Goal: Task Accomplishment & Management: Complete application form

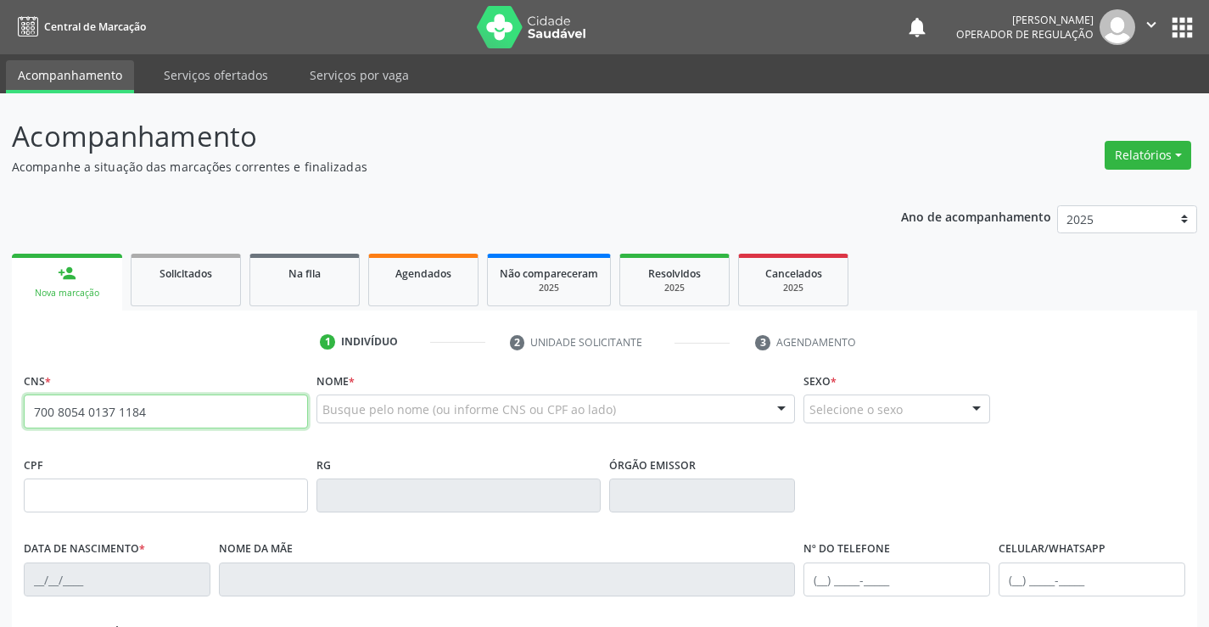
type input "700 8054 0137 1184"
type input "1311563814"
type input "05/[DATE]"
type input "[PHONE_NUMBER]"
type input "SN"
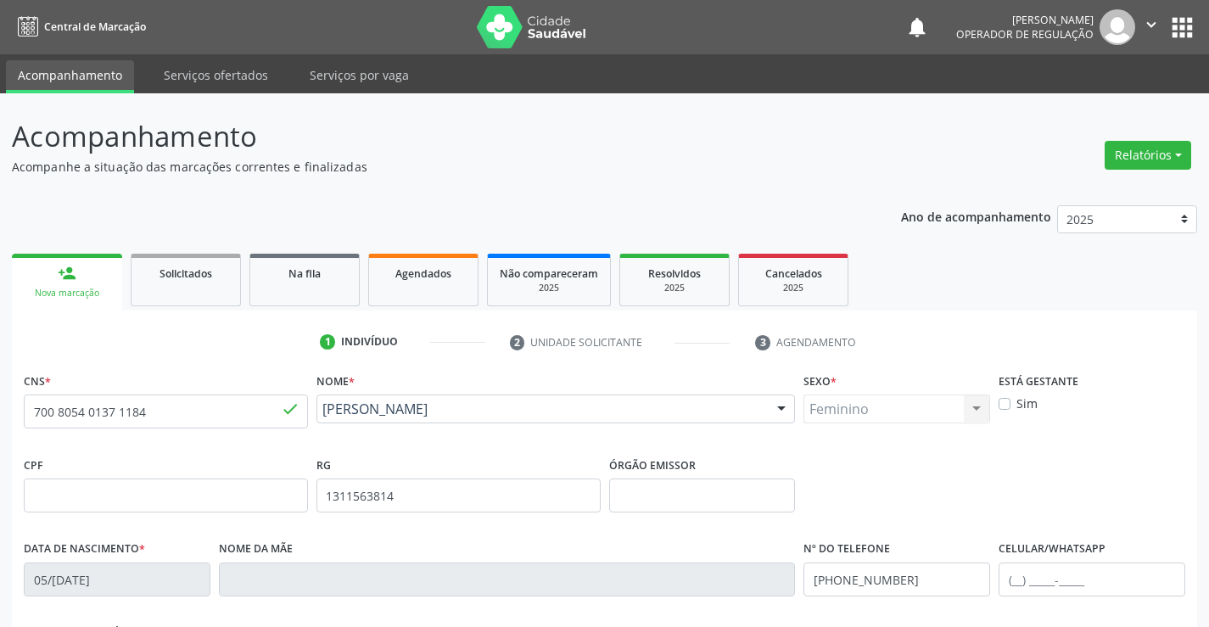
scroll to position [293, 0]
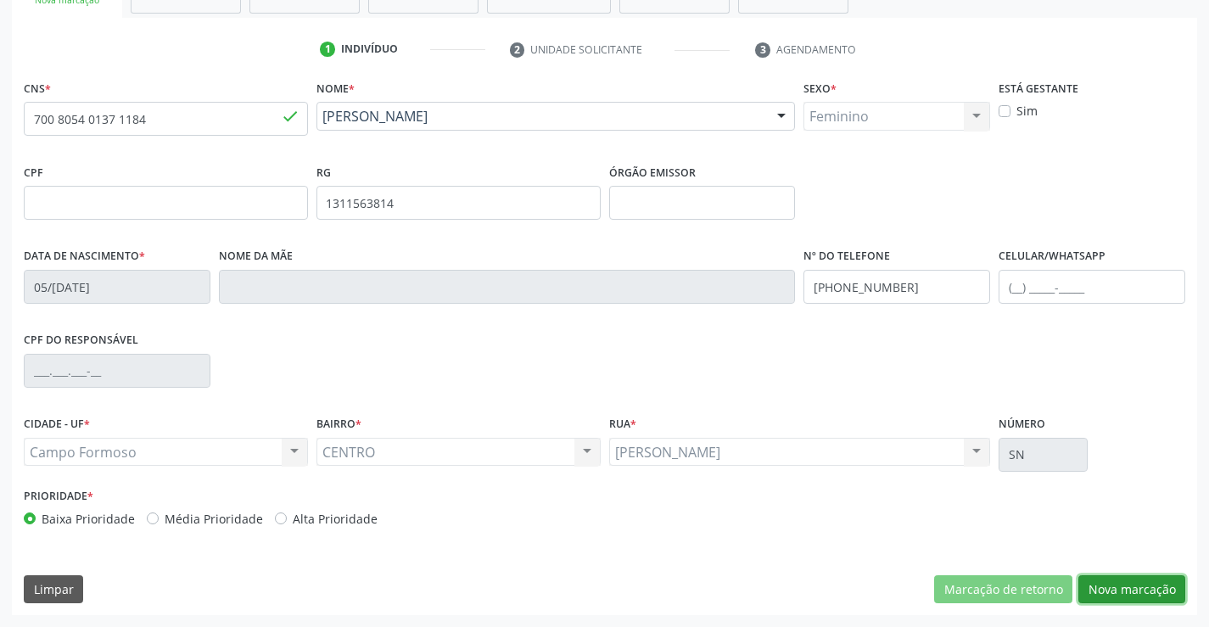
click at [1107, 592] on button "Nova marcação" at bounding box center [1132, 589] width 107 height 29
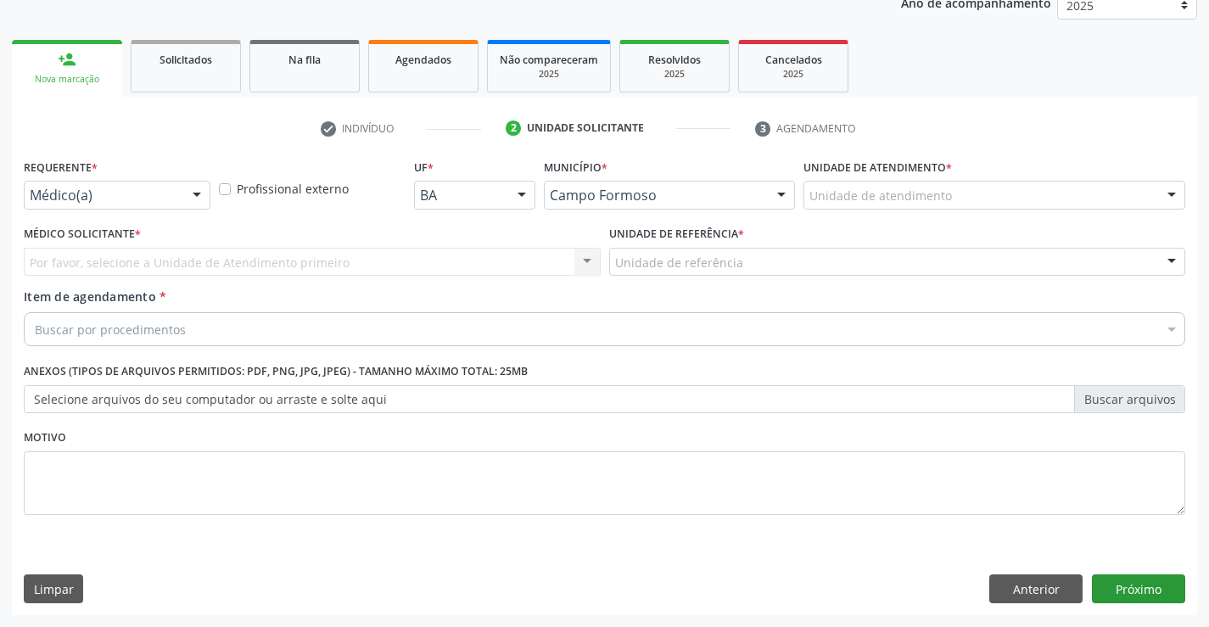
scroll to position [214, 0]
click at [208, 198] on div at bounding box center [196, 196] width 25 height 29
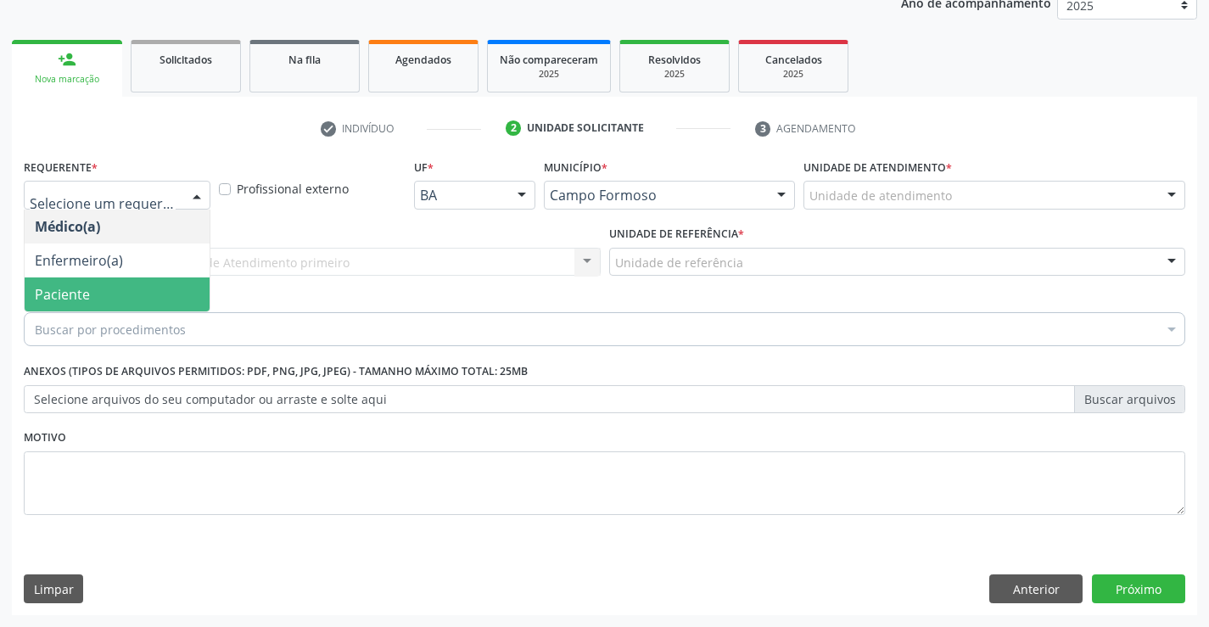
click at [136, 302] on span "Paciente" at bounding box center [117, 295] width 185 height 34
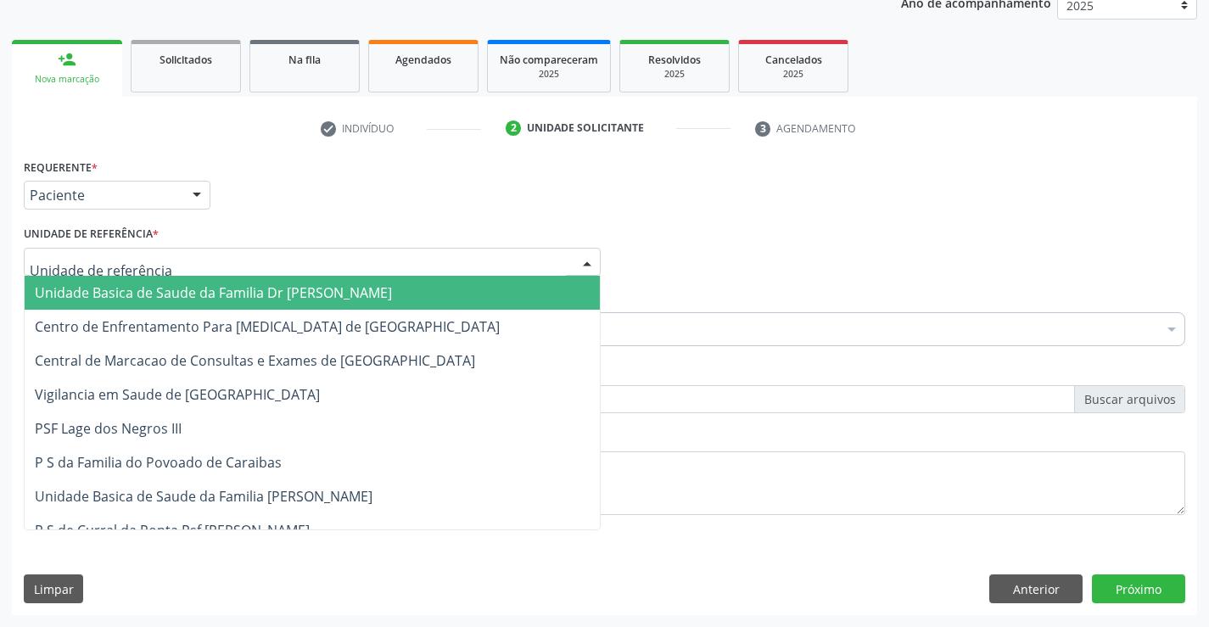
click at [589, 261] on div at bounding box center [587, 263] width 25 height 29
click at [451, 299] on span "Unidade Basica de Saude da Familia Dr [PERSON_NAME]" at bounding box center [312, 293] width 575 height 34
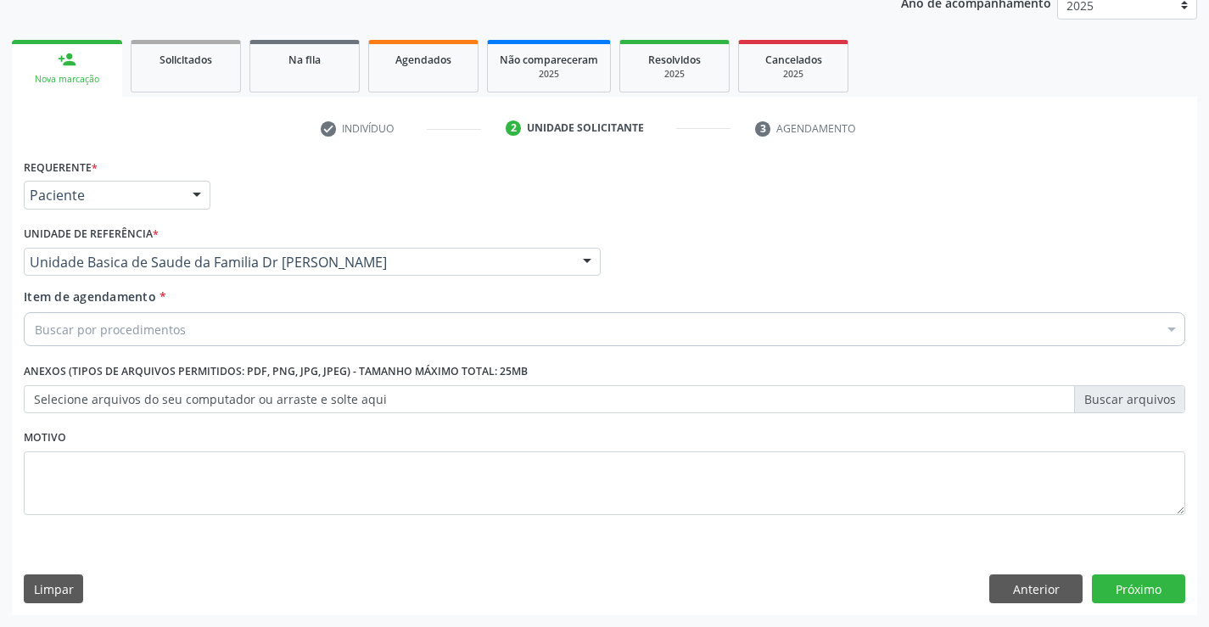
click at [398, 333] on div "Buscar por procedimentos" at bounding box center [605, 329] width 1162 height 34
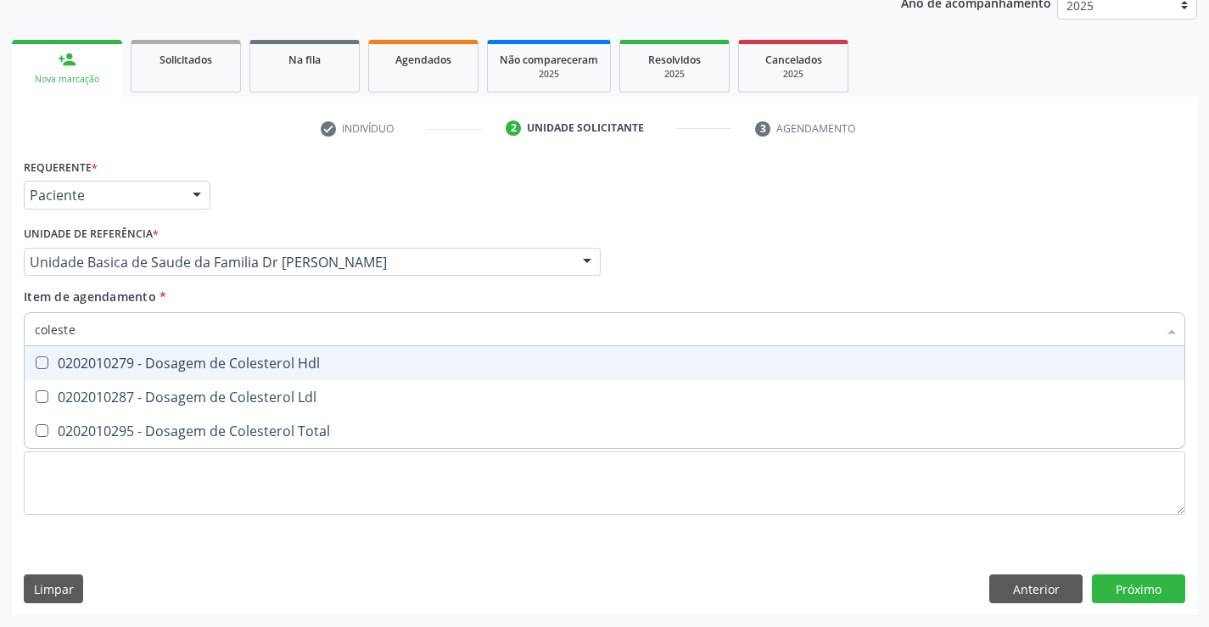
type input "colester"
click at [302, 362] on div "0202010279 - Dosagem de Colesterol Hdl" at bounding box center [605, 363] width 1140 height 14
checkbox Hdl "true"
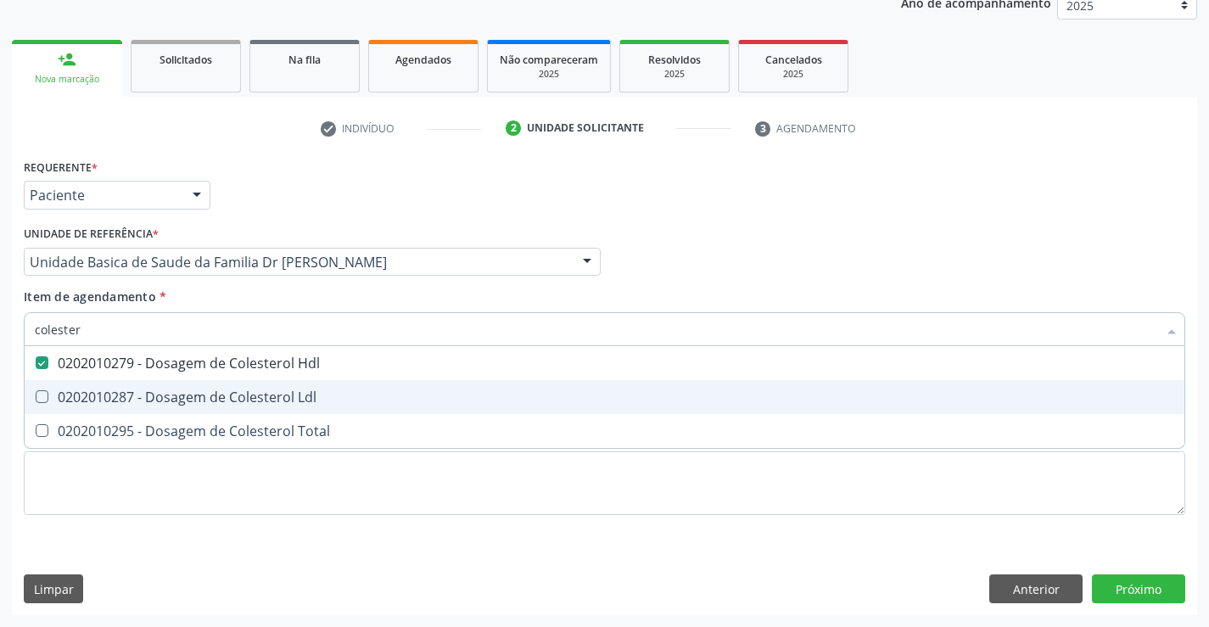
click at [292, 390] on div "0202010287 - Dosagem de Colesterol Ldl" at bounding box center [605, 397] width 1140 height 14
checkbox Ldl "true"
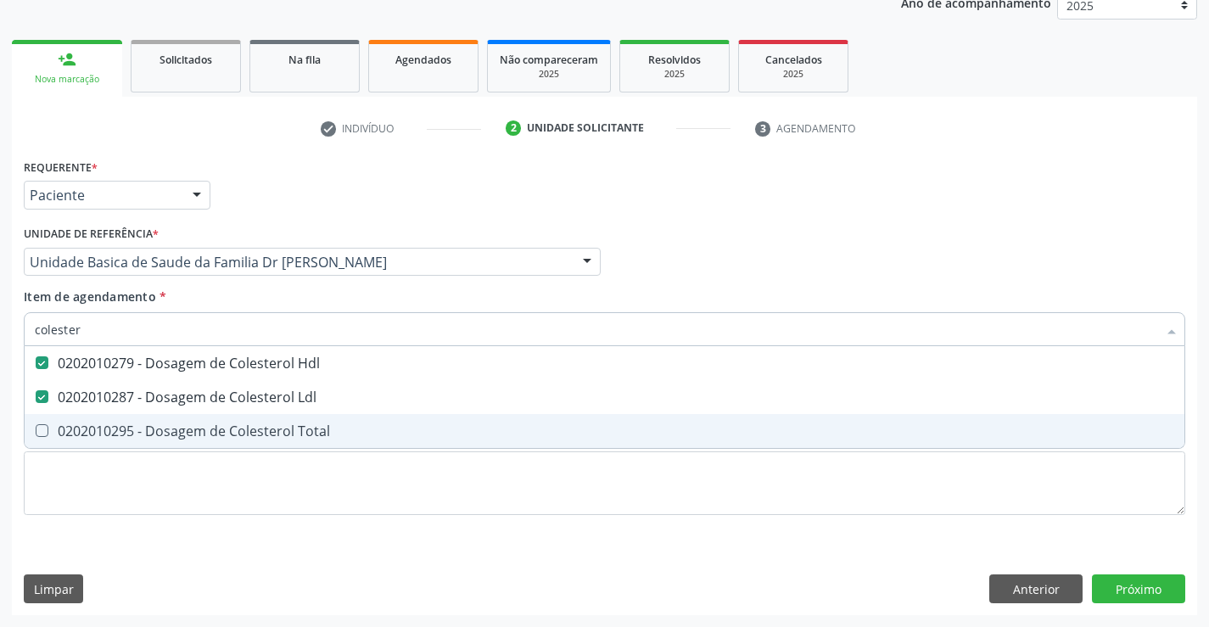
click at [294, 430] on div "0202010295 - Dosagem de Colesterol Total" at bounding box center [605, 431] width 1140 height 14
checkbox Total "true"
type input "colester"
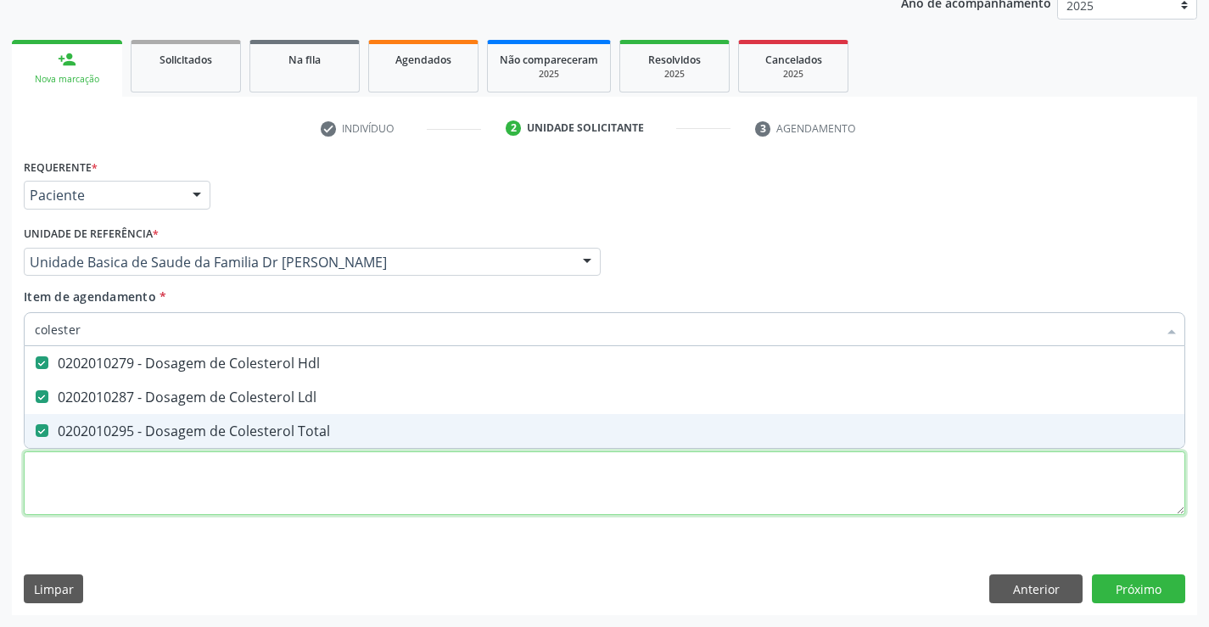
click at [291, 497] on div "Requerente * Paciente Médico(a) Enfermeiro(a) Paciente Nenhum resultado encontr…" at bounding box center [605, 346] width 1162 height 384
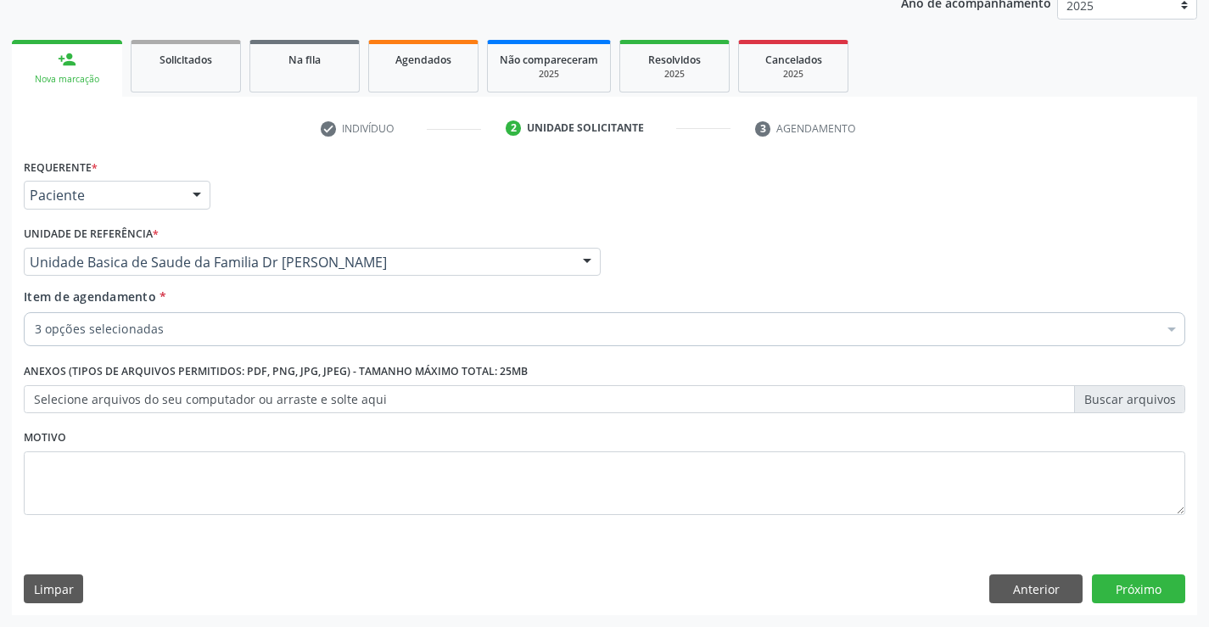
click at [318, 406] on label "Selecione arquivos do seu computador ou arraste e solte aqui" at bounding box center [605, 399] width 1162 height 29
click at [318, 406] on input "Selecione arquivos do seu computador ou arraste e solte aqui" at bounding box center [605, 399] width 1162 height 29
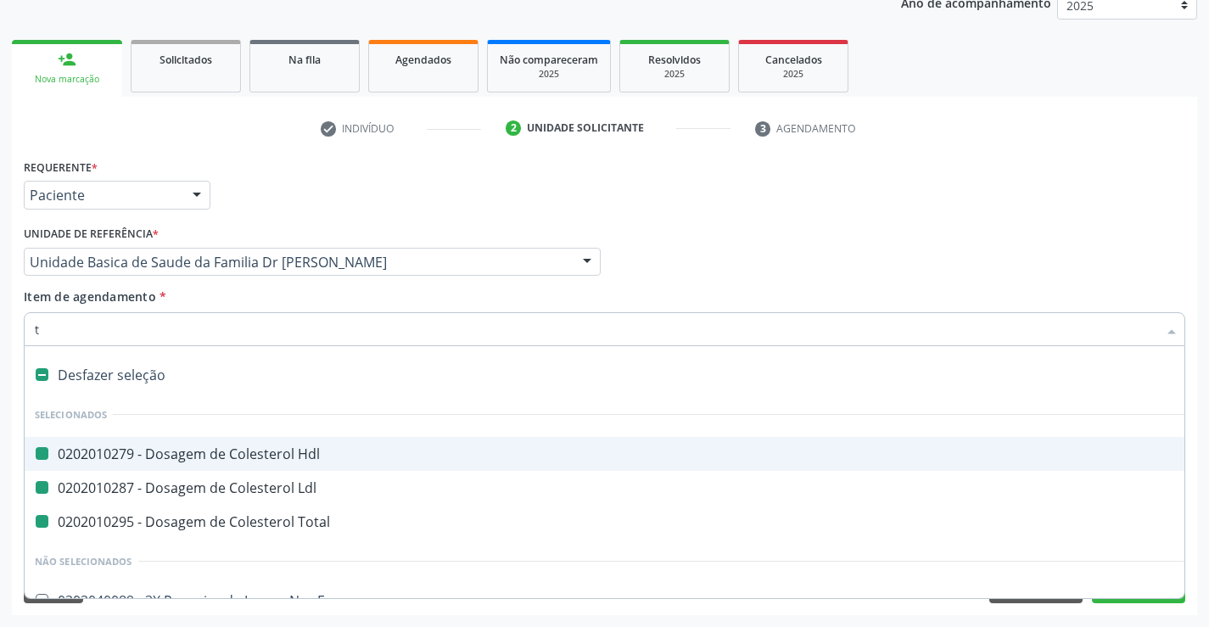
type input "tr"
checkbox Hdl "false"
checkbox Ldl "false"
checkbox Total "false"
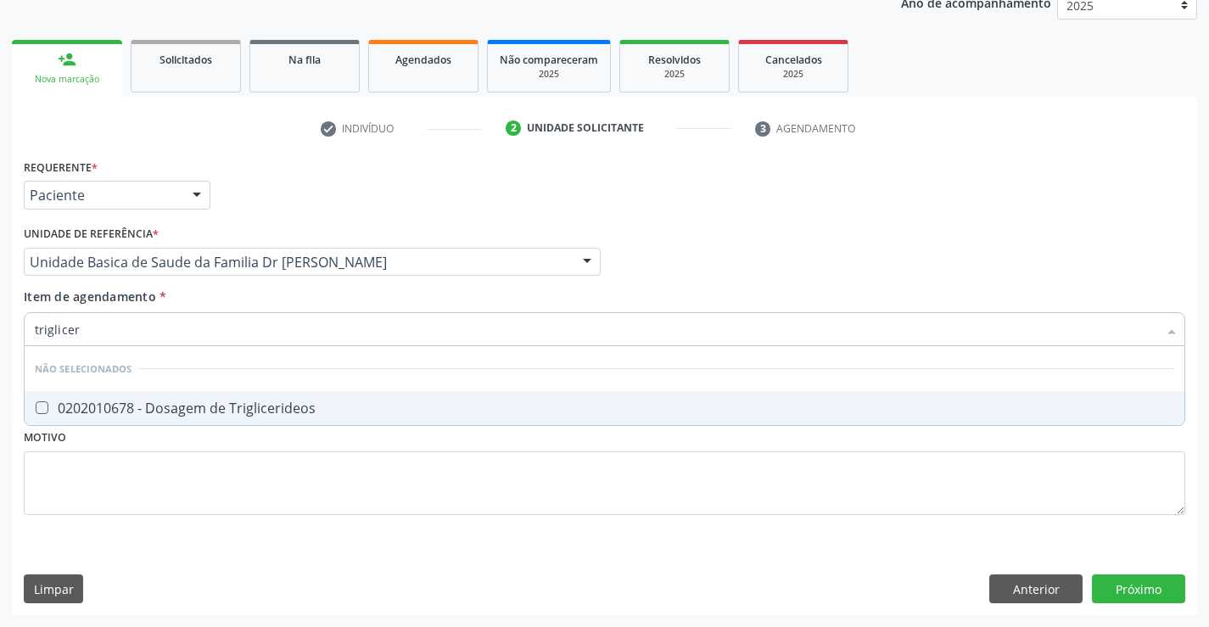
type input "trigliceri"
click at [265, 406] on div "0202010678 - Dosagem de Triglicerideos" at bounding box center [605, 408] width 1140 height 14
checkbox Triglicerideos "true"
type input "trigliceri"
click at [254, 487] on div "Requerente * Paciente Médico(a) Enfermeiro(a) Paciente Nenhum resultado encontr…" at bounding box center [605, 346] width 1162 height 384
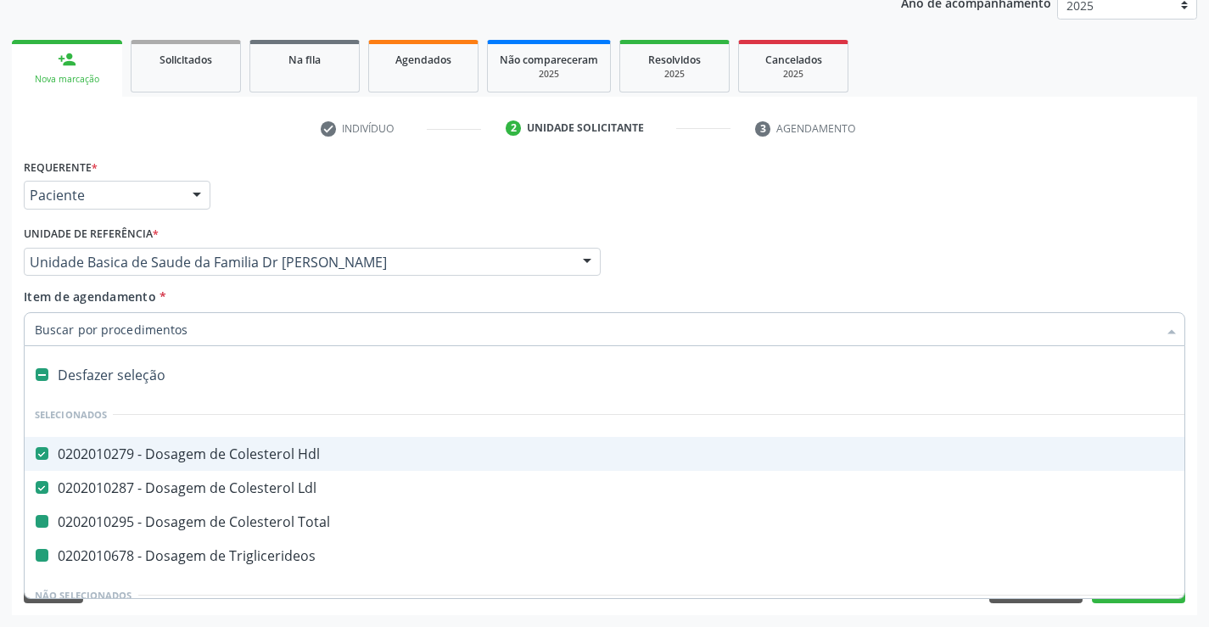
type input "h"
checkbox Total "false"
checkbox Triglicerideos "false"
type input "he"
checkbox Hdl "false"
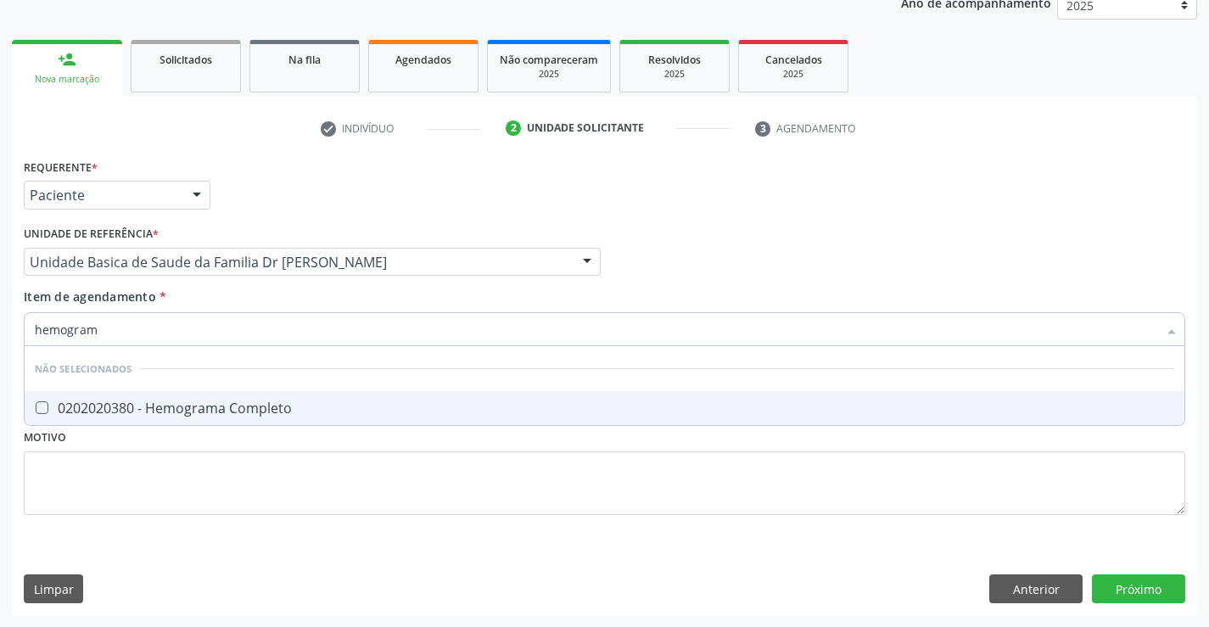
type input "hemograma"
click at [275, 398] on span "0202020380 - Hemograma Completo" at bounding box center [605, 408] width 1160 height 34
checkbox Completo "true"
type input "hemograma"
click at [269, 489] on div "Requerente * Paciente Médico(a) Enfermeiro(a) Paciente Nenhum resultado encontr…" at bounding box center [605, 346] width 1162 height 384
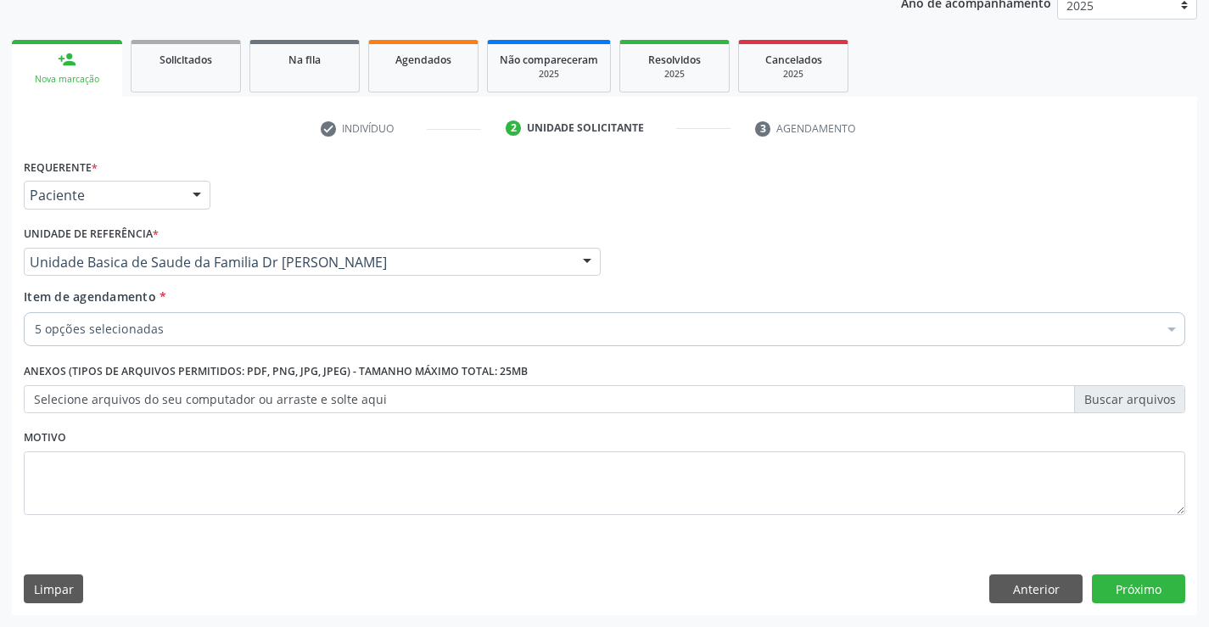
click at [362, 342] on div "5 opções selecionadas" at bounding box center [605, 329] width 1162 height 34
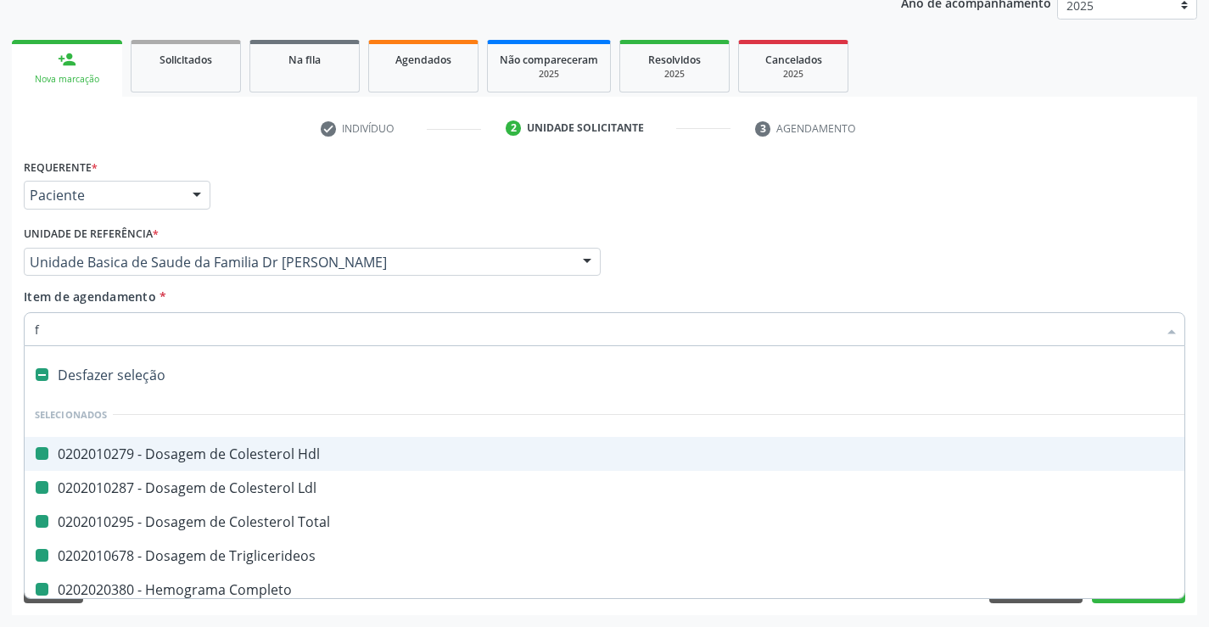
type input "fe"
checkbox Hdl "false"
checkbox Ldl "false"
checkbox Total "false"
checkbox Triglicerideos "false"
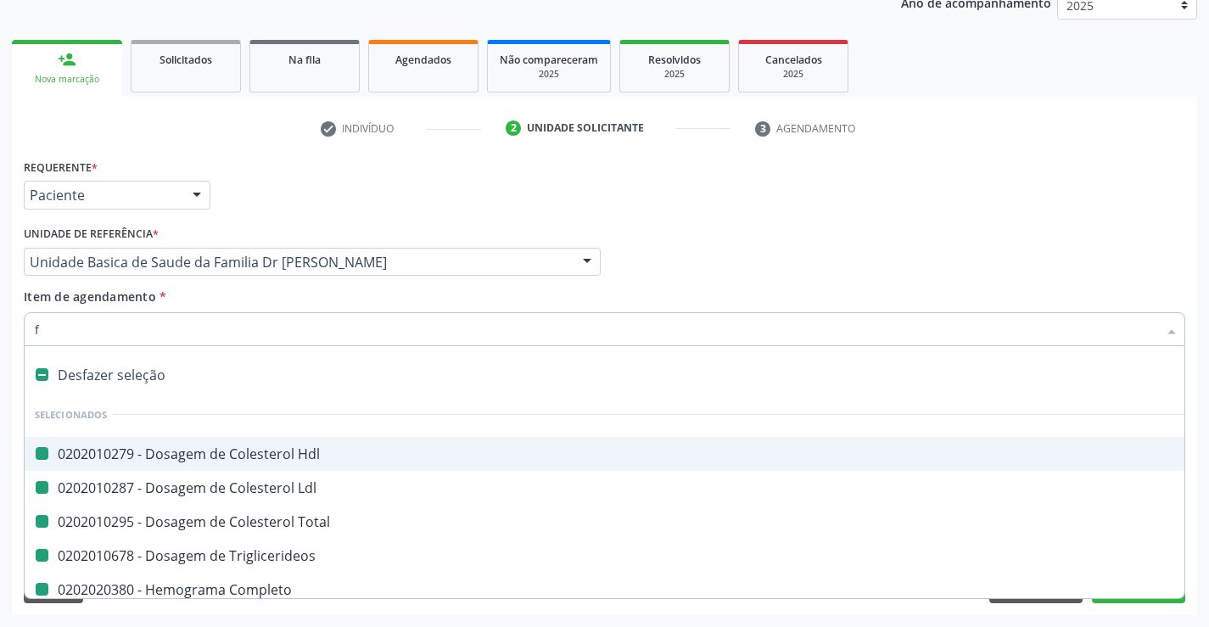
checkbox Completo "false"
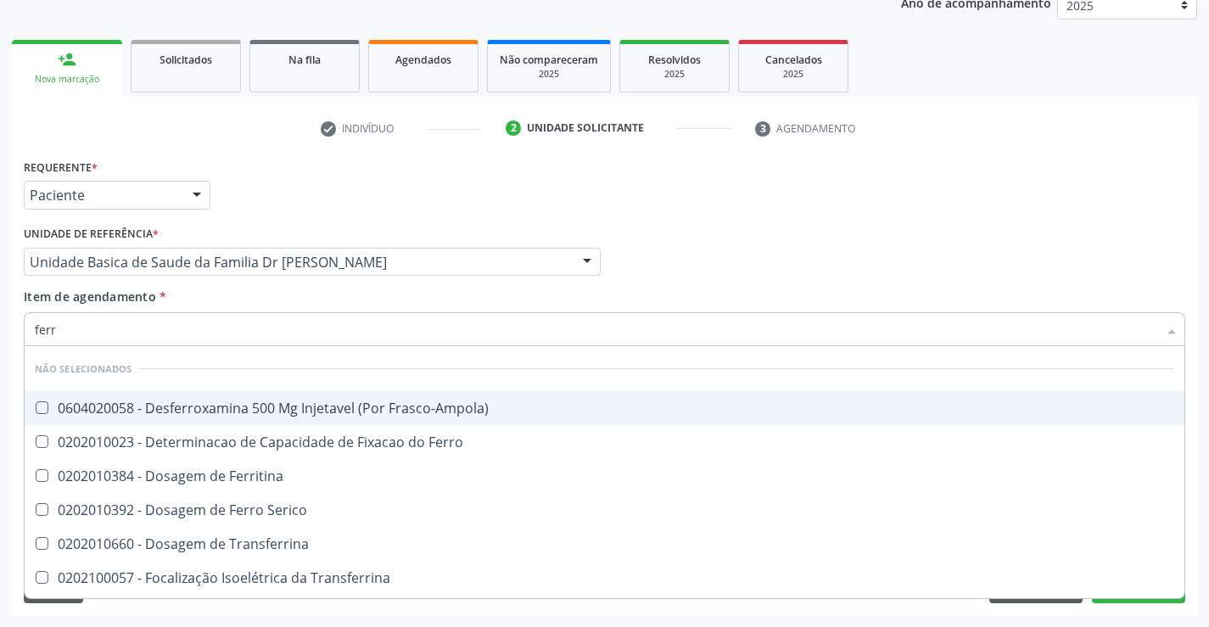
type input "ferro"
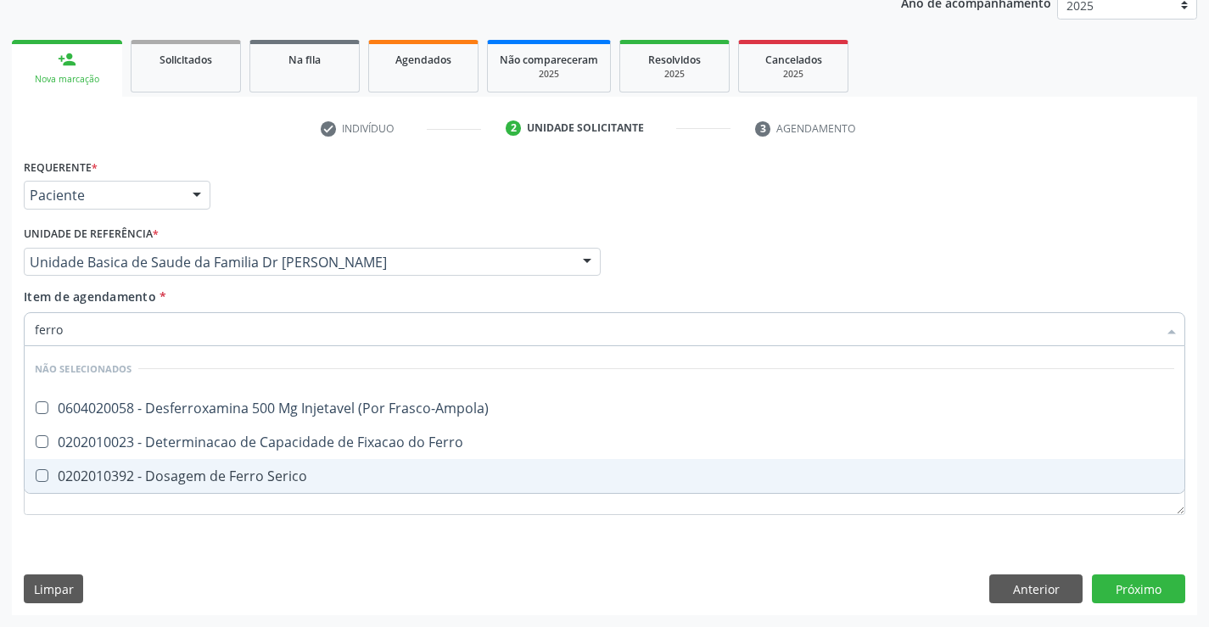
click at [249, 469] on div "0202010392 - Dosagem de Ferro Serico" at bounding box center [605, 476] width 1140 height 14
checkbox Serico "true"
type input "ferro"
drag, startPoint x: 245, startPoint y: 530, endPoint x: 227, endPoint y: 484, distance: 50.3
click at [237, 530] on div "Requerente * Paciente Médico(a) Enfermeiro(a) Paciente Nenhum resultado encontr…" at bounding box center [605, 346] width 1162 height 384
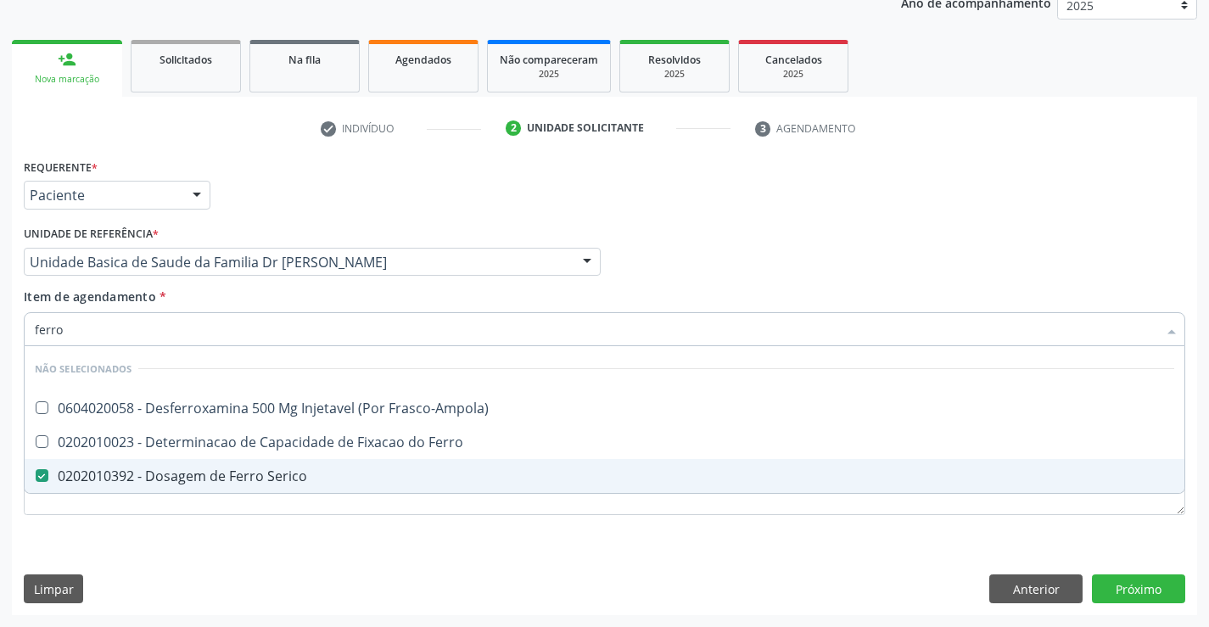
checkbox Frasco-Ampola\) "true"
checkbox Ferro "true"
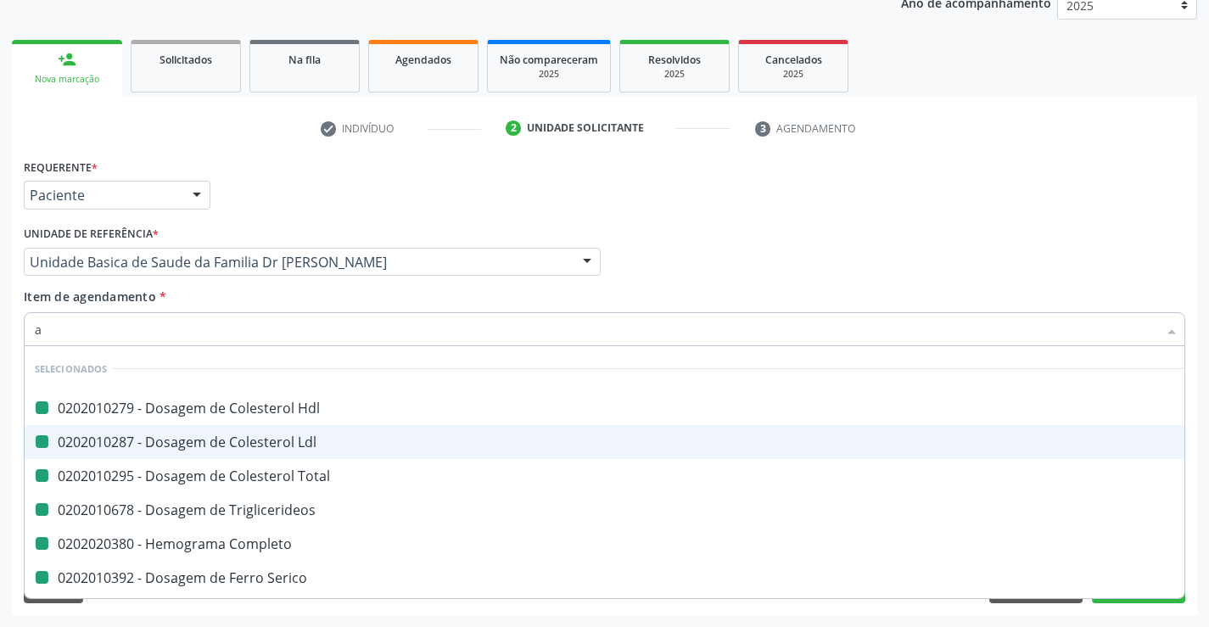
type input "ab"
checkbox Hdl "false"
checkbox Ldl "false"
checkbox Total "false"
checkbox Triglicerideos "false"
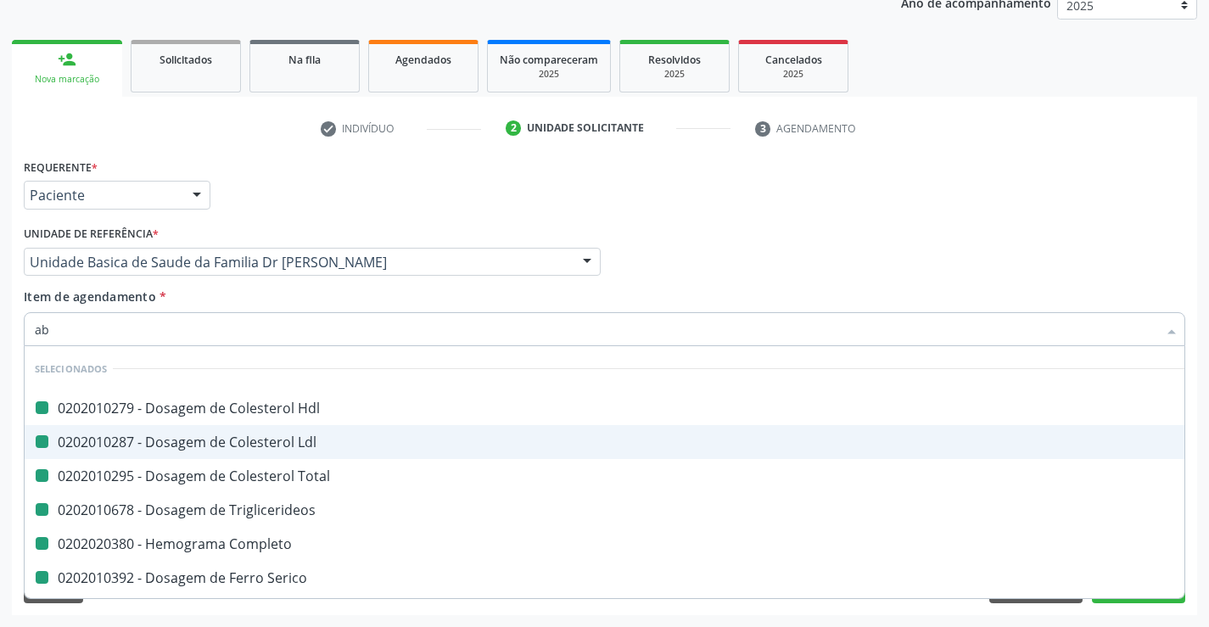
checkbox Completo "false"
checkbox Serico "false"
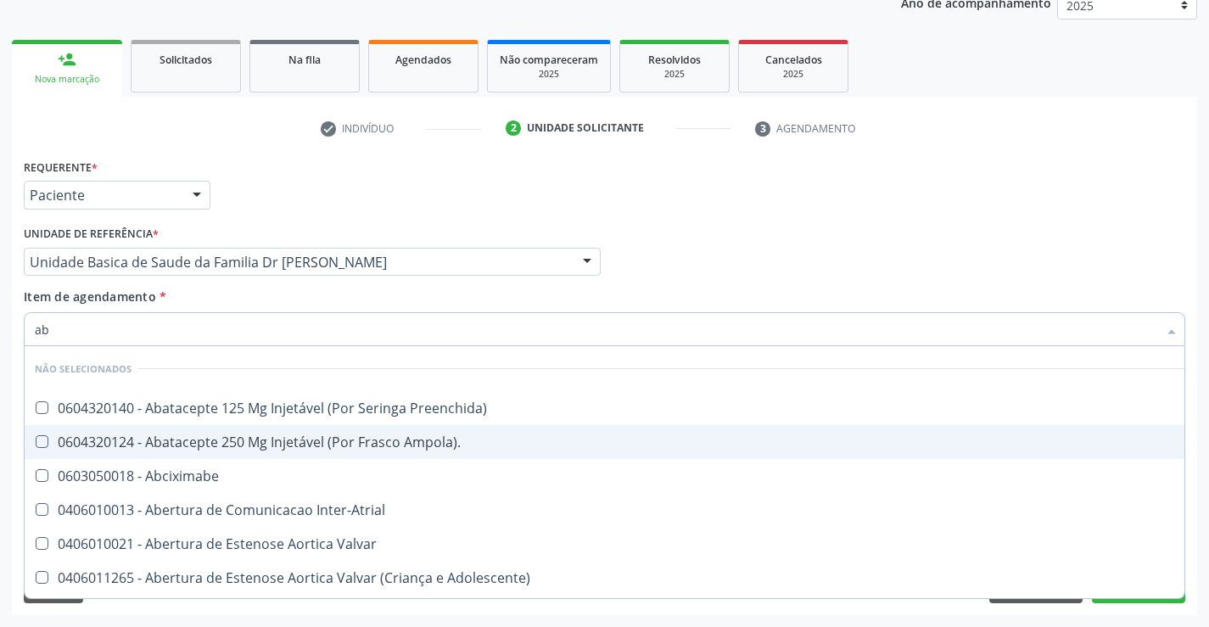
type input "abo"
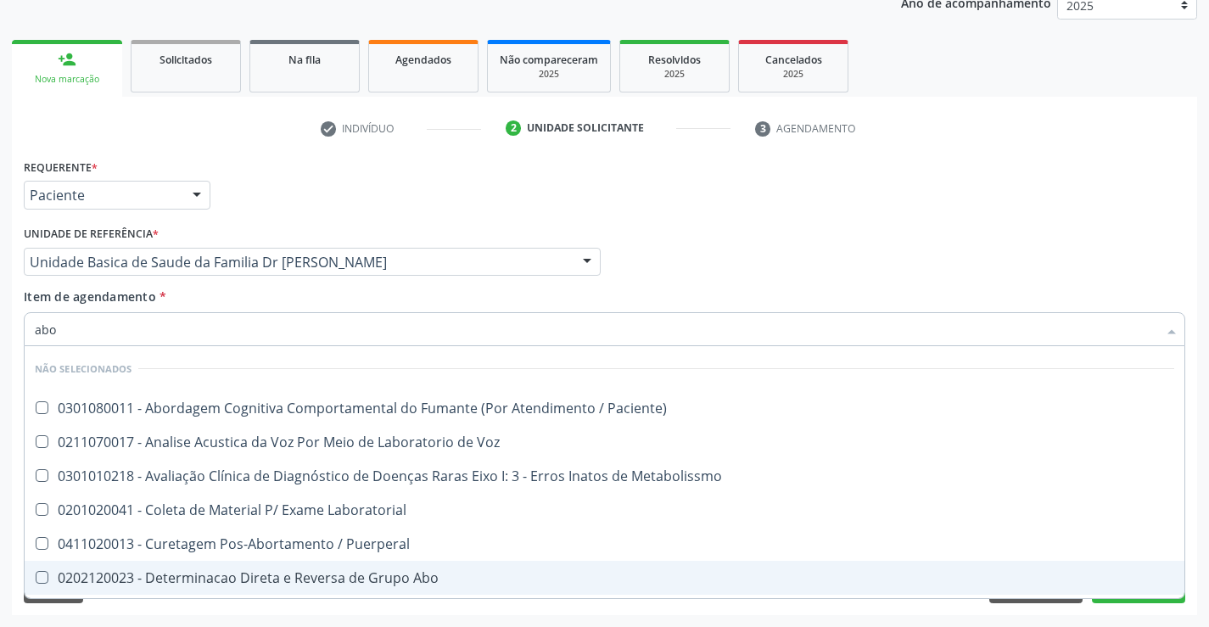
click at [319, 571] on div "0202120023 - Determinacao Direta e Reversa de Grupo Abo" at bounding box center [605, 578] width 1140 height 14
checkbox Abo "true"
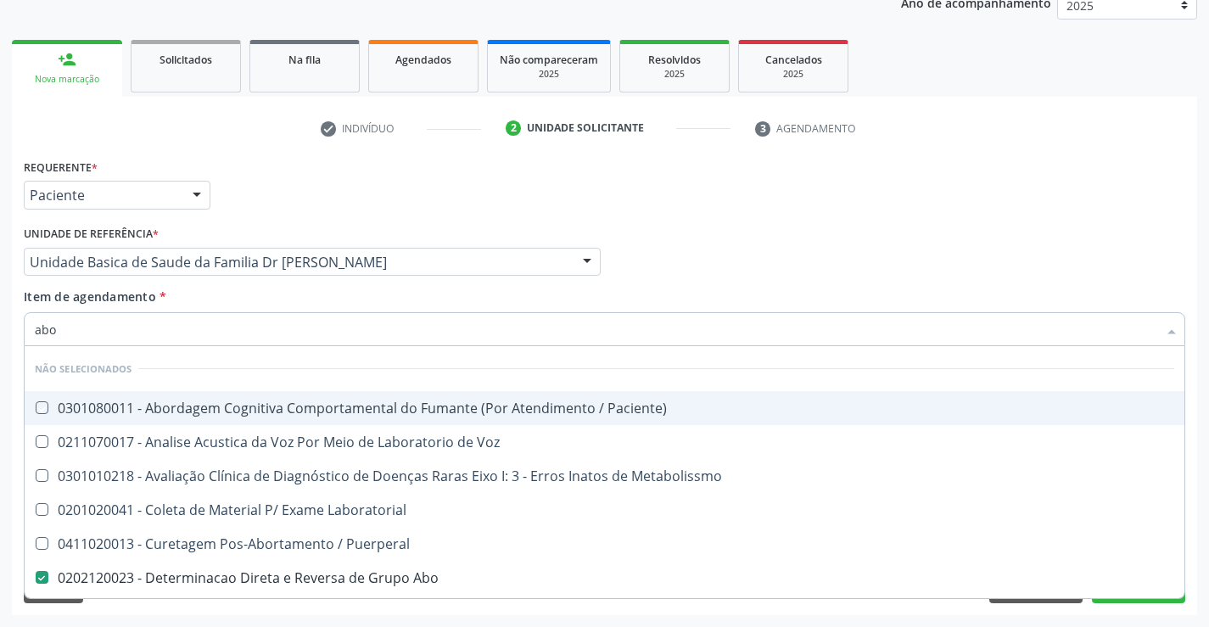
click at [655, 278] on div "Médico Solicitante Por favor, selecione a Unidade de Atendimento primeiro Nenhu…" at bounding box center [605, 255] width 1170 height 66
checkbox Paciente\) "true"
checkbox Voz "true"
checkbox Metabolissmo "true"
checkbox Laboratorial "true"
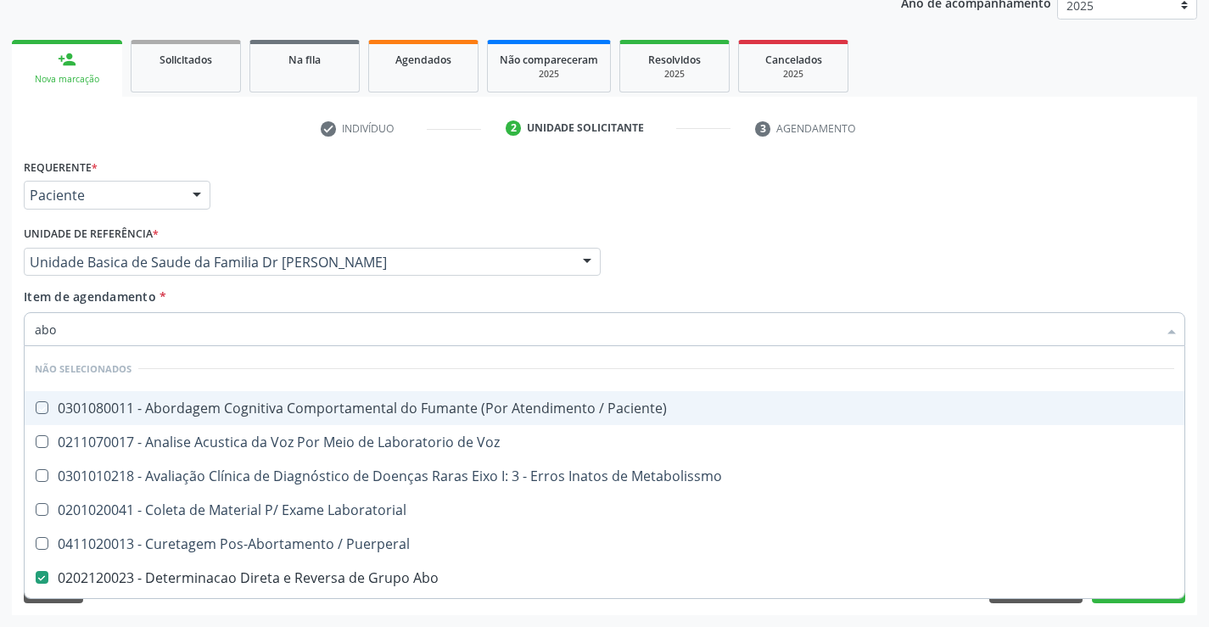
checkbox Puerperal "true"
checkbox Cocaina "true"
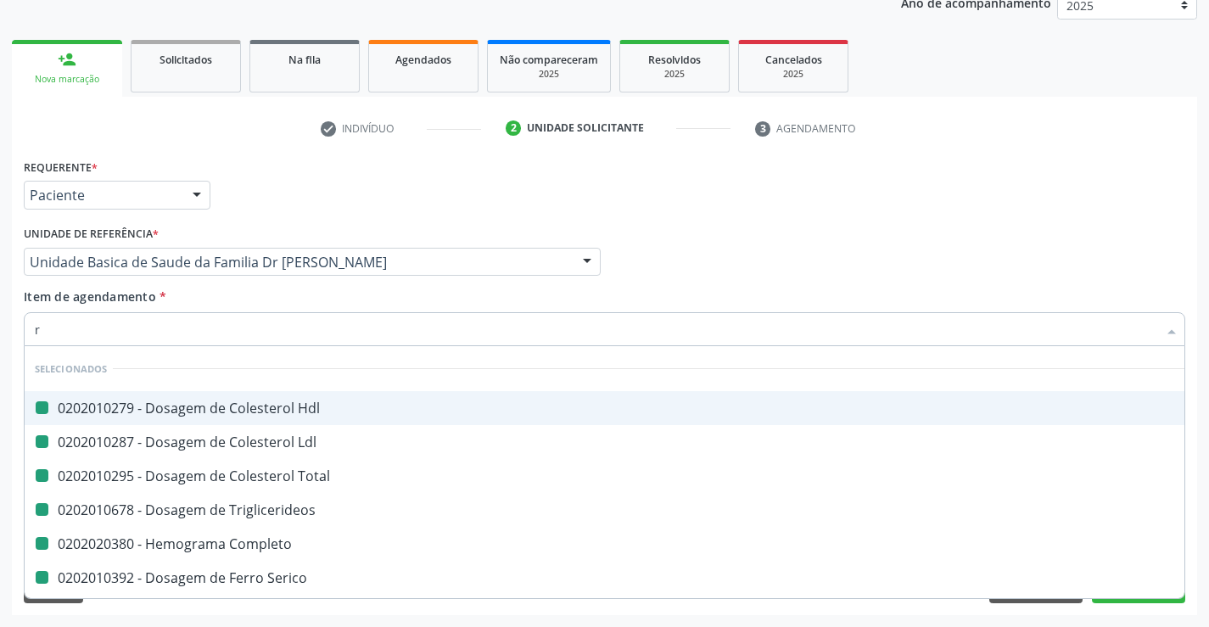
type input "rh"
checkbox Hdl "false"
checkbox Ldl "false"
checkbox Total "false"
checkbox Triglicerideos "false"
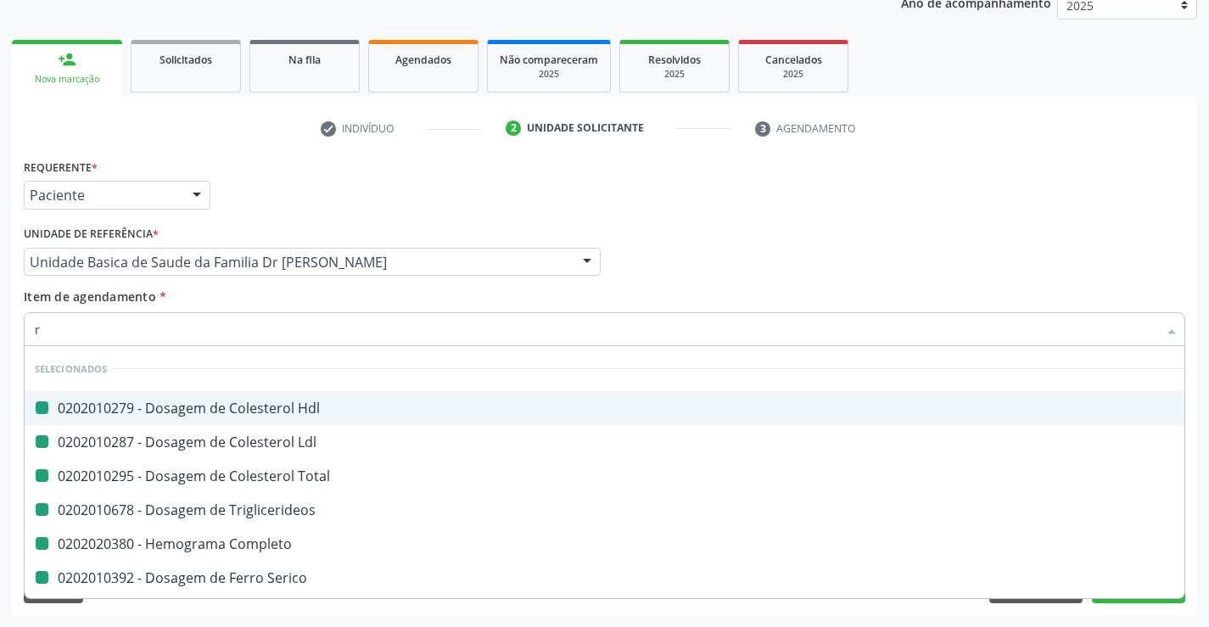
checkbox Completo "false"
checkbox Serico "false"
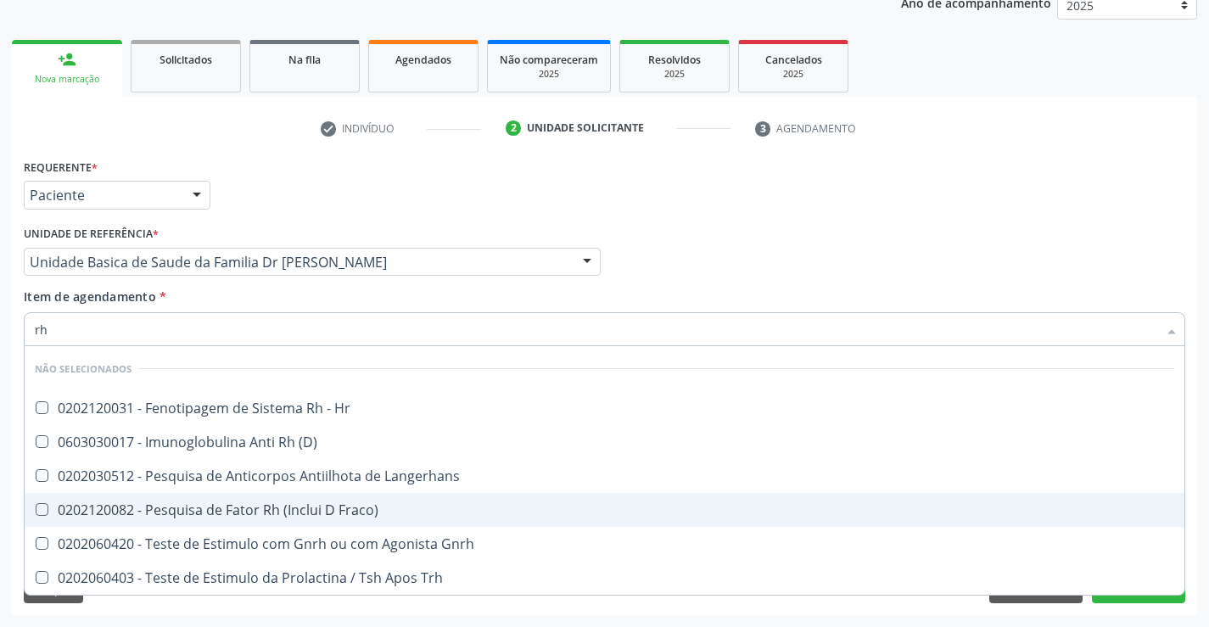
click at [362, 508] on div "0202120082 - Pesquisa de Fator Rh (Inclui D Fraco)" at bounding box center [605, 510] width 1140 height 14
checkbox Fraco\) "true"
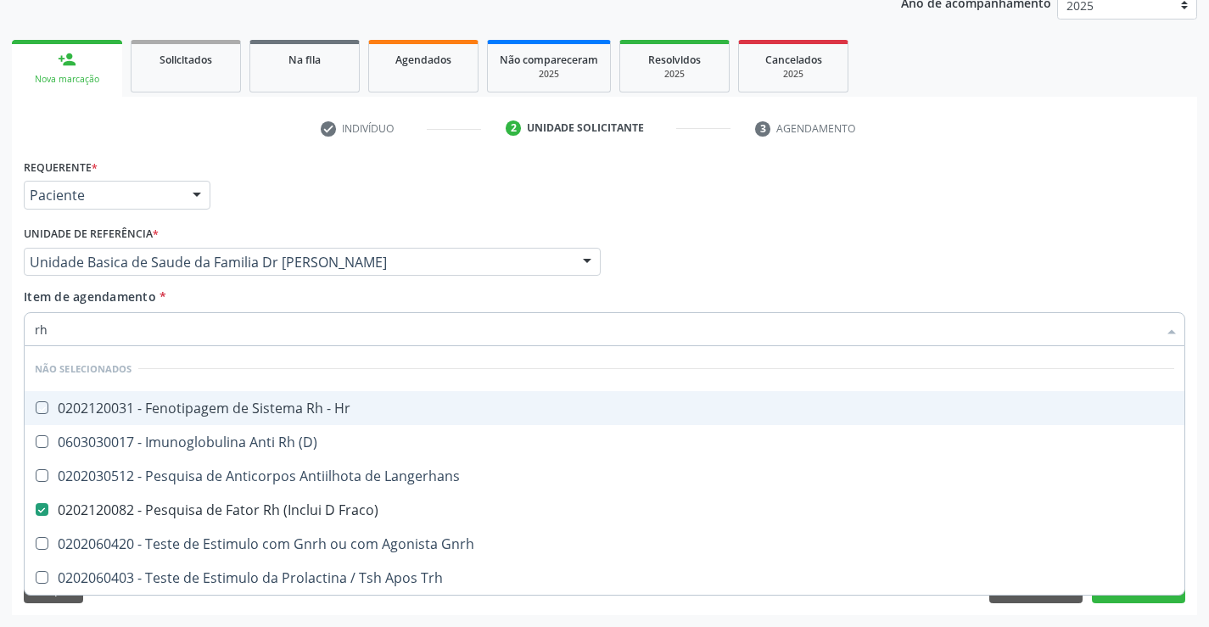
click at [671, 283] on div "Médico Solicitante Por favor, selecione a Unidade de Atendimento primeiro Nenhu…" at bounding box center [605, 255] width 1170 height 66
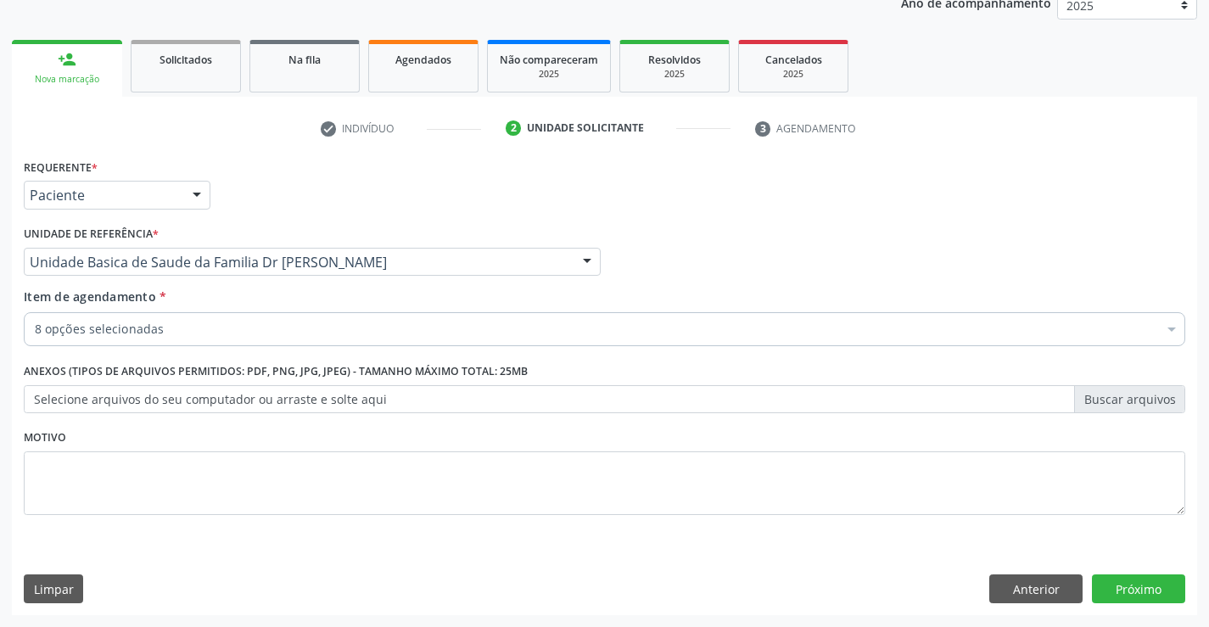
checkbox Hdl "true"
checkbox Ldl "true"
checkbox Total "true"
checkbox Completo "true"
checkbox Serico "true"
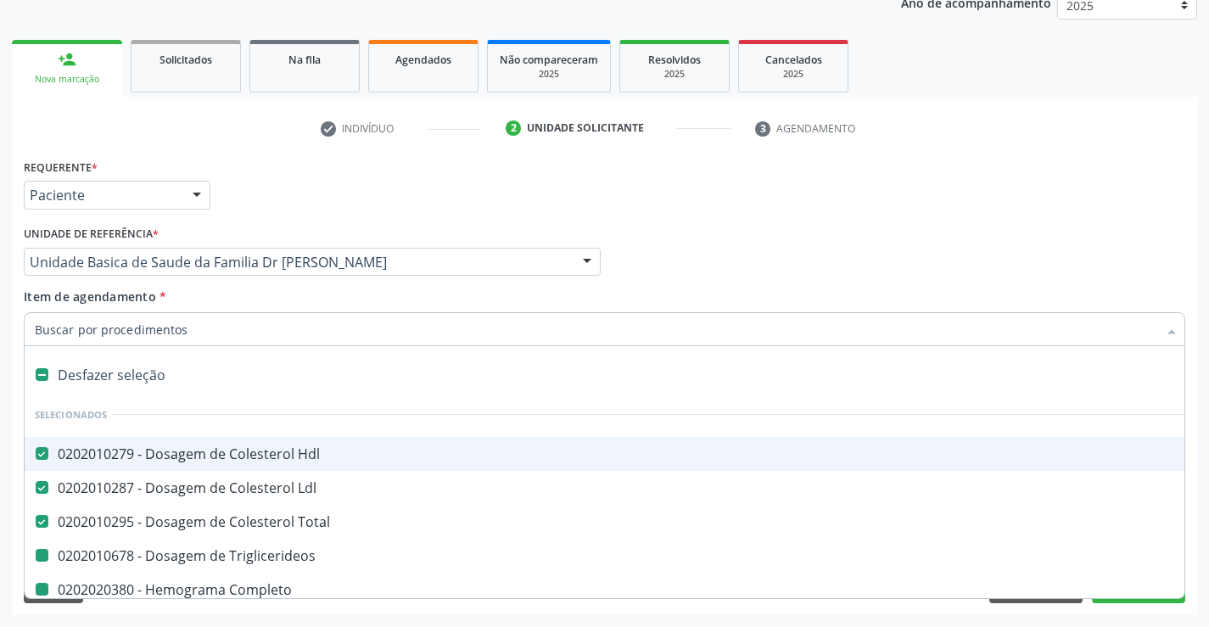
type input "u"
checkbox Triglicerideos "false"
checkbox Completo "false"
checkbox Serico "false"
checkbox Abo "false"
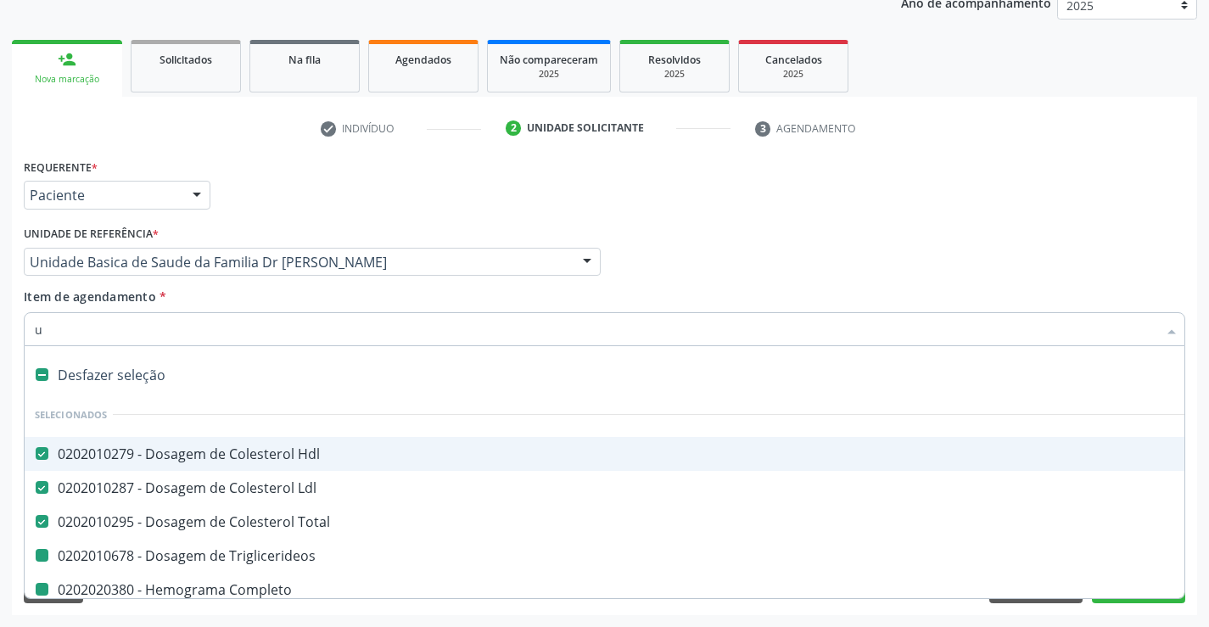
checkbox Fraco\) "false"
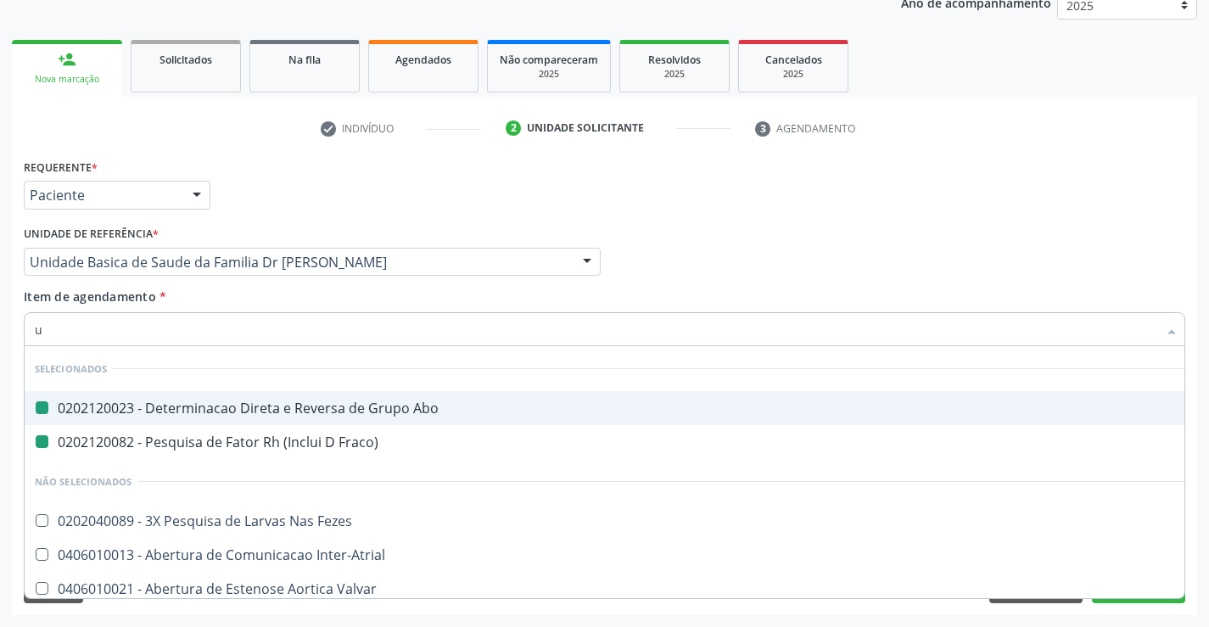
type input "ur"
checkbox Abo "false"
checkbox Fraco\) "false"
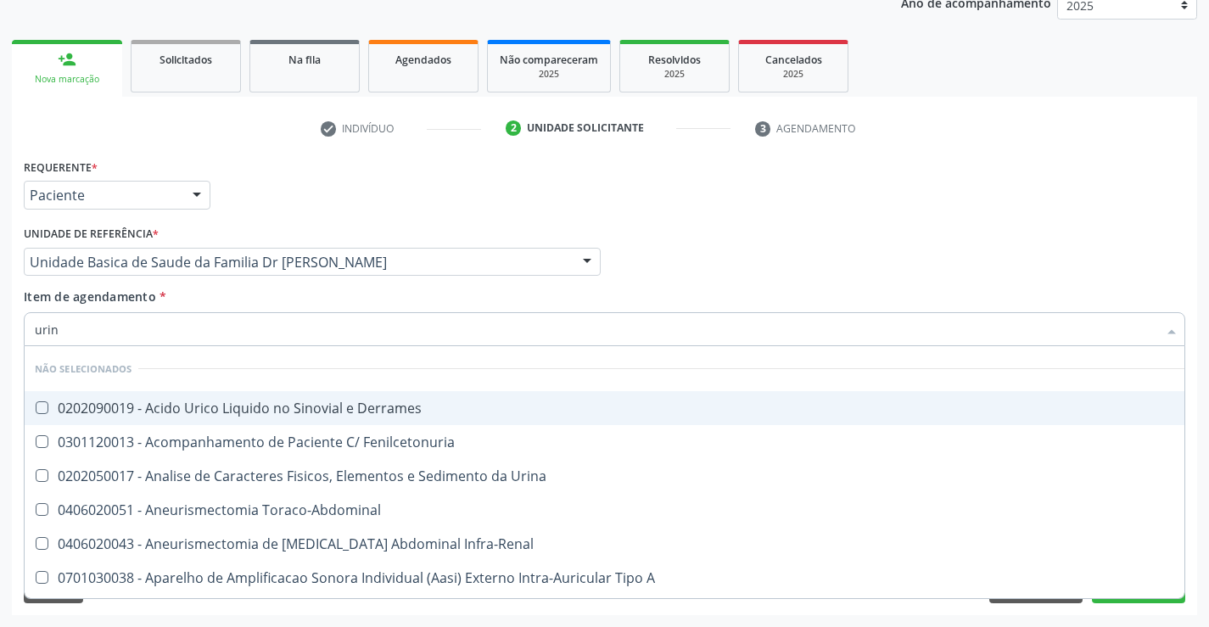
type input "urina"
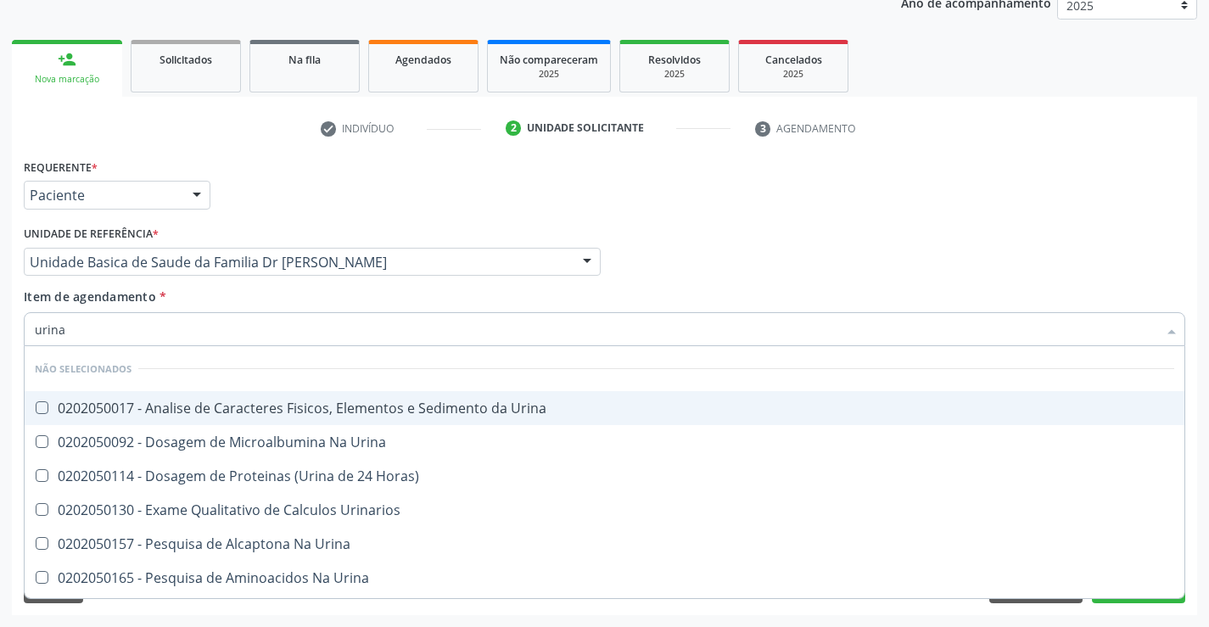
click at [296, 407] on div "0202050017 - Analise de Caracteres Fisicos, Elementos e Sedimento da Urina" at bounding box center [605, 408] width 1140 height 14
checkbox Urina "true"
click at [721, 229] on div "Médico Solicitante Por favor, selecione a Unidade de Atendimento primeiro Nenhu…" at bounding box center [605, 255] width 1170 height 66
checkbox Urina "true"
checkbox Urinarios "true"
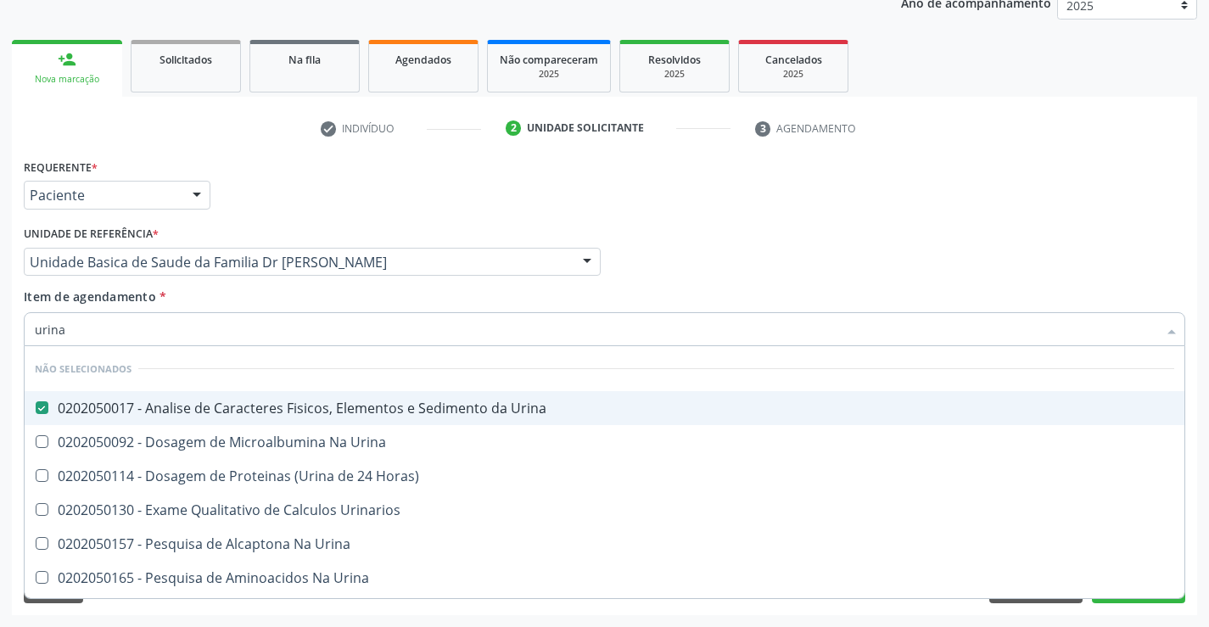
checkbox Urina "true"
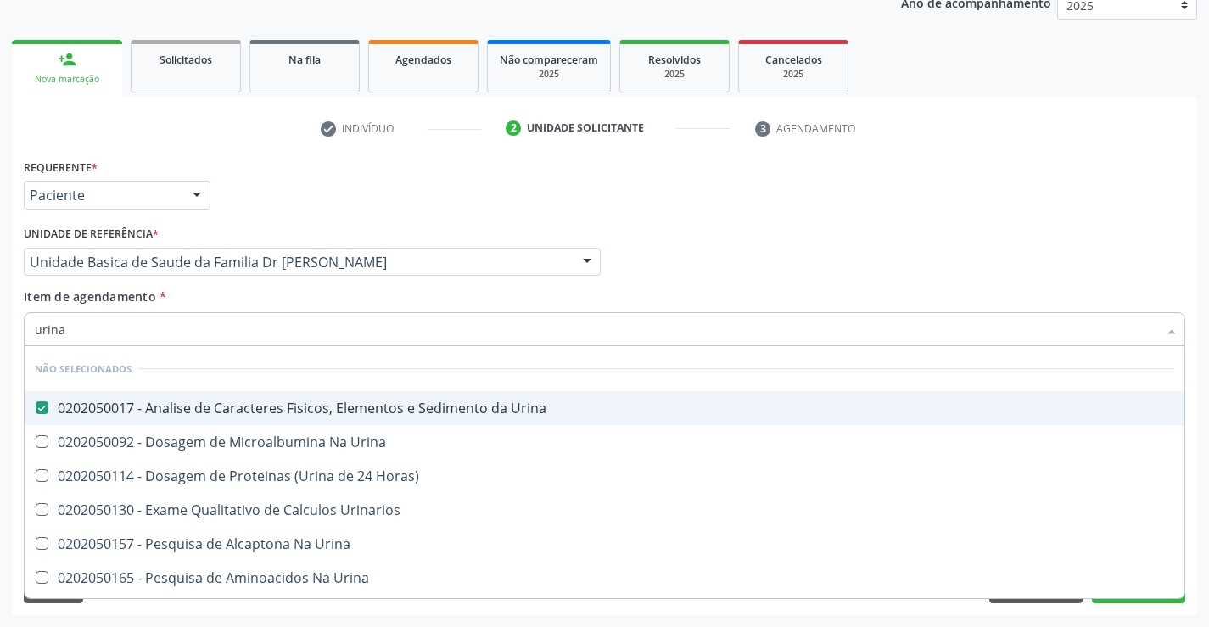
checkbox Horas\) "true"
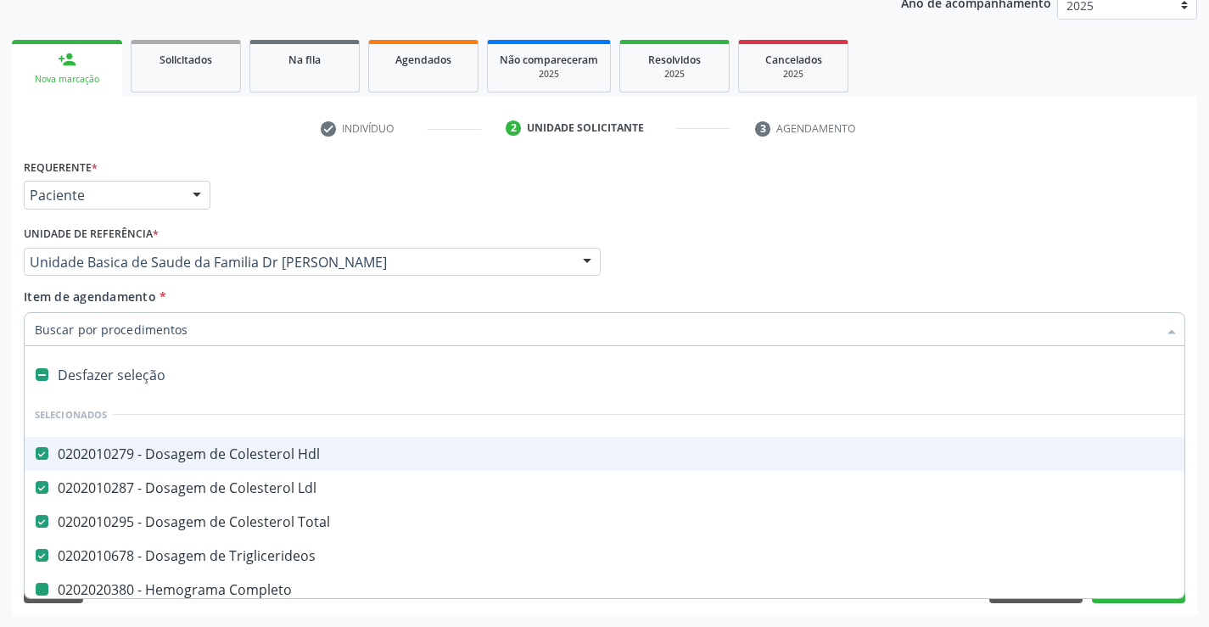
type input "f"
checkbox Completo "false"
checkbox Serico "false"
checkbox Abo "false"
checkbox Fraco\) "false"
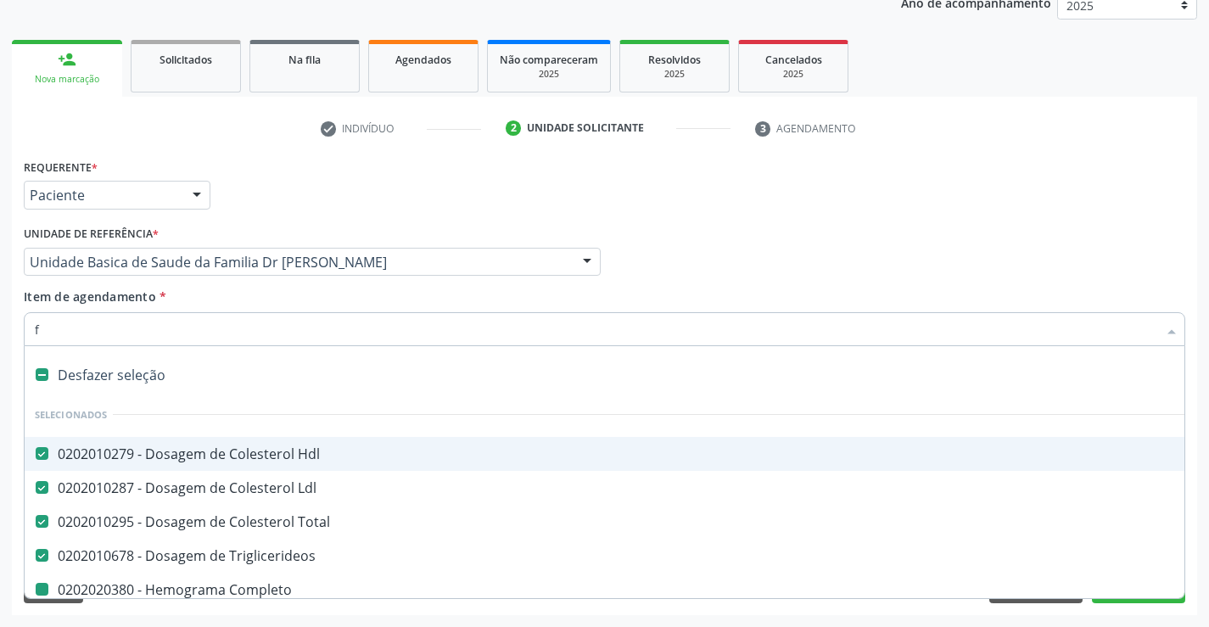
checkbox Urina "false"
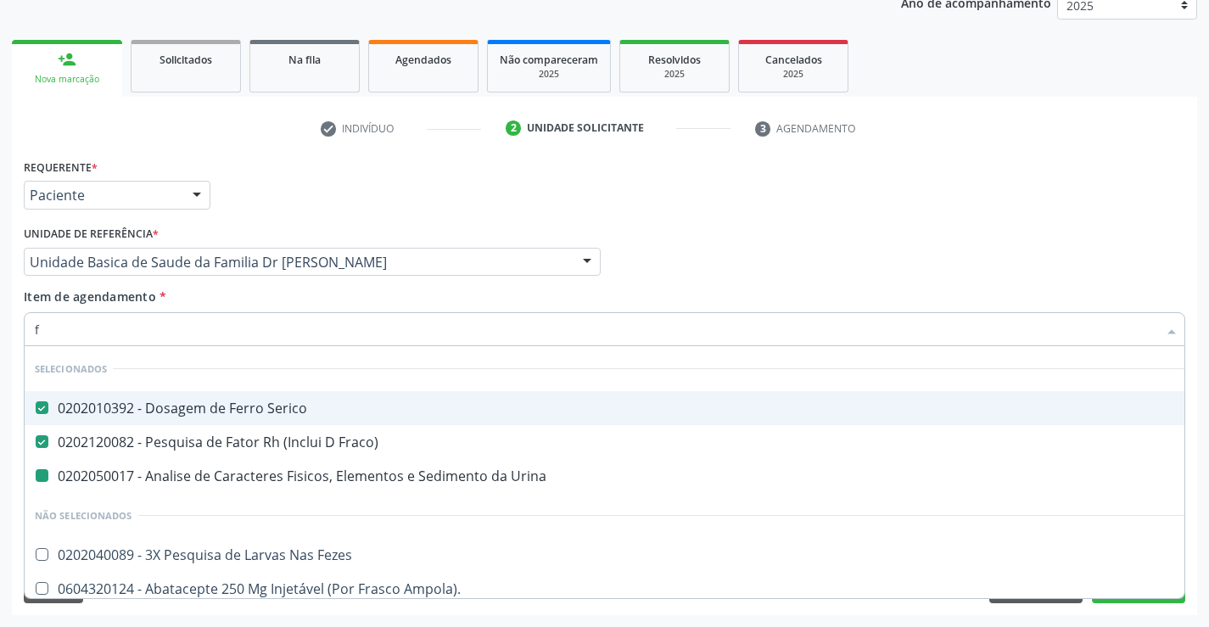
type input "fe"
checkbox Urina "false"
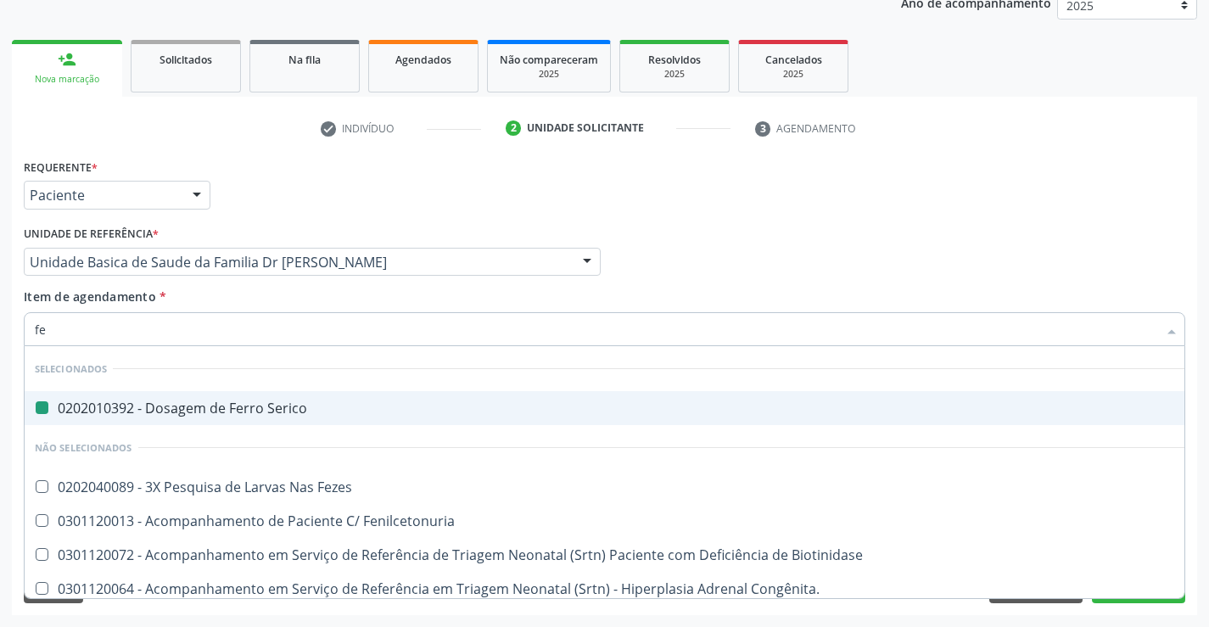
type input "fez"
checkbox Serico "false"
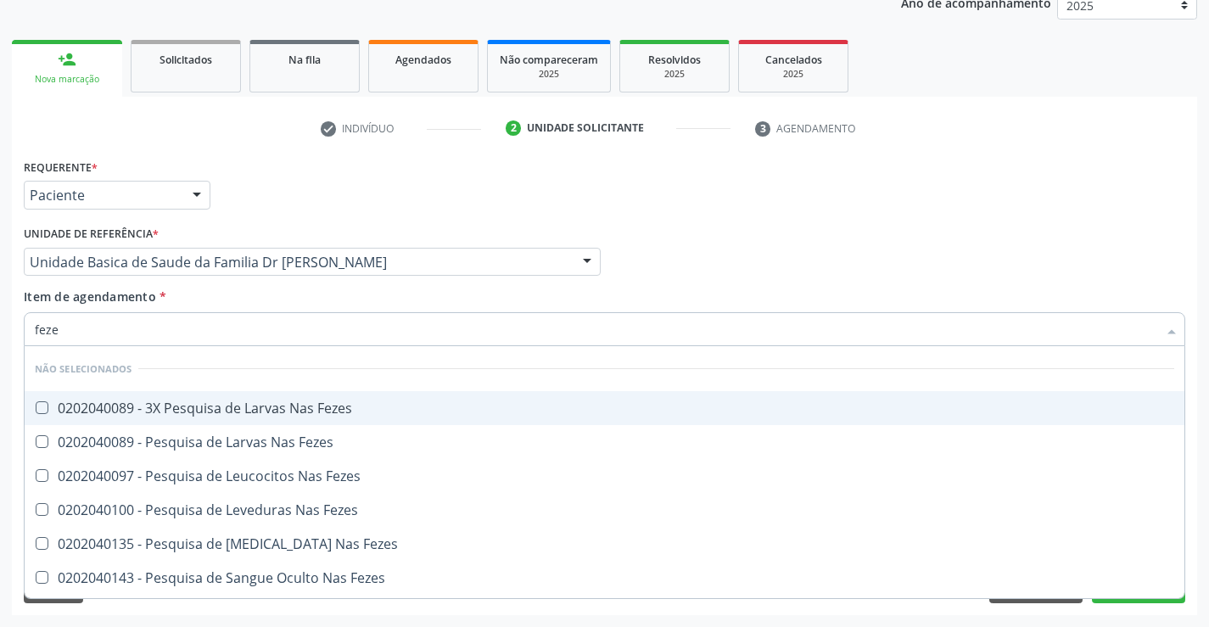
type input "fezes"
click at [283, 402] on div "0202040089 - 3X Pesquisa de Larvas Nas Fezes" at bounding box center [605, 408] width 1140 height 14
checkbox Fezes "true"
click at [654, 207] on div "Requerente * Paciente Médico(a) Enfermeiro(a) Paciente Nenhum resultado encontr…" at bounding box center [605, 187] width 1170 height 66
checkbox Fezes "true"
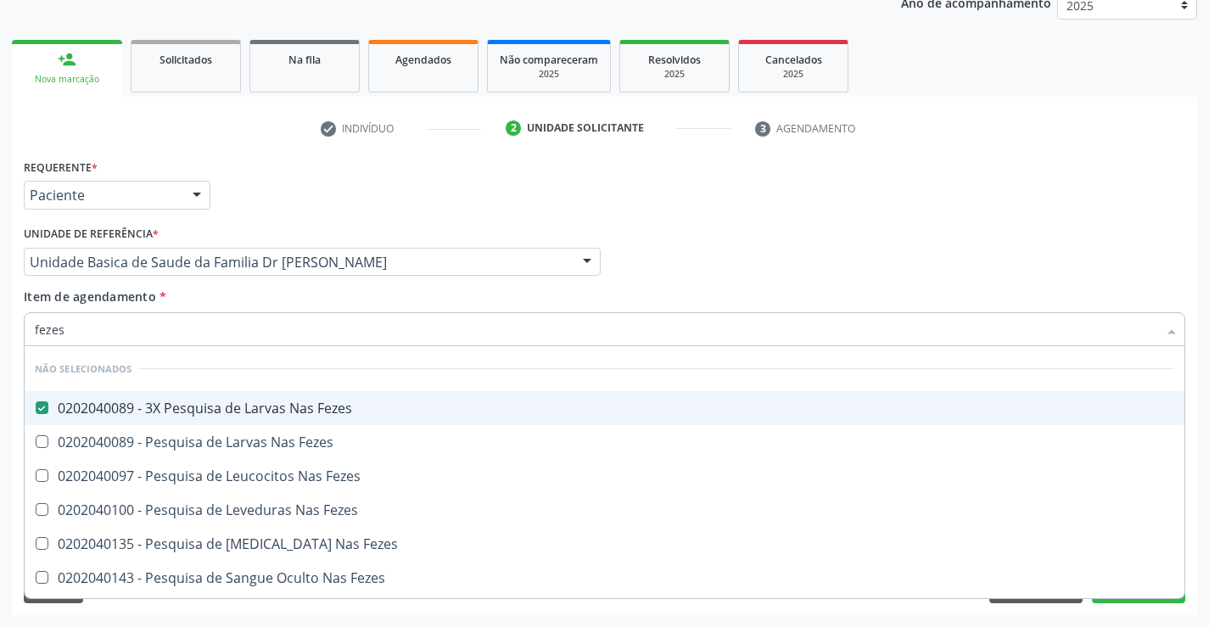
checkbox Fezes "true"
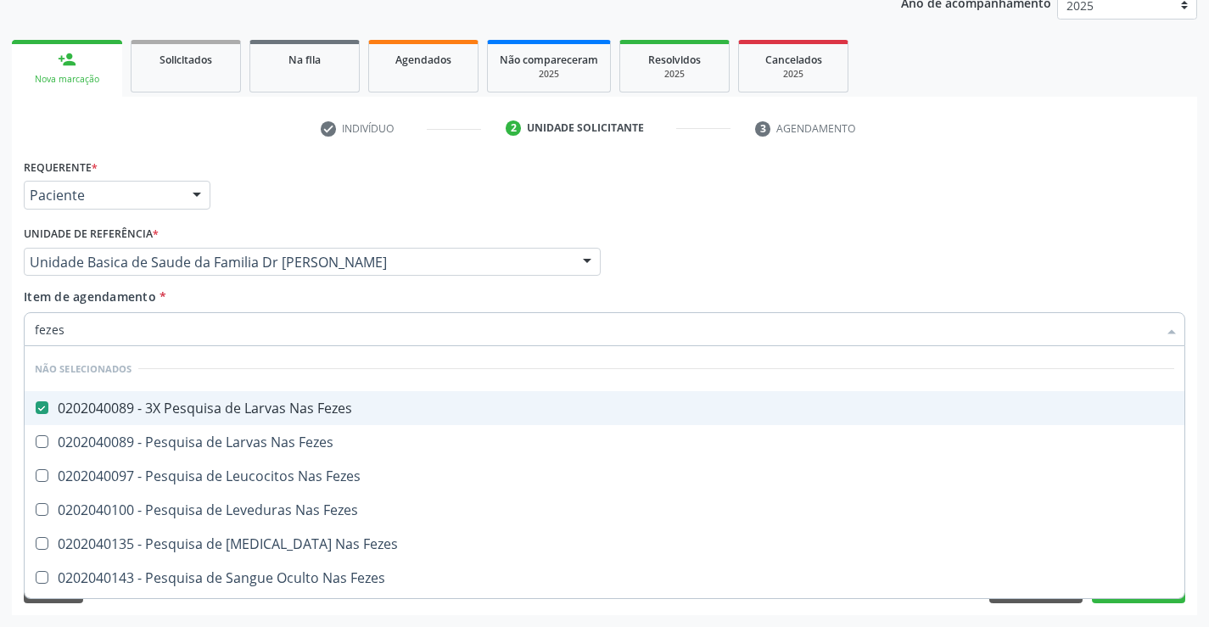
checkbox Fezes "true"
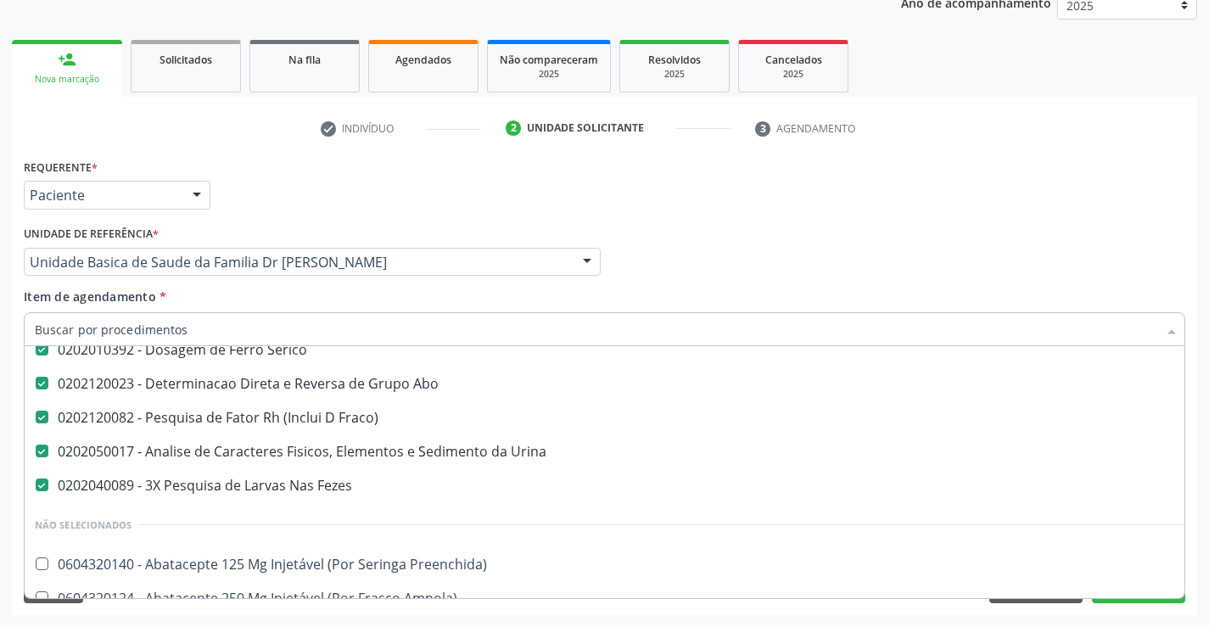
scroll to position [339, 0]
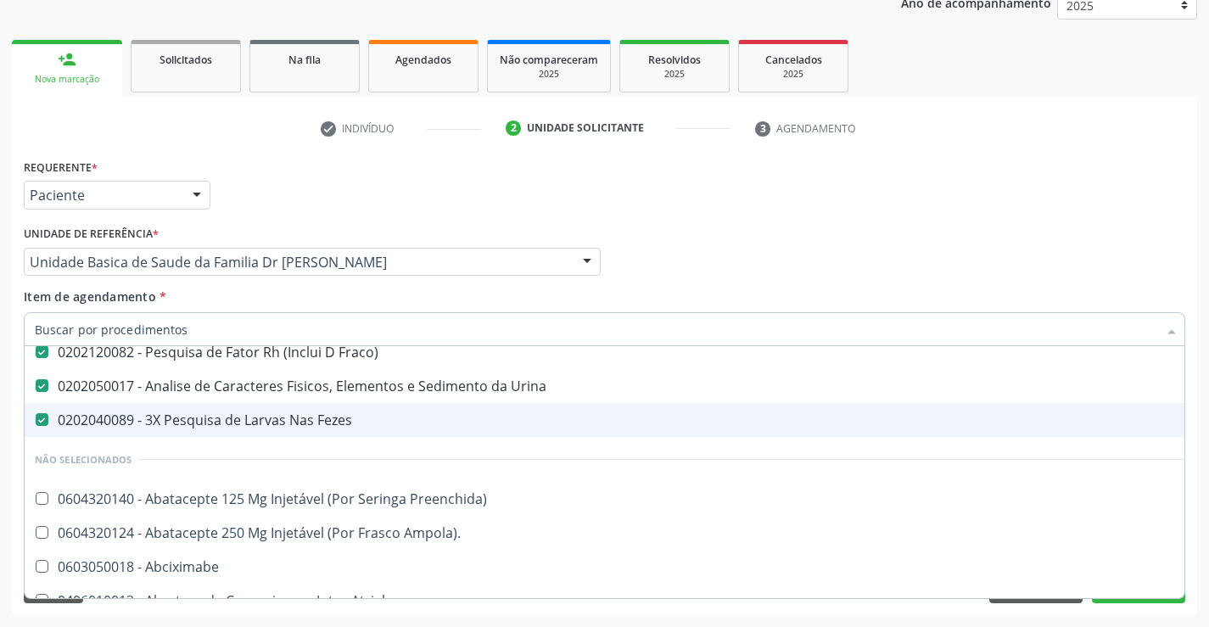
click at [845, 418] on div "0202040089 - 3X Pesquisa de Larvas Nas Fezes" at bounding box center [695, 420] width 1321 height 14
checkbox Fezes "false"
click at [853, 457] on li "Não selecionados" at bounding box center [696, 459] width 1342 height 45
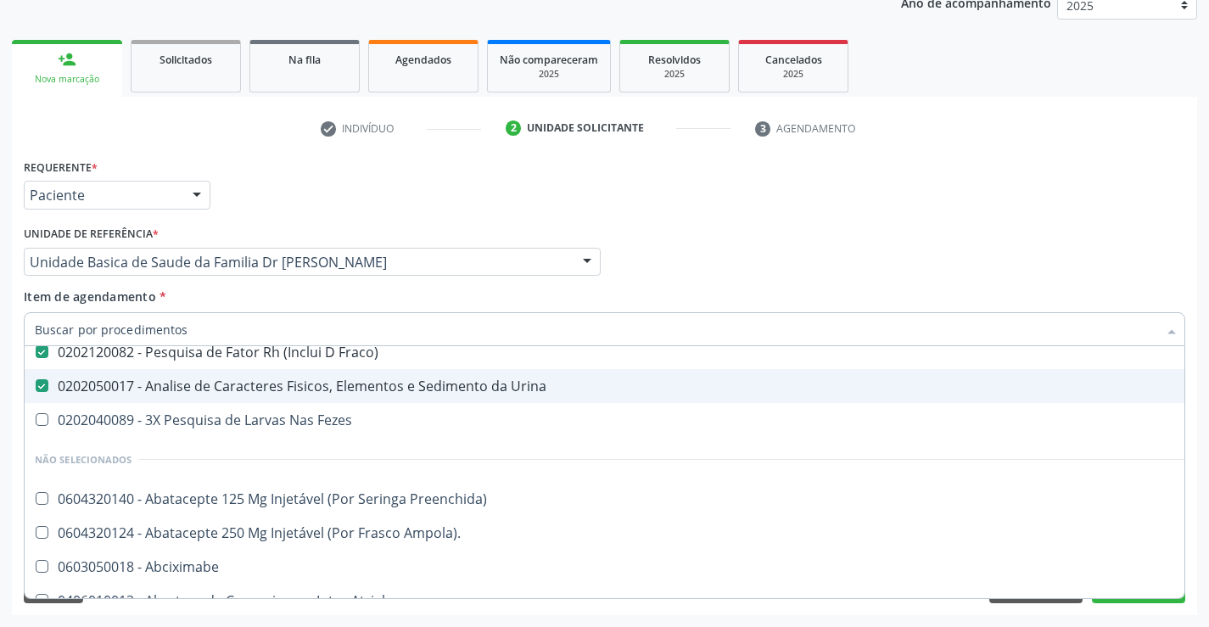
click at [1168, 159] on div "Requerente * Paciente Médico(a) Enfermeiro(a) Paciente Nenhum resultado encontr…" at bounding box center [605, 187] width 1170 height 66
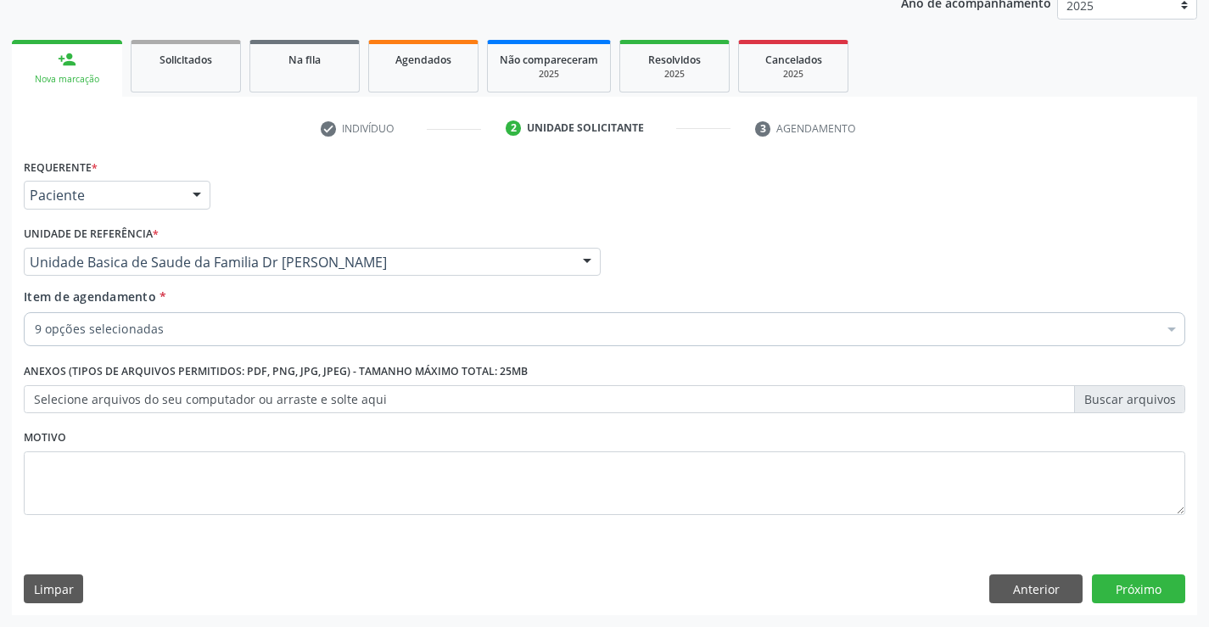
scroll to position [0, 0]
click at [1113, 602] on button "Próximo" at bounding box center [1138, 589] width 93 height 29
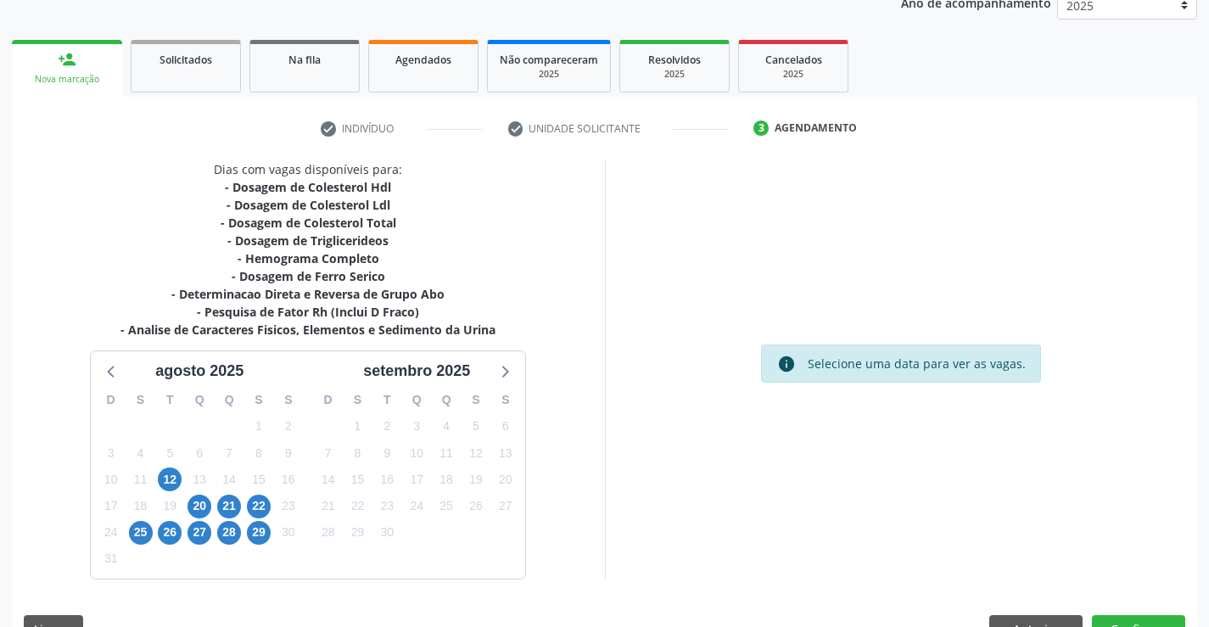
click at [238, 515] on div "21" at bounding box center [229, 506] width 24 height 26
click at [229, 509] on span "21" at bounding box center [229, 507] width 24 height 24
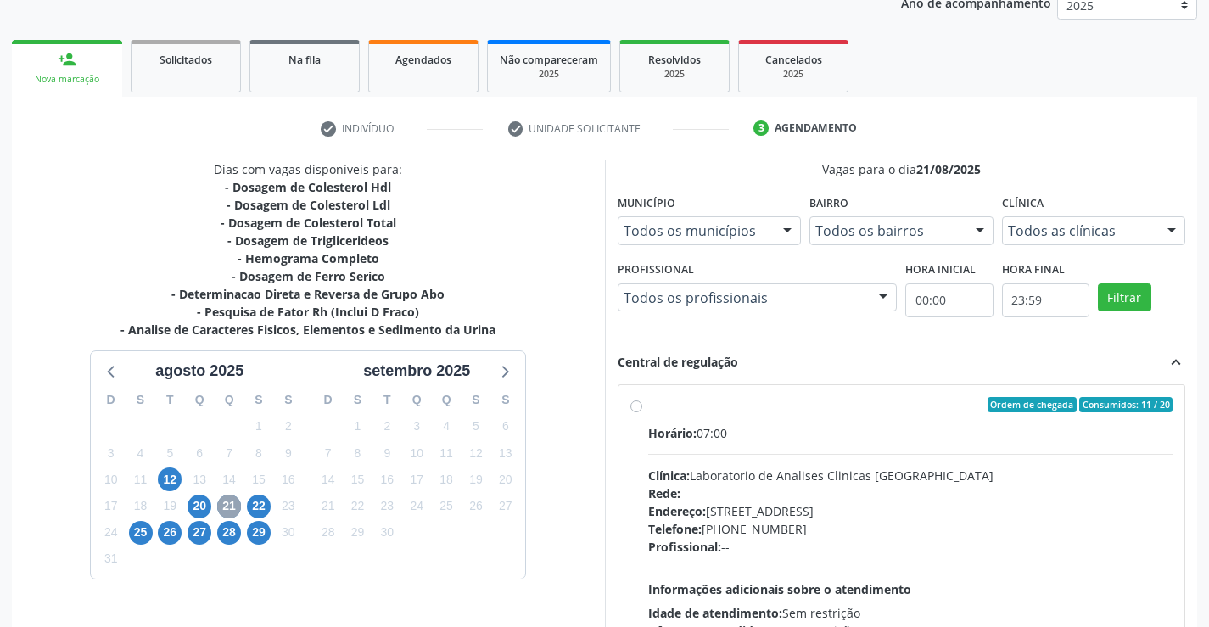
scroll to position [356, 0]
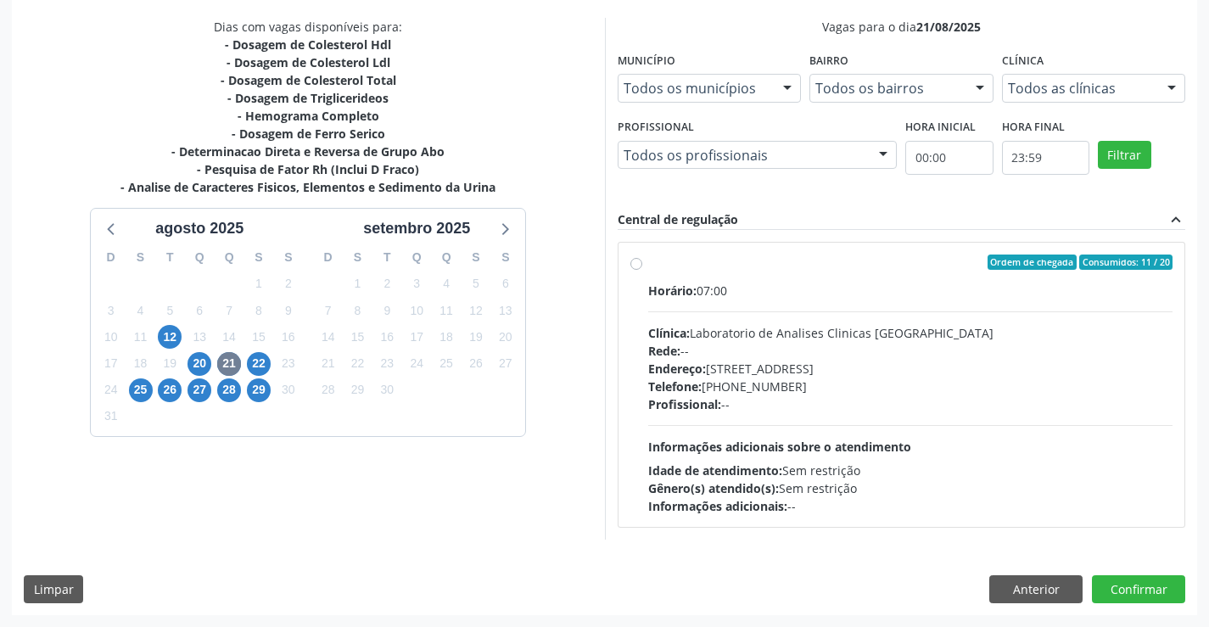
click at [648, 263] on label "Ordem de chegada Consumidos: 11 / 20 Horário: 07:00 Clínica: Laboratorio de Ana…" at bounding box center [910, 385] width 525 height 261
click at [637, 263] on input "Ordem de chegada Consumidos: 11 / 20 Horário: 07:00 Clínica: Laboratorio de Ana…" at bounding box center [637, 262] width 12 height 15
radio input "true"
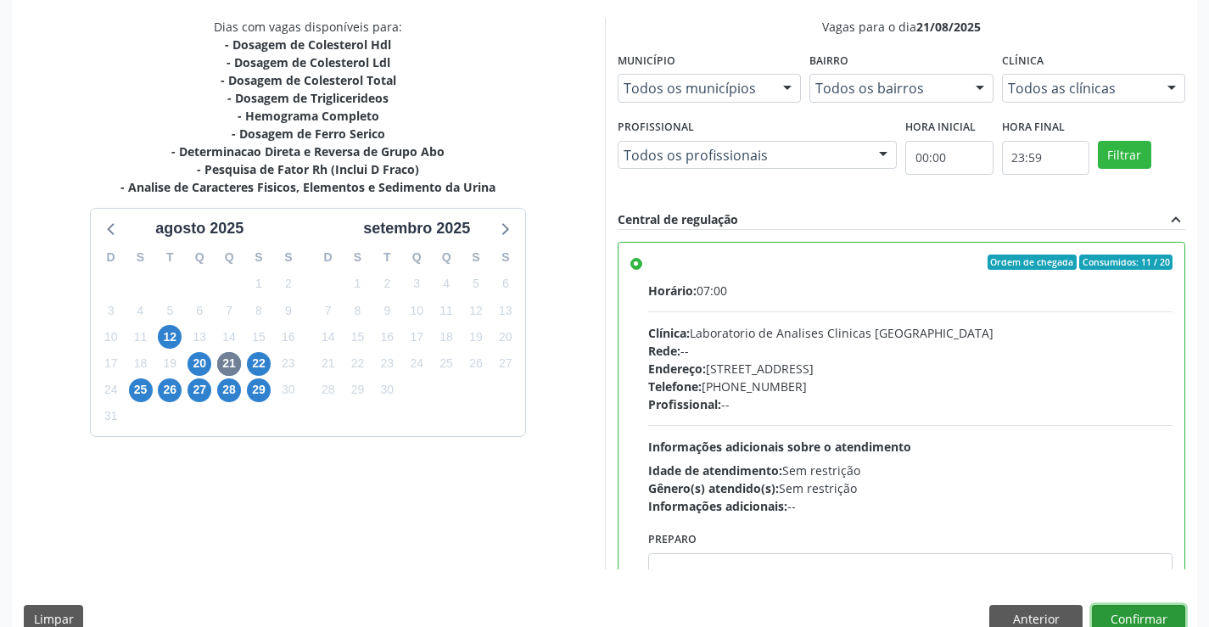
click at [1126, 609] on button "Confirmar" at bounding box center [1138, 619] width 93 height 29
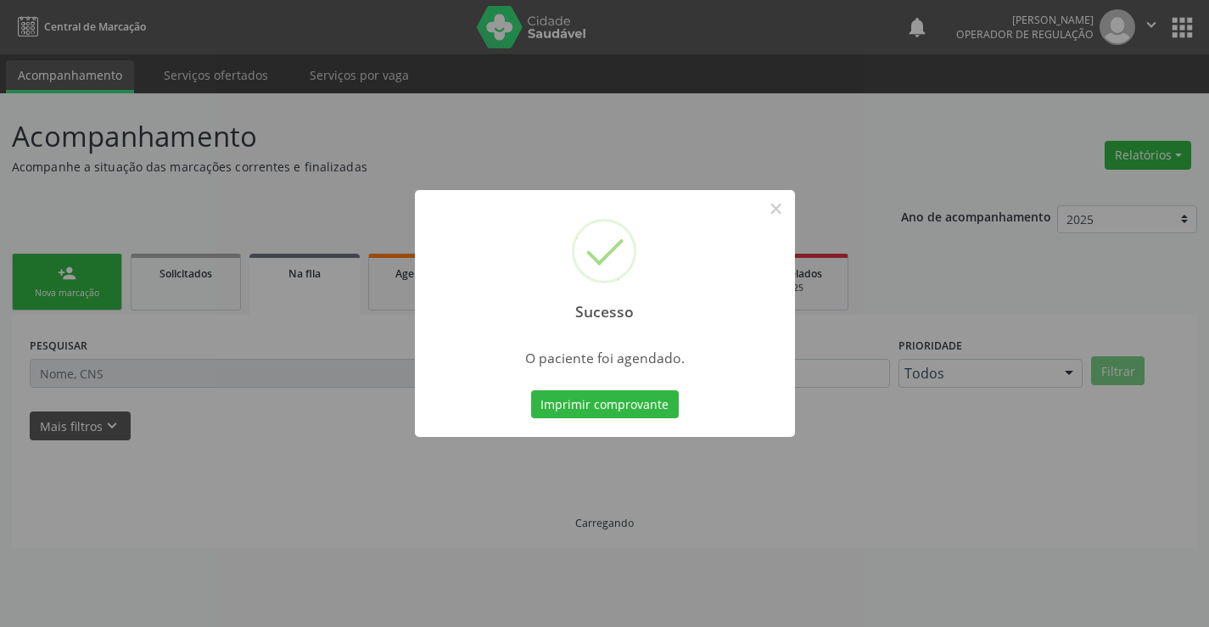
scroll to position [0, 0]
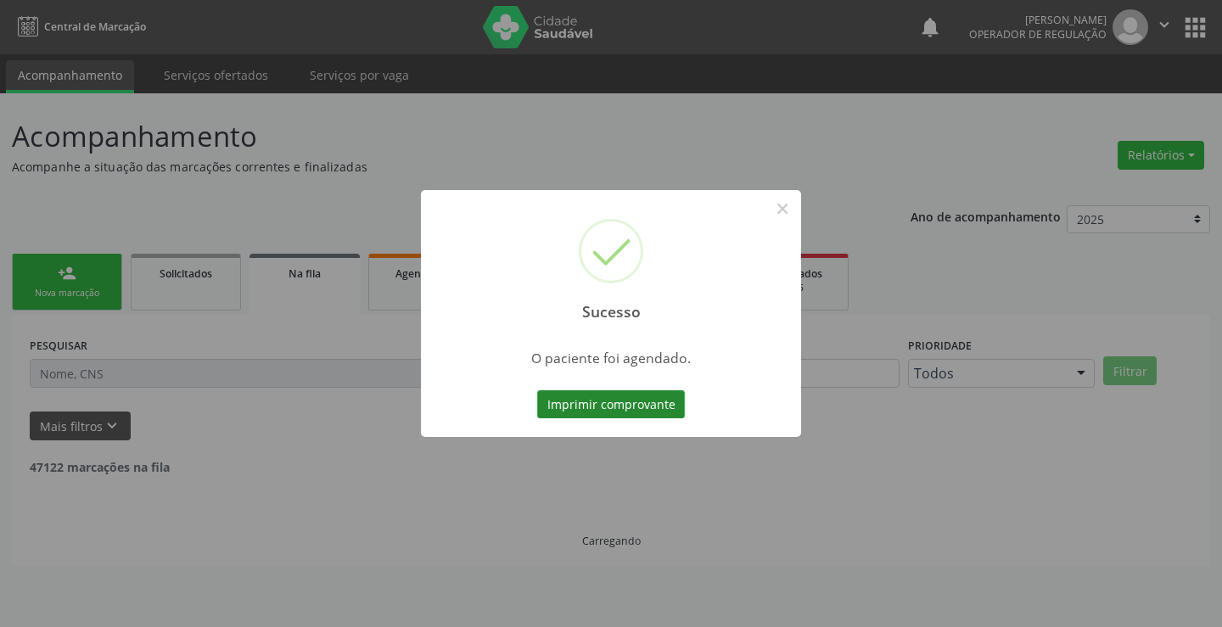
click at [608, 406] on button "Imprimir comprovante" at bounding box center [611, 404] width 148 height 29
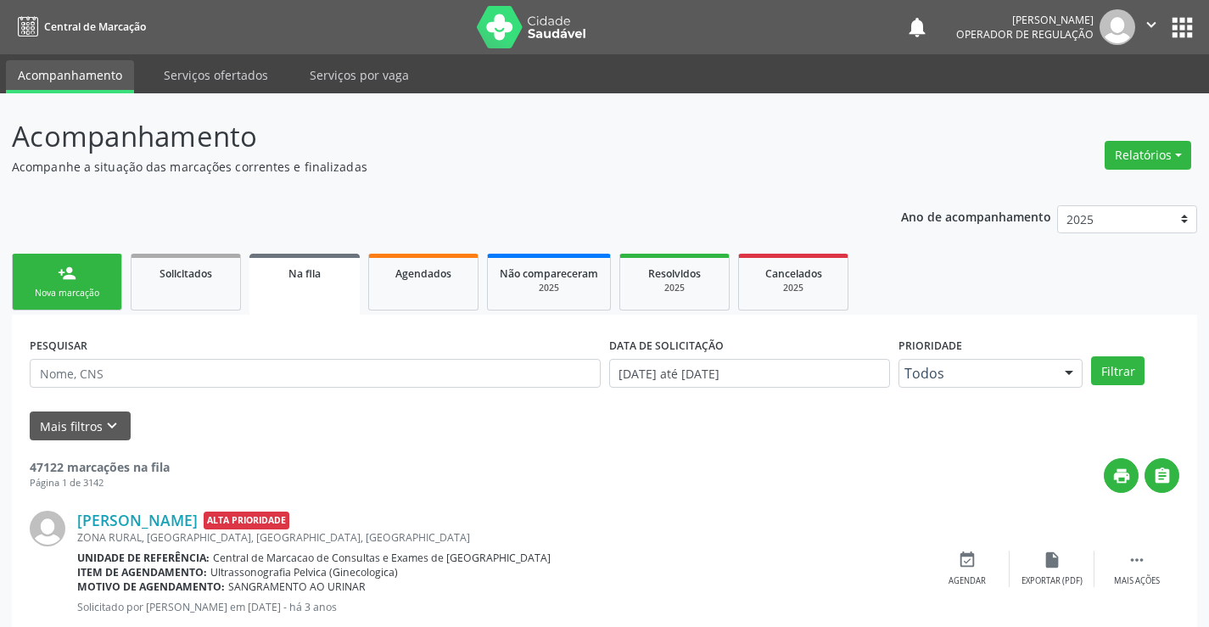
click at [73, 277] on div "person_add" at bounding box center [67, 273] width 19 height 19
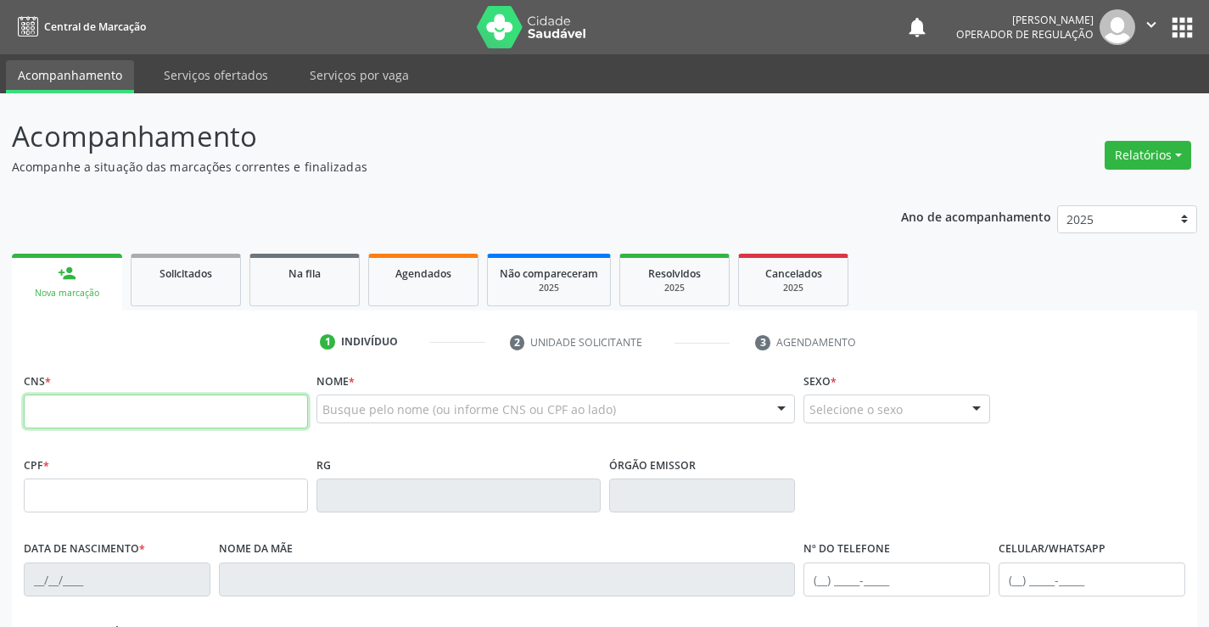
click at [143, 415] on input "text" at bounding box center [166, 412] width 284 height 34
type input "707 6092 3962 5093"
type input "0453934358"
type input "[DATE]"
type input "[PHONE_NUMBER]"
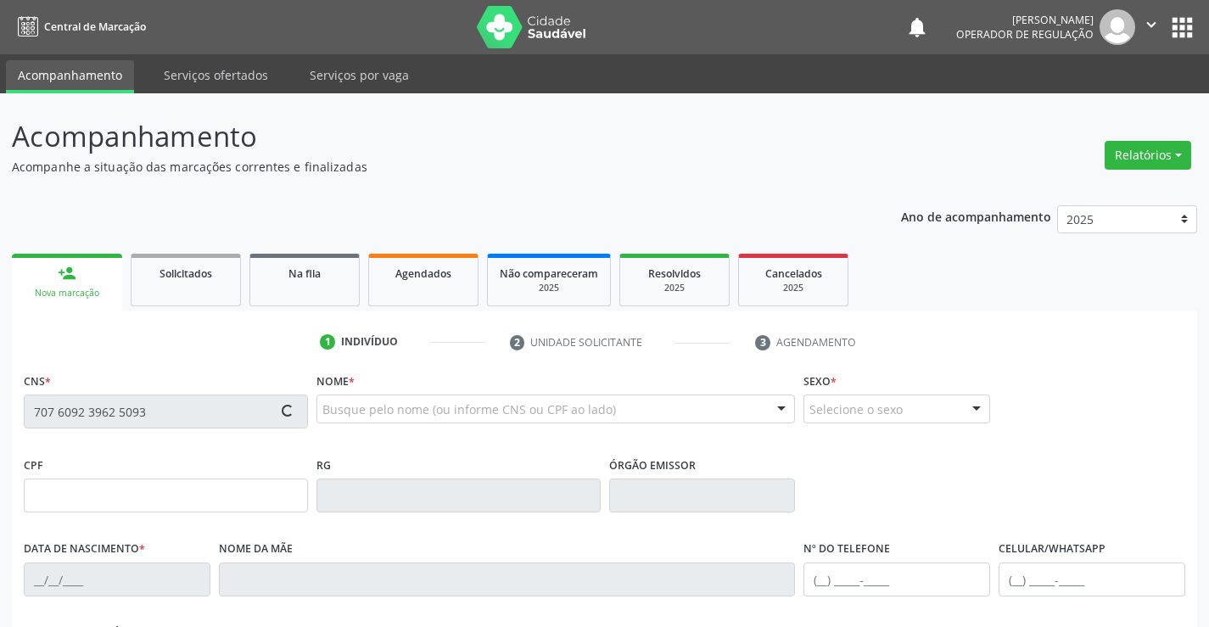
type input "[PHONE_NUMBER]"
type input "S/N"
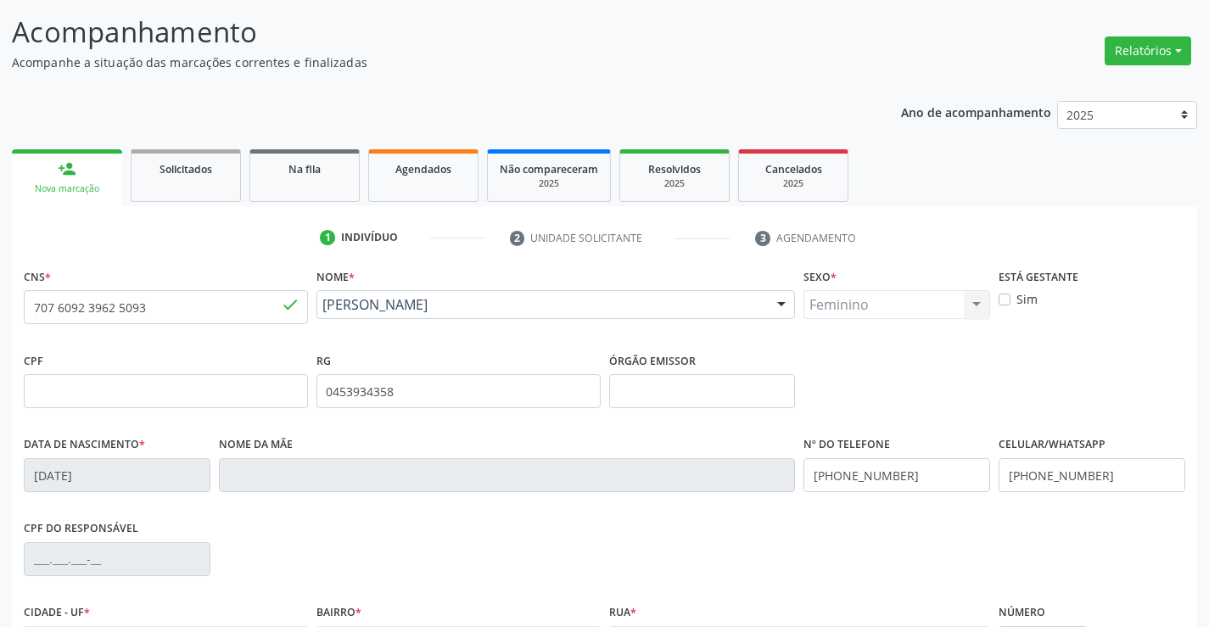
scroll to position [293, 0]
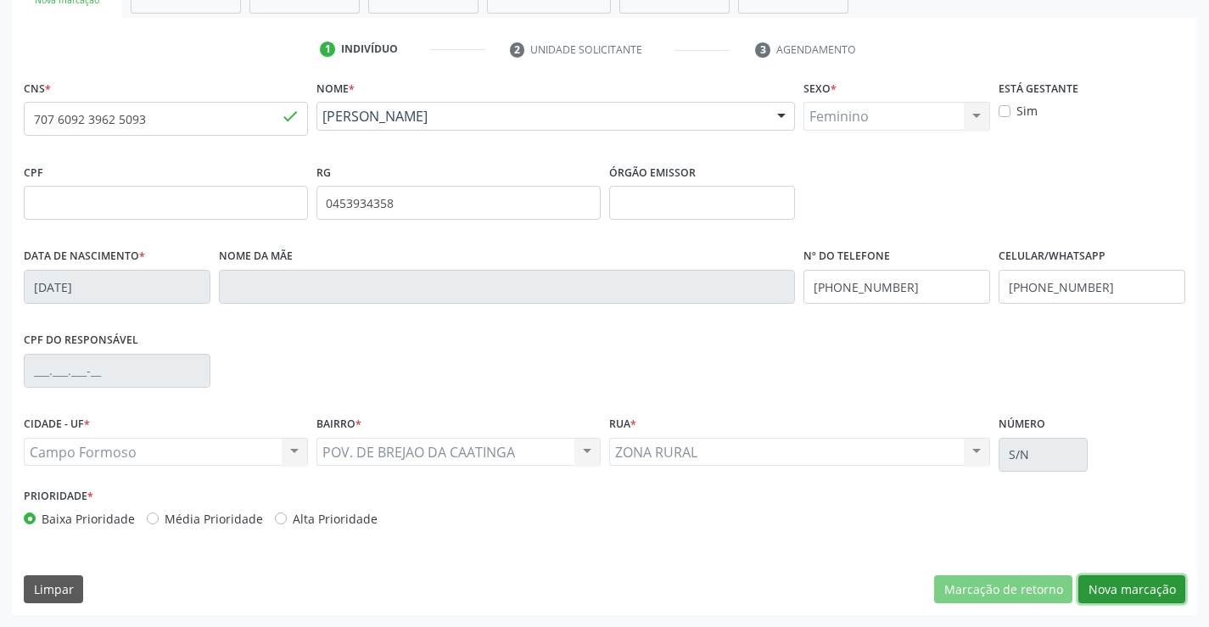
click at [1128, 587] on button "Nova marcação" at bounding box center [1132, 589] width 107 height 29
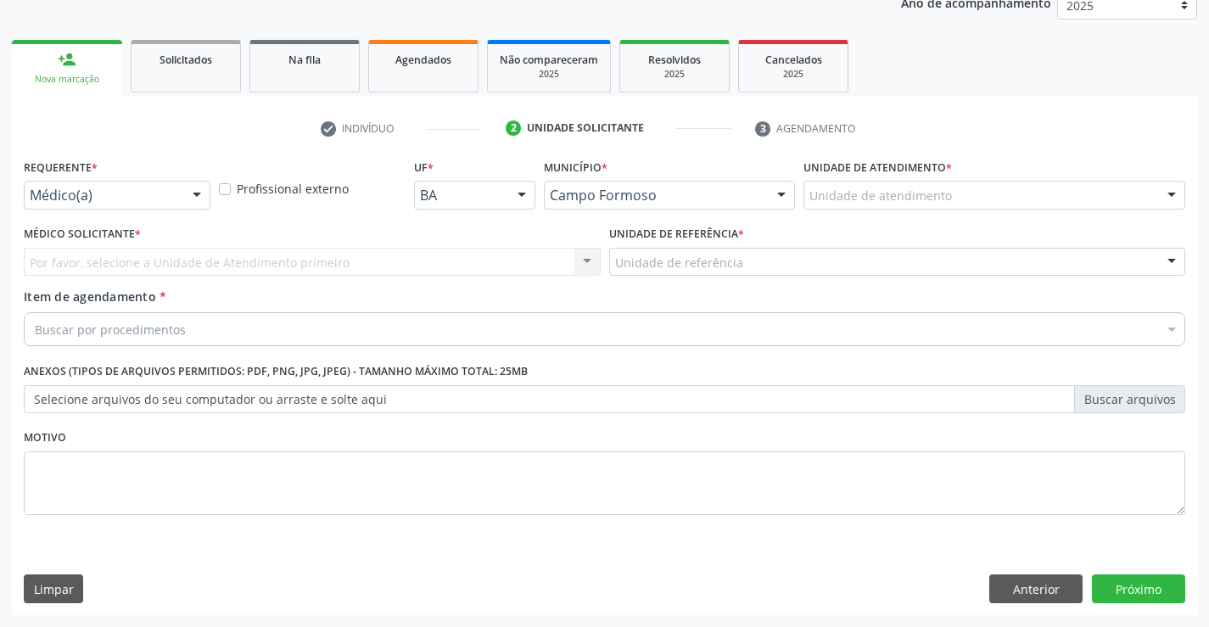
scroll to position [214, 0]
click at [588, 257] on div "Por favor, selecione a Unidade de Atendimento primeiro Nenhum resultado encontr…" at bounding box center [312, 262] width 577 height 29
click at [580, 258] on div "Por favor, selecione a Unidade de Atendimento primeiro Nenhum resultado encontr…" at bounding box center [312, 262] width 577 height 29
click at [81, 260] on div "Por favor, selecione a Unidade de Atendimento primeiro Nenhum resultado encontr…" at bounding box center [312, 262] width 577 height 29
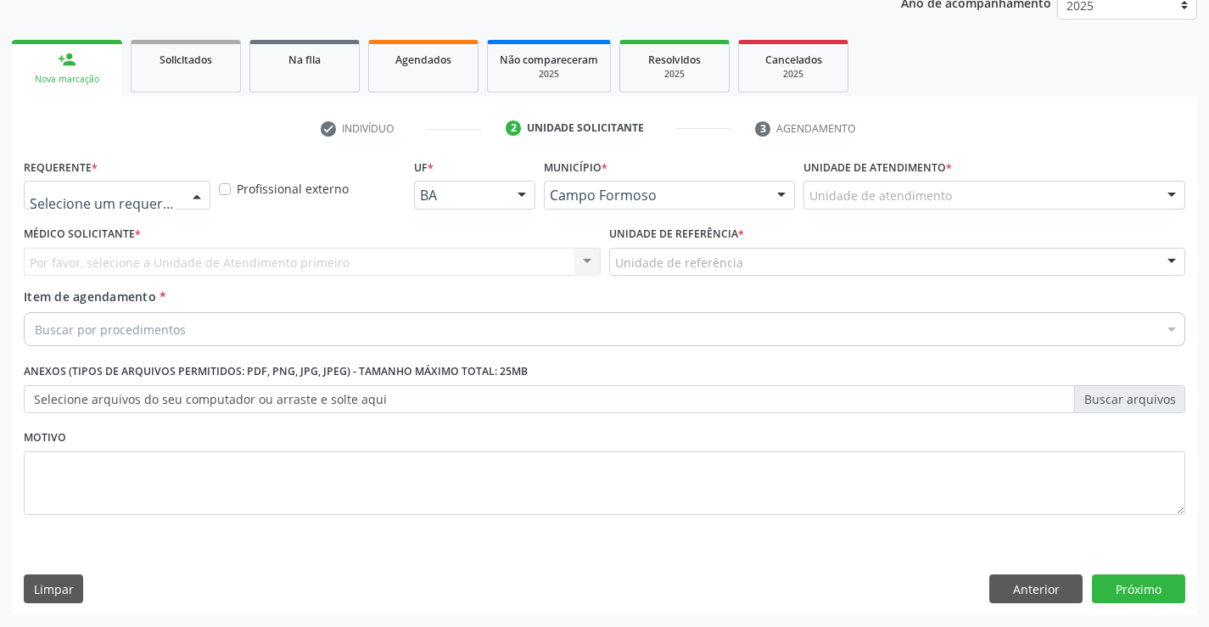
click at [198, 188] on div at bounding box center [196, 196] width 25 height 29
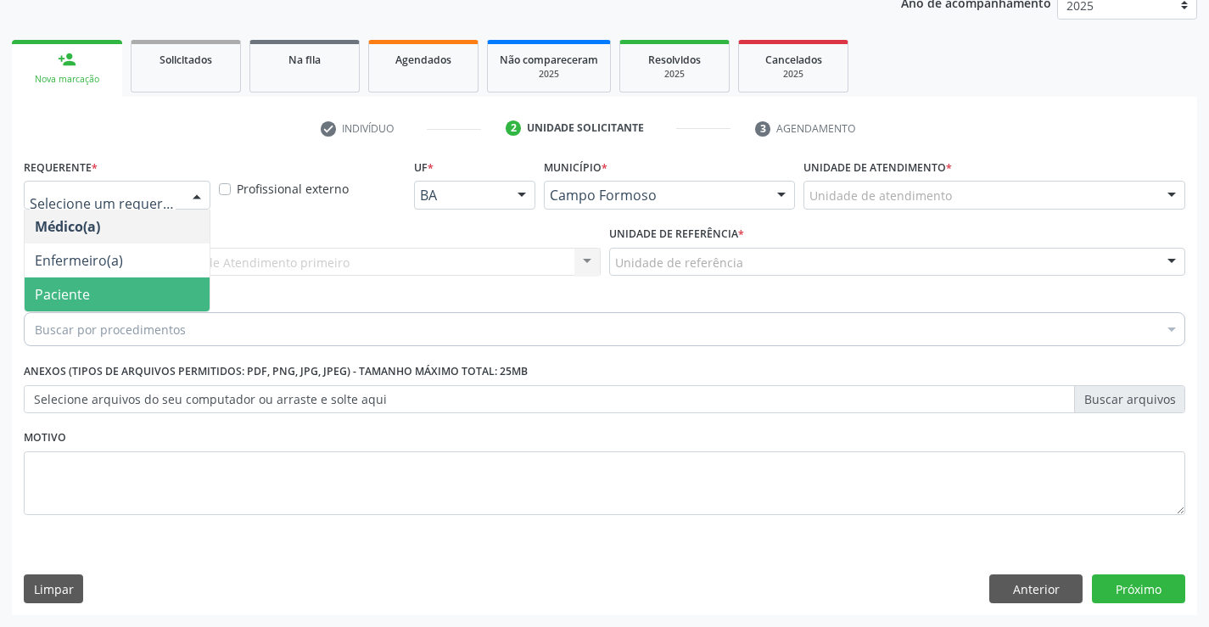
click at [79, 300] on span "Paciente" at bounding box center [62, 294] width 55 height 19
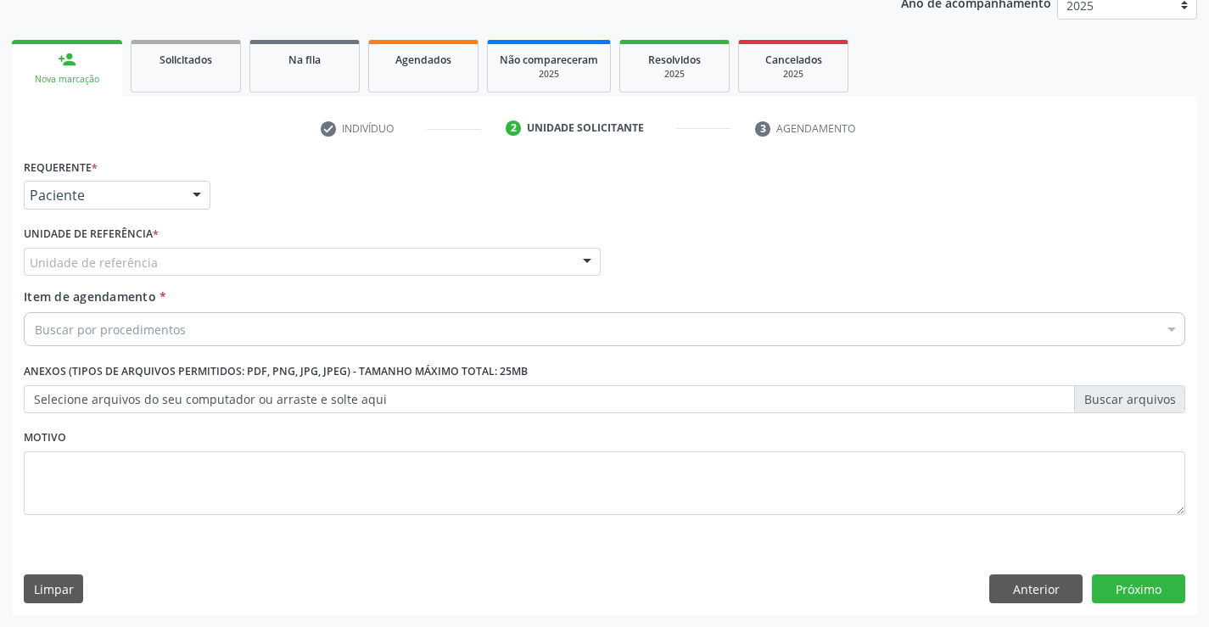
click at [592, 262] on div at bounding box center [587, 263] width 25 height 29
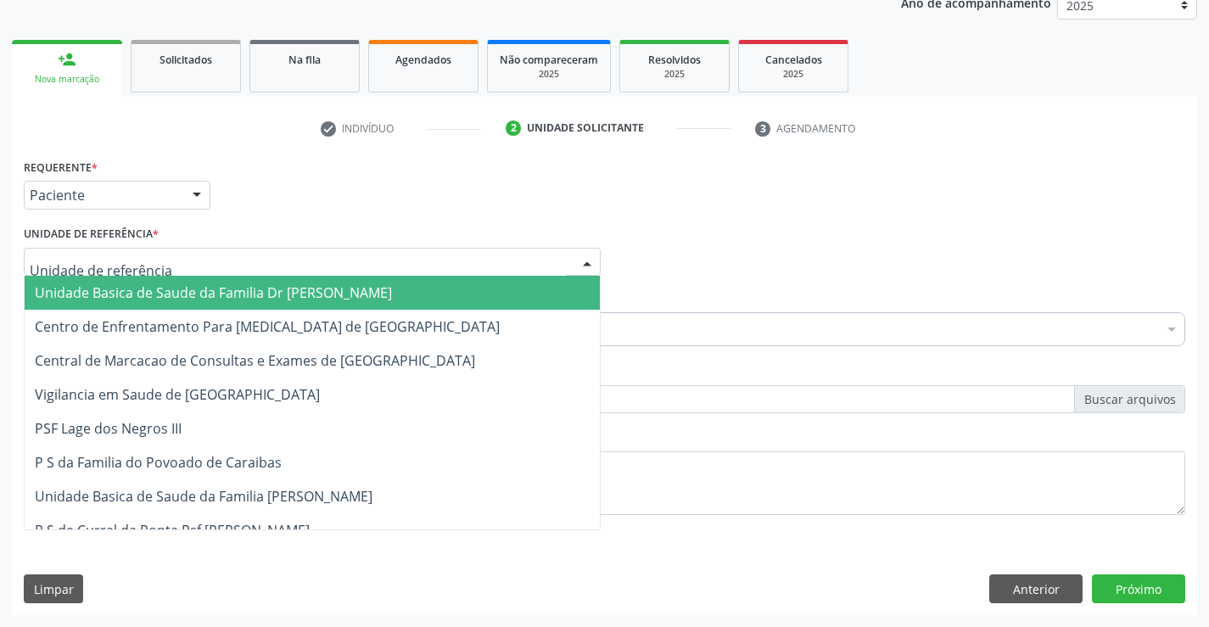
click at [440, 292] on span "Unidade Basica de Saude da Familia Dr [PERSON_NAME]" at bounding box center [312, 293] width 575 height 34
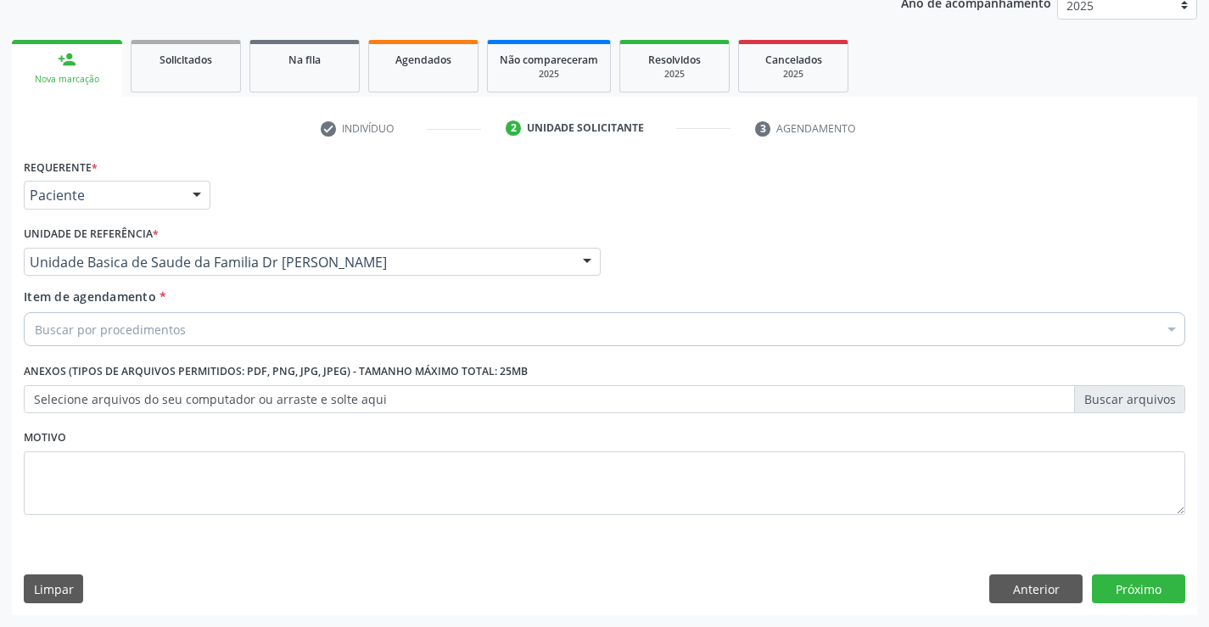
click at [365, 328] on div "Buscar por procedimentos" at bounding box center [605, 329] width 1162 height 34
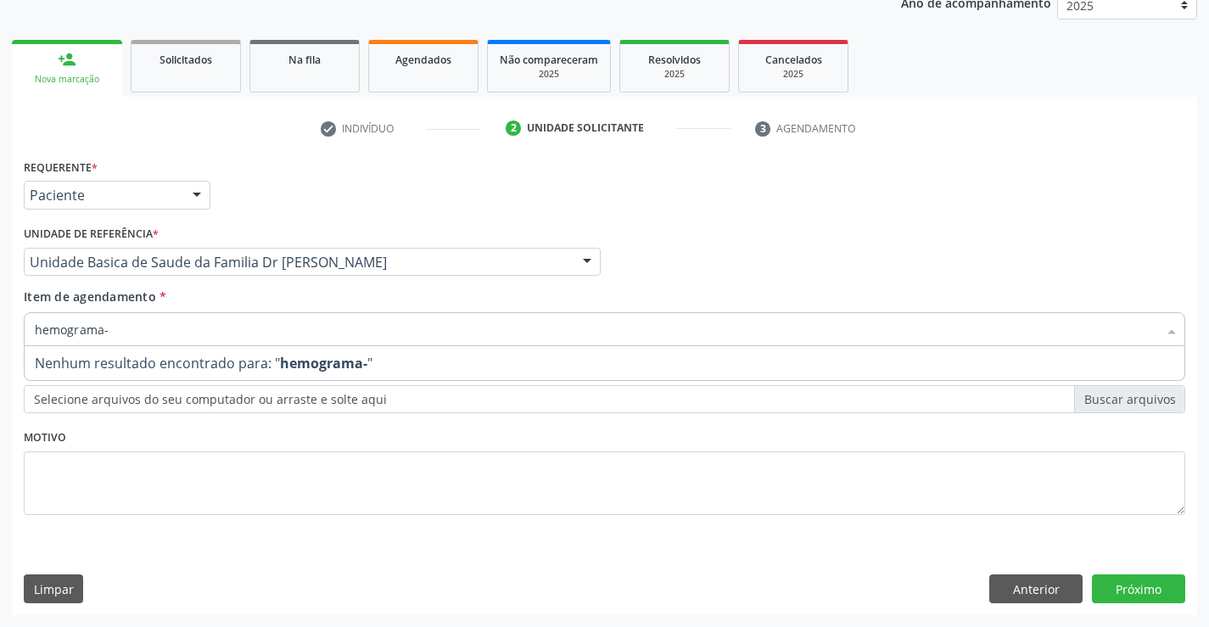
type input "hemograma"
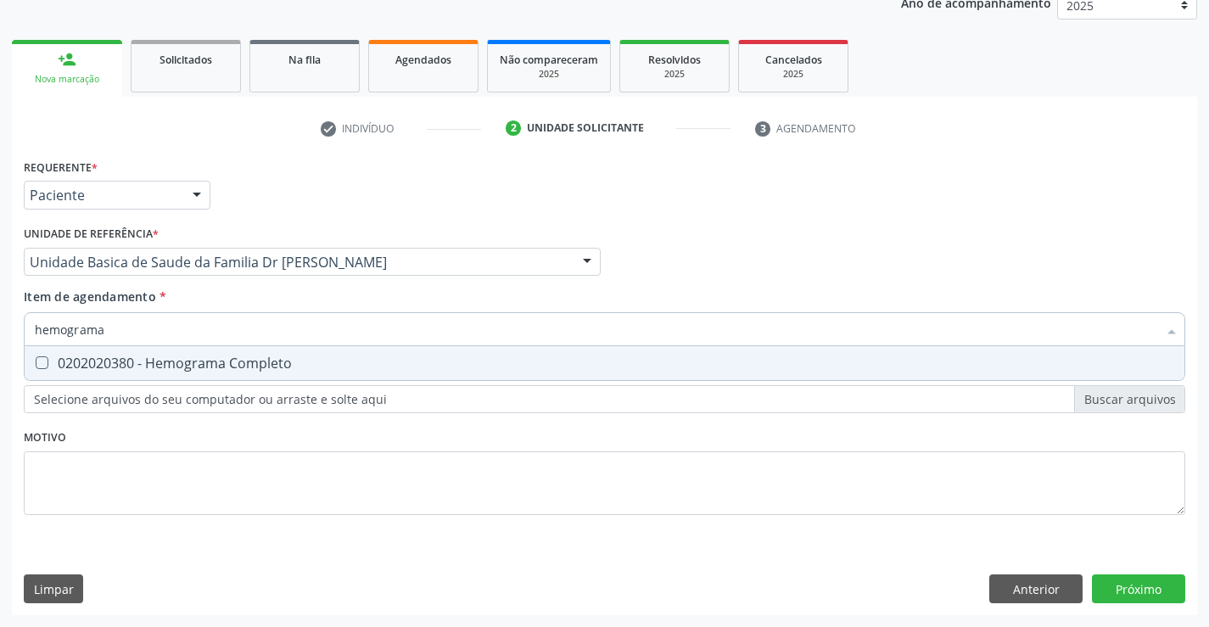
click at [347, 363] on div "0202020380 - Hemograma Completo" at bounding box center [605, 363] width 1140 height 14
checkbox Completo "true"
click at [316, 480] on div "Requerente * Paciente Médico(a) Enfermeiro(a) Paciente Nenhum resultado encontr…" at bounding box center [605, 346] width 1162 height 384
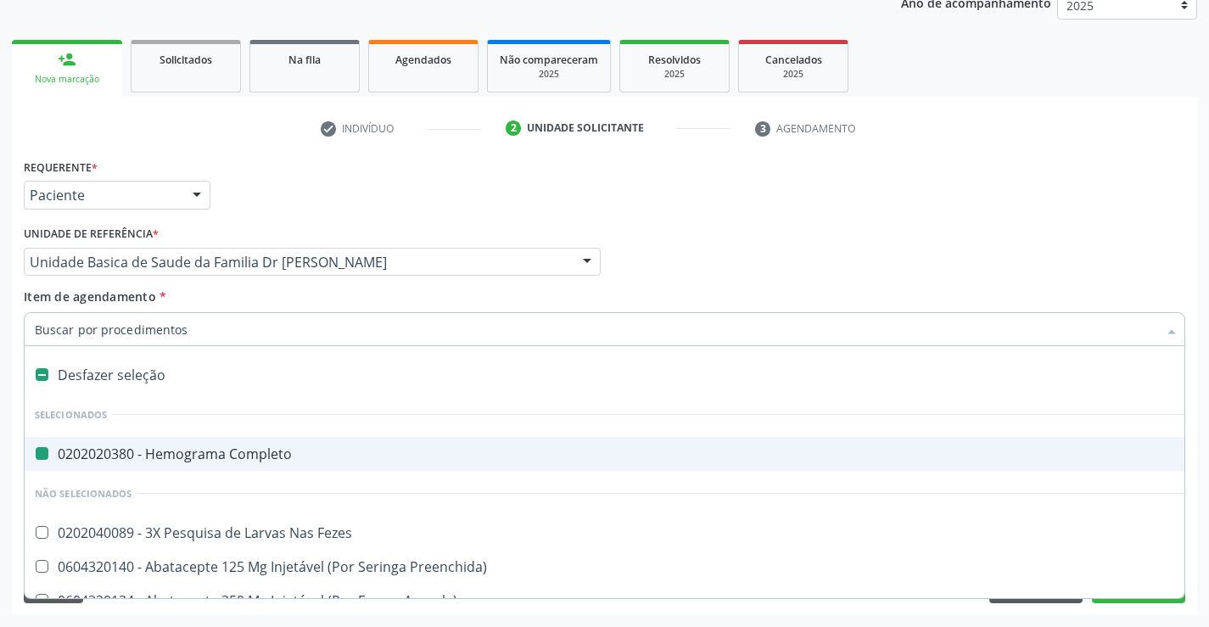
type input "v"
checkbox Completo "false"
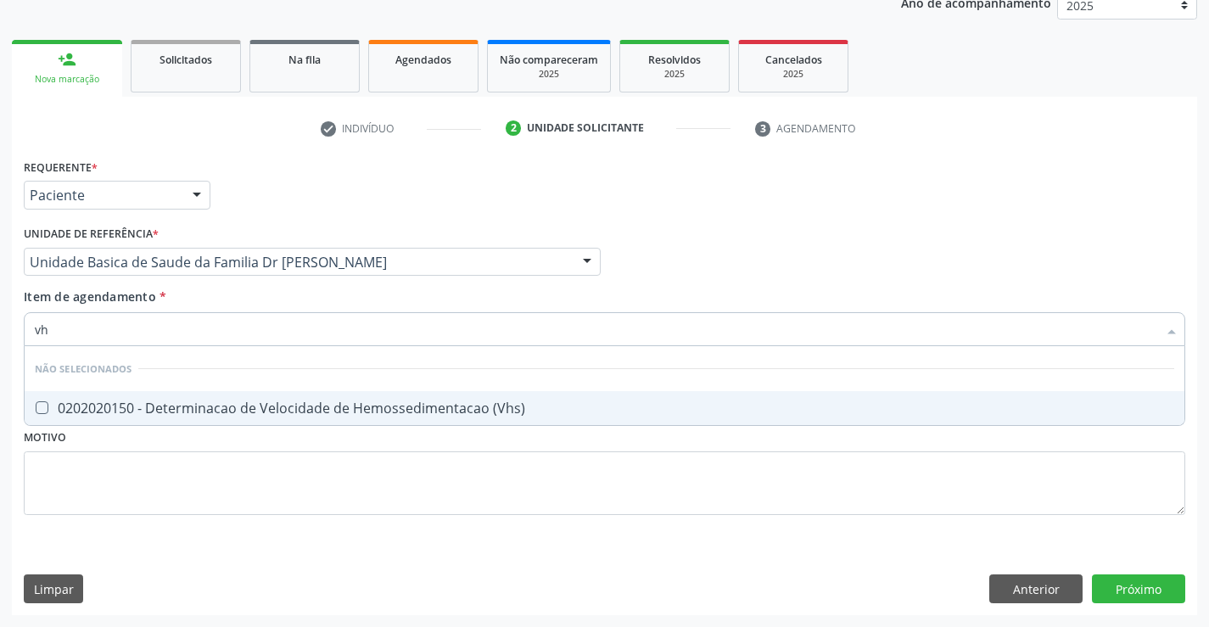
type input "vhs"
click at [329, 404] on div "0202020150 - Determinacao de Velocidade de Hemossedimentacao (Vhs)" at bounding box center [605, 408] width 1140 height 14
checkbox \(Vhs\) "true"
type input "vhs"
click at [390, 284] on div "Unidade de referência * Unidade Basica de Saude da Familia Dr [PERSON_NAME] Uni…" at bounding box center [313, 255] width 586 height 66
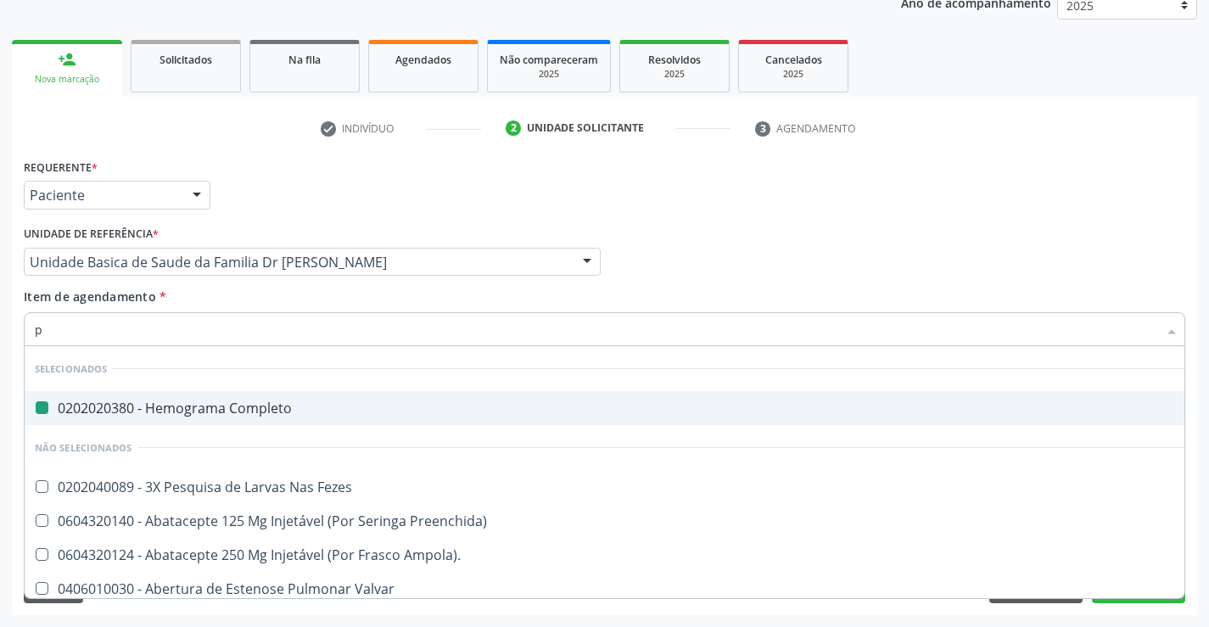
type input "pr"
checkbox Completo "false"
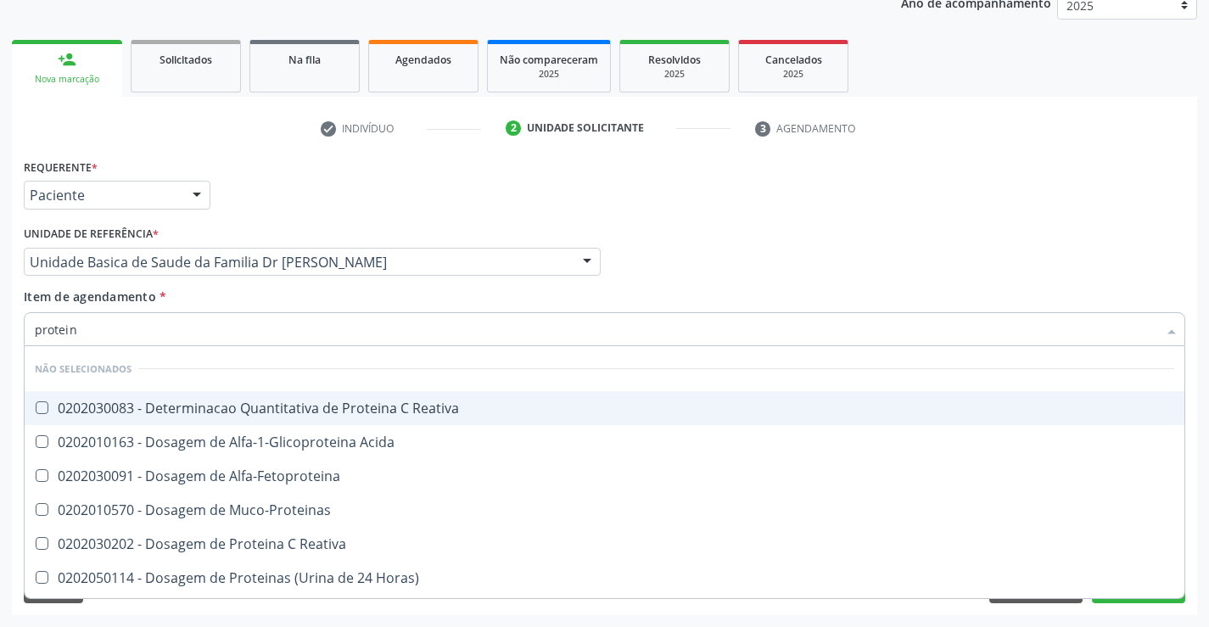
type input "proteina"
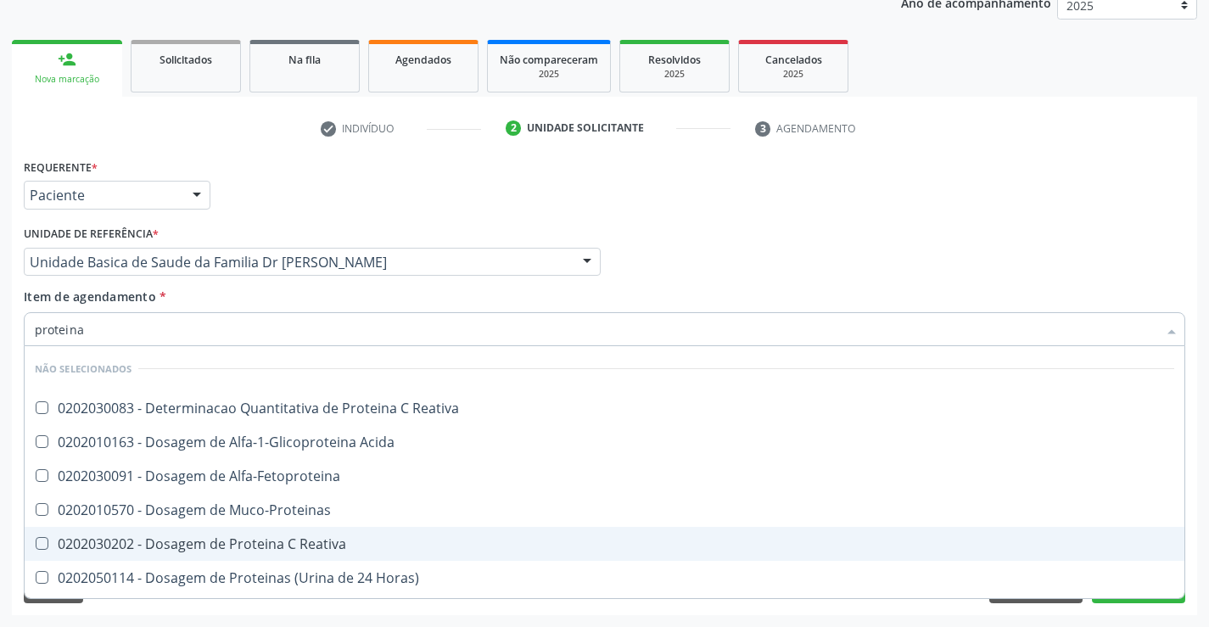
click at [327, 551] on div "0202030202 - Dosagem de Proteina C Reativa" at bounding box center [605, 544] width 1140 height 14
checkbox Reativa "true"
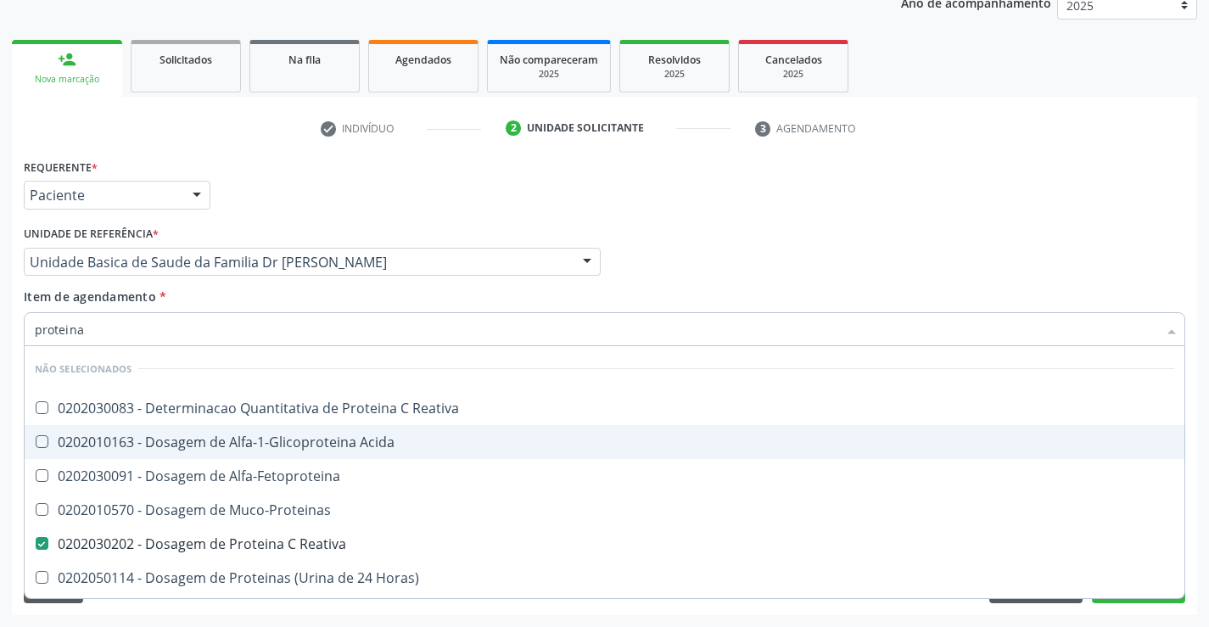
click at [659, 252] on div "Médico Solicitante Por favor, selecione a Unidade de Atendimento primeiro Nenhu…" at bounding box center [605, 255] width 1170 height 66
checkbox Reativa "true"
checkbox Reativa "false"
checkbox Alfa-Fetoproteina "true"
checkbox Acida "true"
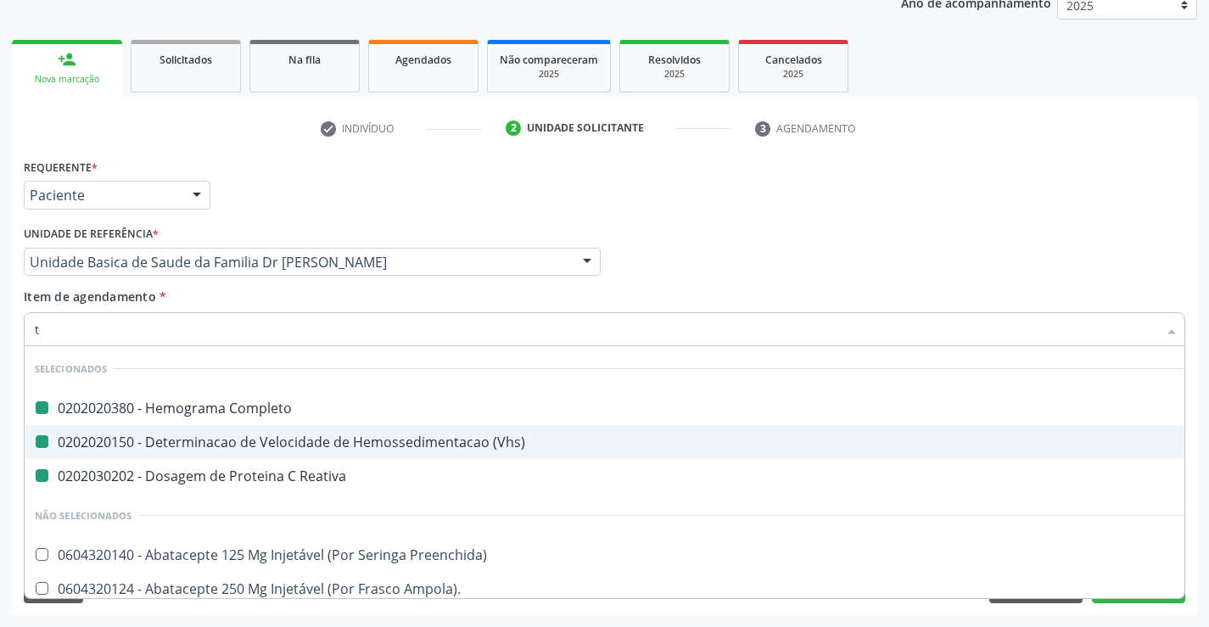
type input "tg"
checkbox Completo "false"
checkbox Reativa "false"
checkbox \(Vhs\) "false"
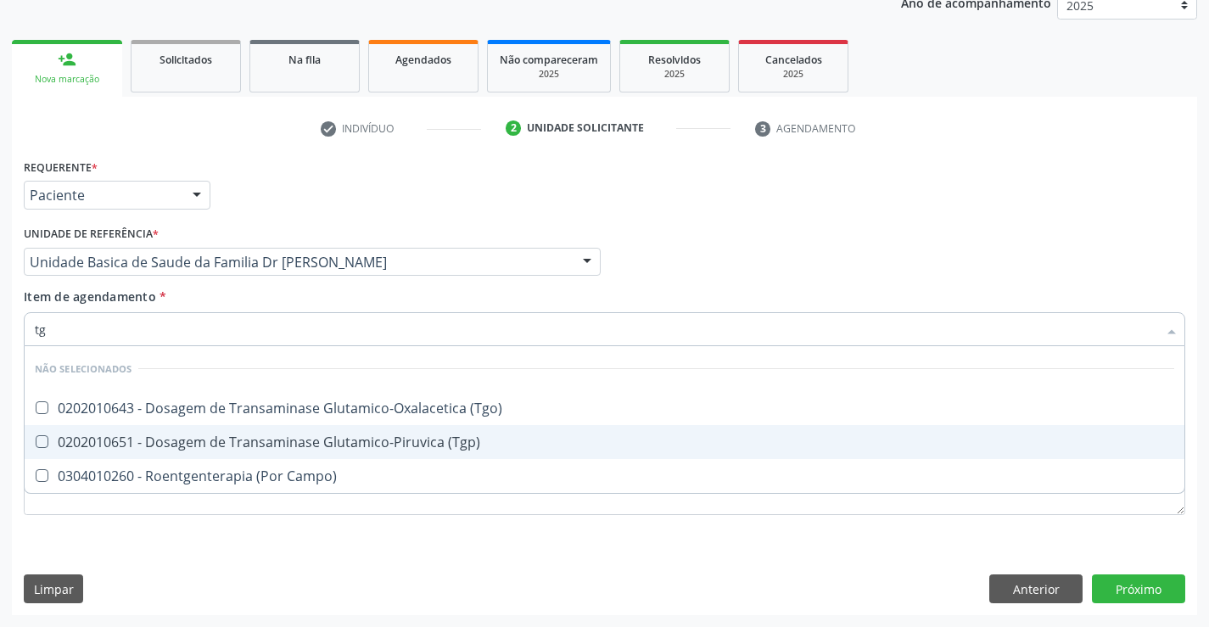
type input "tgo"
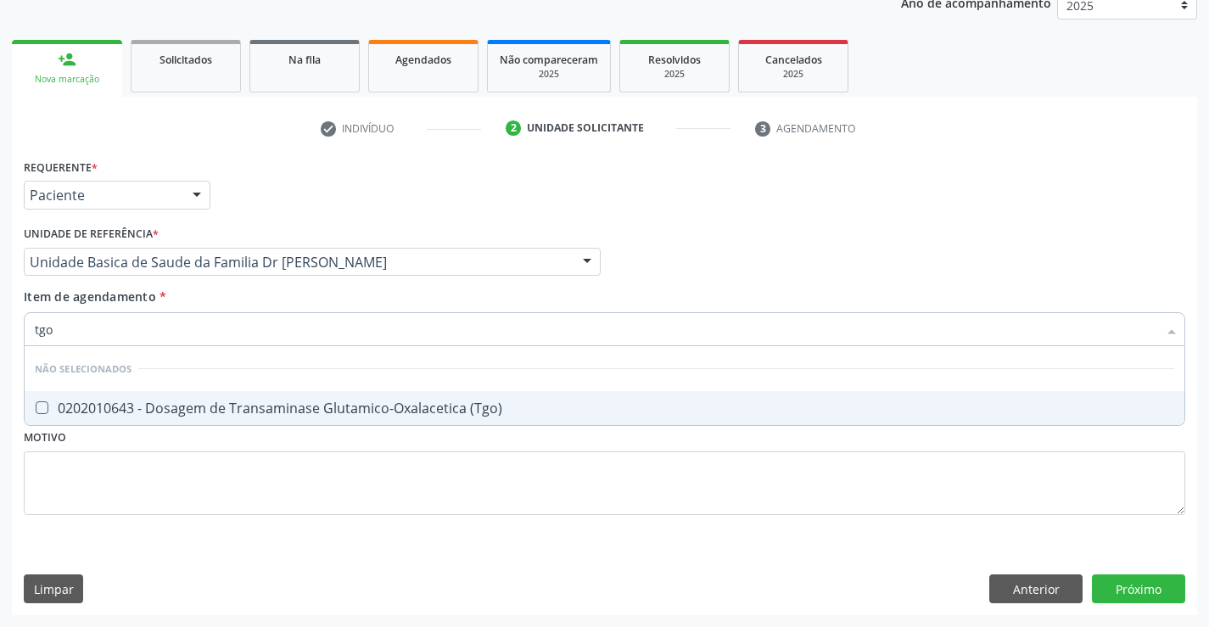
click at [299, 401] on div "0202010643 - Dosagem de Transaminase Glutamico-Oxalacetica (Tgo)" at bounding box center [605, 408] width 1140 height 14
checkbox \(Tgo\) "true"
click at [657, 223] on div "Médico Solicitante Por favor, selecione a Unidade de Atendimento primeiro Nenhu…" at bounding box center [605, 255] width 1170 height 66
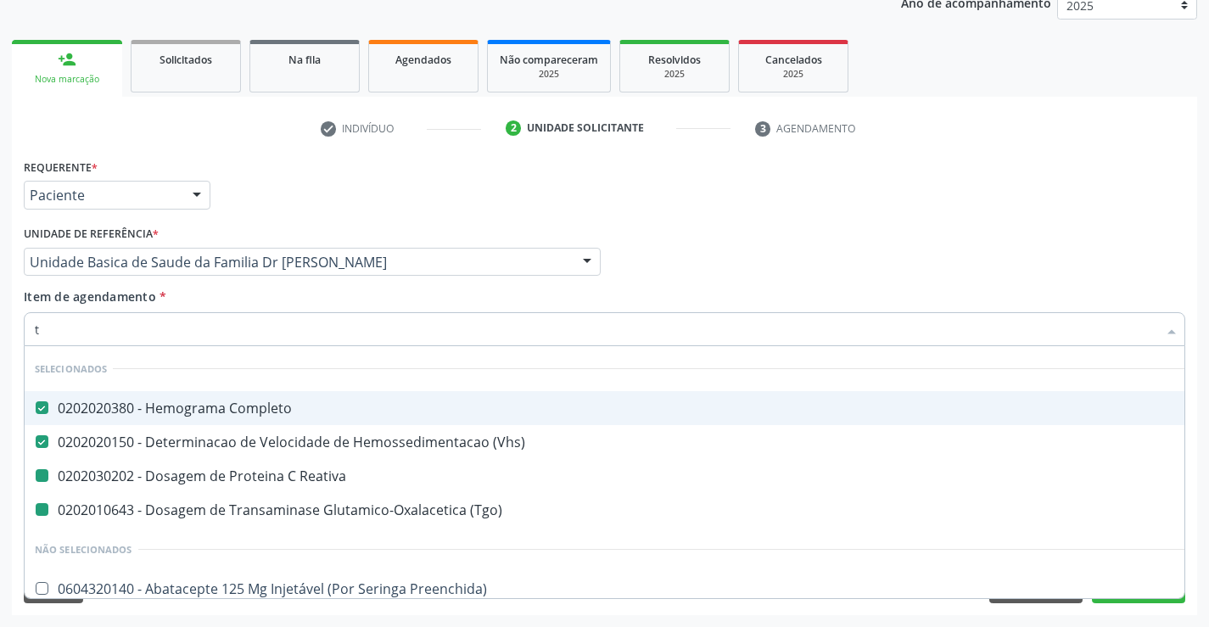
type input "tg"
checkbox Reativa "false"
checkbox \(Tgo\) "false"
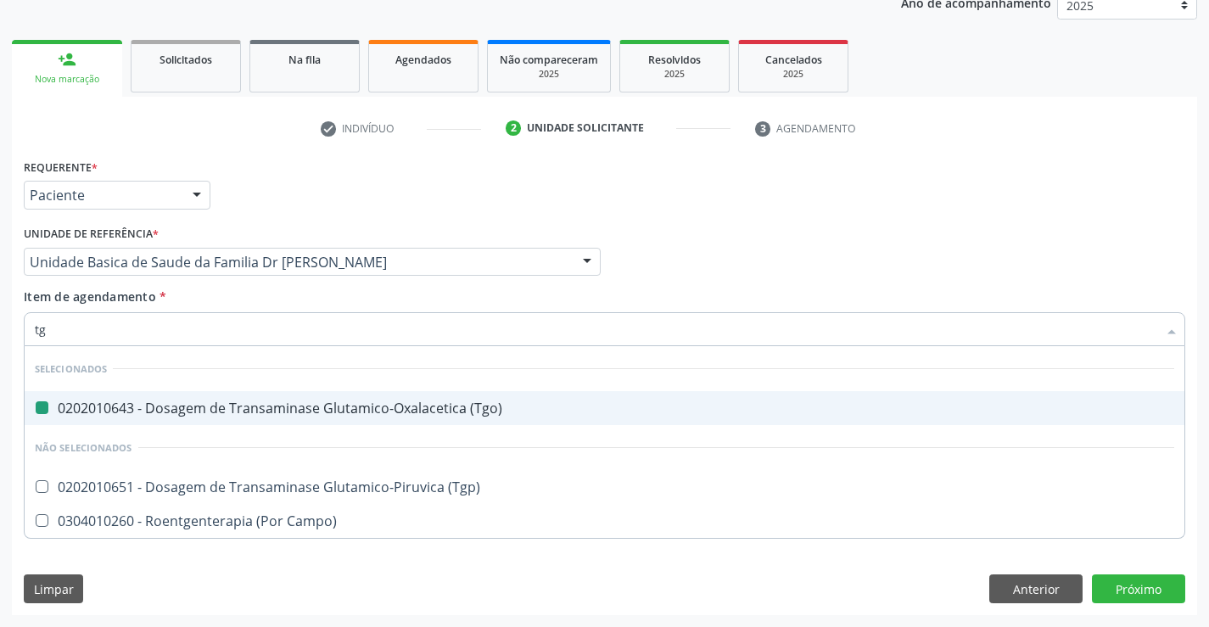
type input "tgp"
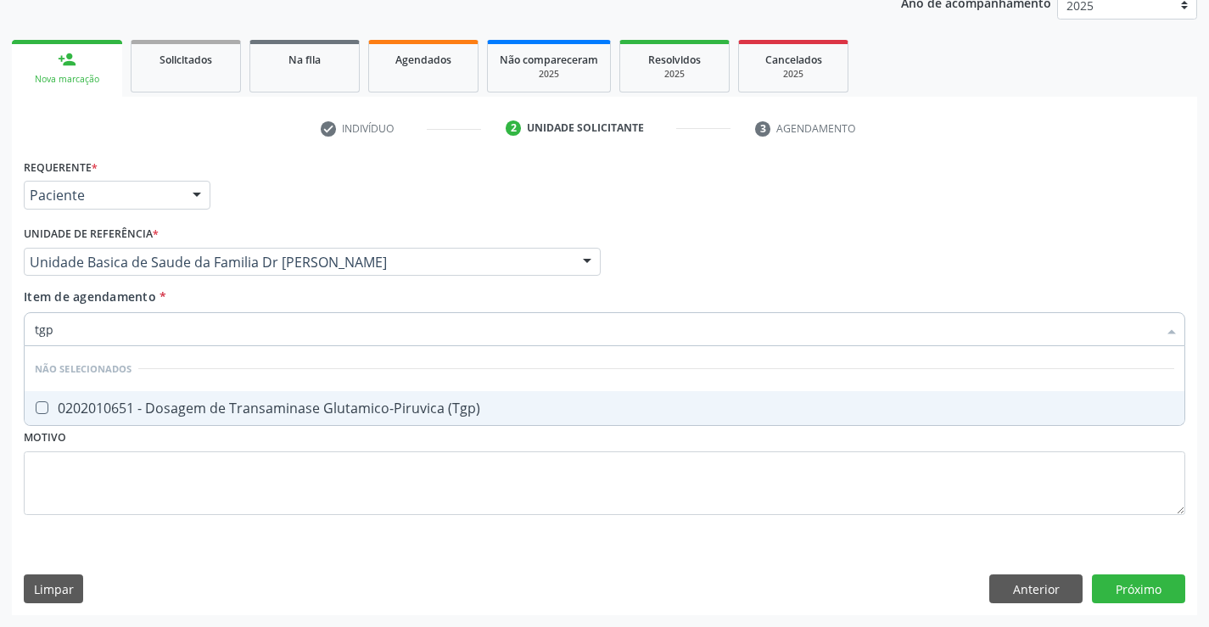
click at [318, 412] on div "0202010651 - Dosagem de Transaminase Glutamico-Piruvica (Tgp)" at bounding box center [605, 408] width 1140 height 14
checkbox \(Tgp\) "true"
click at [732, 238] on div "Médico Solicitante Por favor, selecione a Unidade de Atendimento primeiro Nenhu…" at bounding box center [605, 255] width 1170 height 66
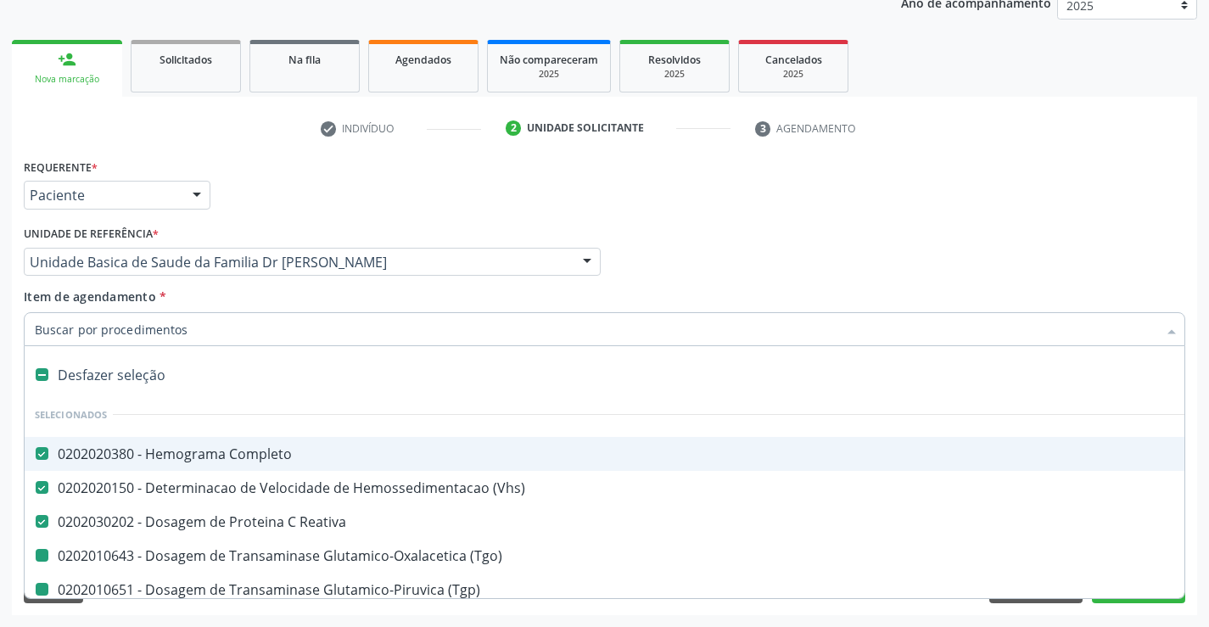
type input "u"
checkbox \(Tgo\) "false"
checkbox \(Tgp\) "false"
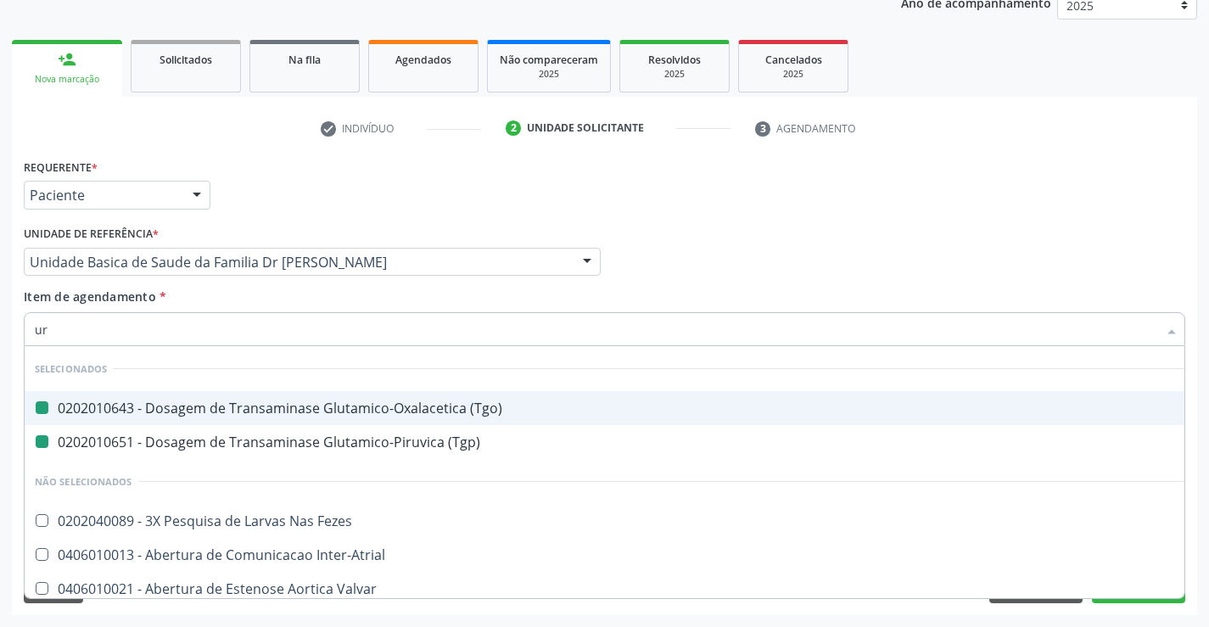
type input "ure"
checkbox \(Tgo\) "false"
checkbox \(Tgp\) "false"
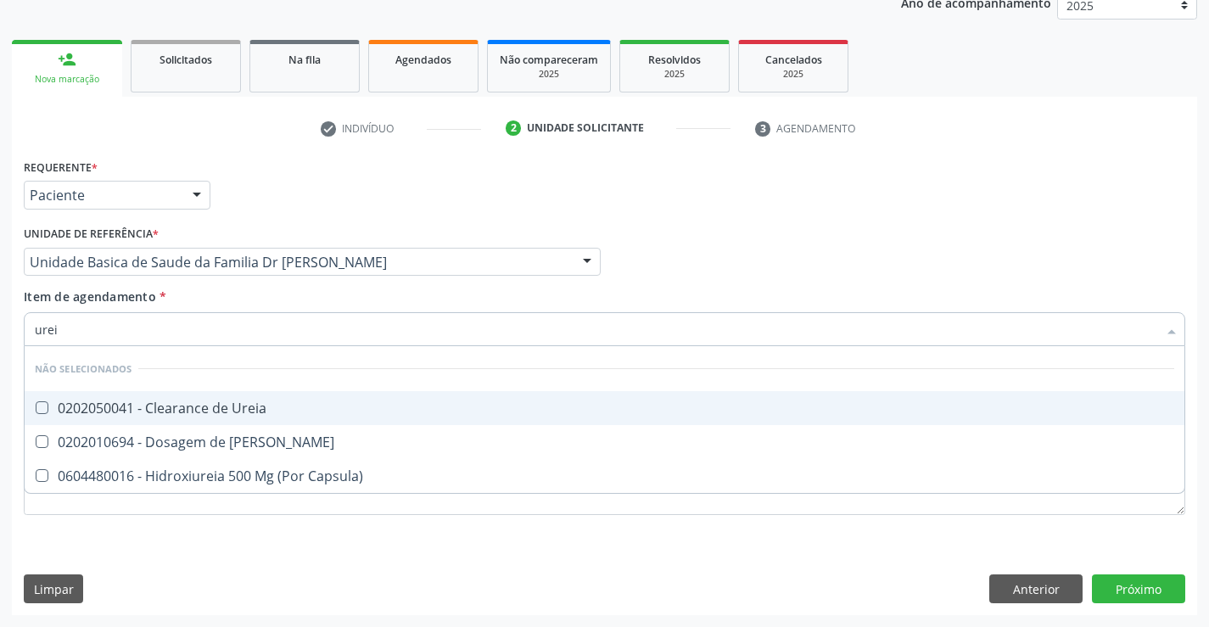
type input "ureia"
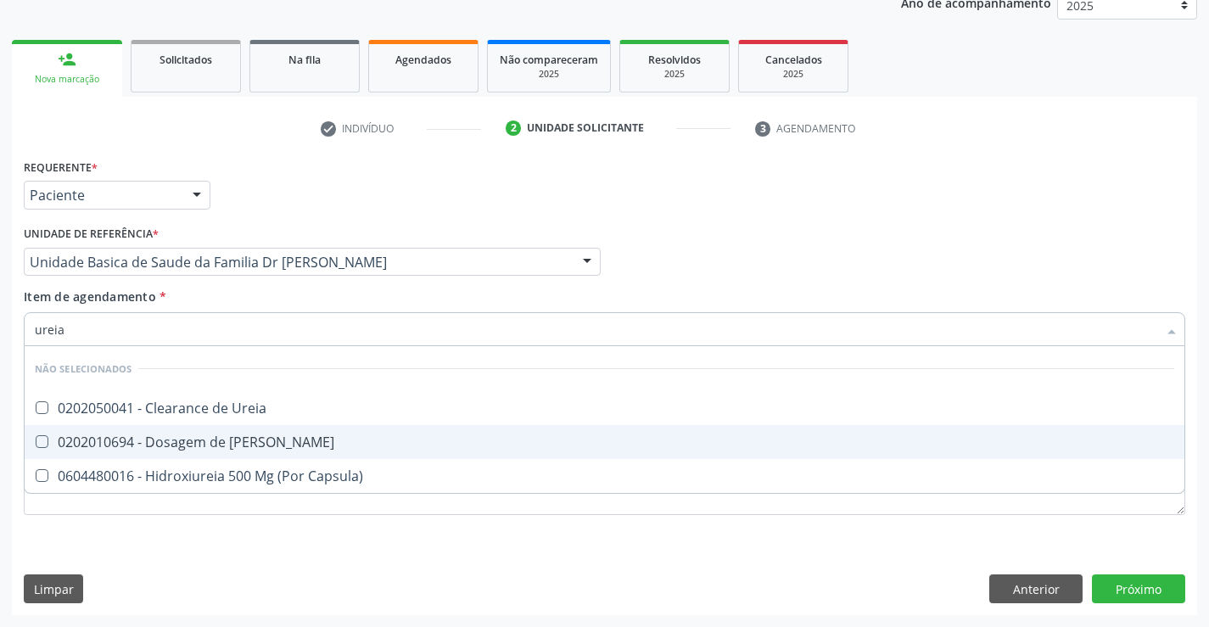
click at [294, 435] on span "0202010694 - Dosagem de [PERSON_NAME]" at bounding box center [605, 442] width 1160 height 34
checkbox Ureia "true"
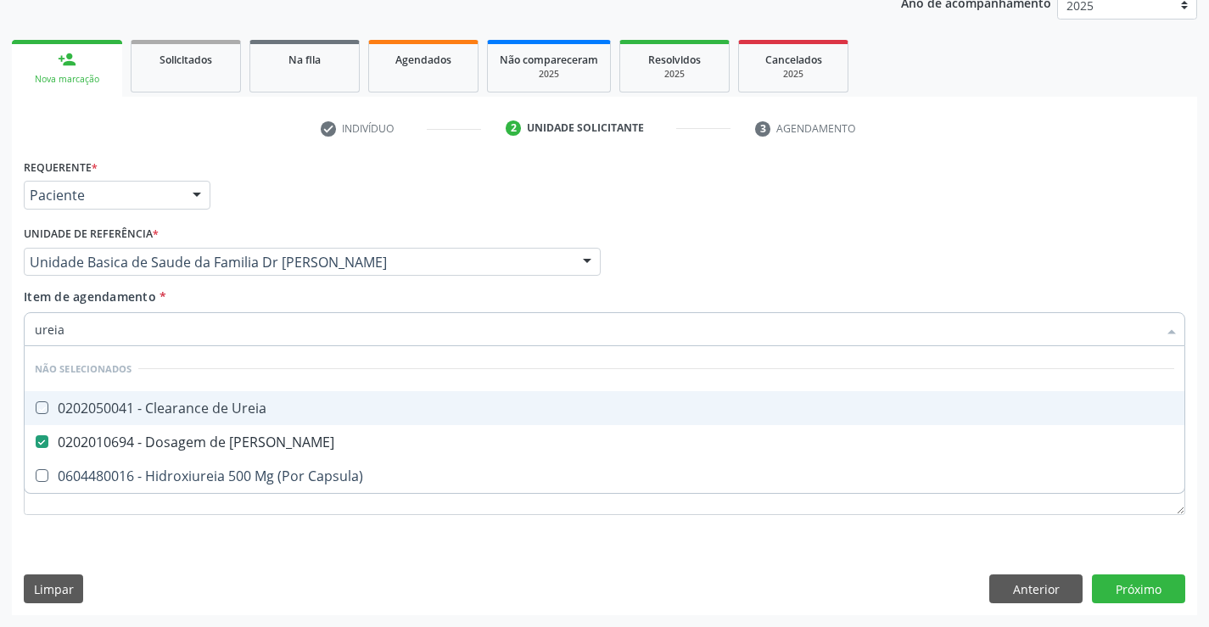
click at [895, 209] on div "Requerente * Paciente Médico(a) Enfermeiro(a) Paciente Nenhum resultado encontr…" at bounding box center [605, 187] width 1170 height 66
checkbox Ureia "true"
checkbox Capsula\) "true"
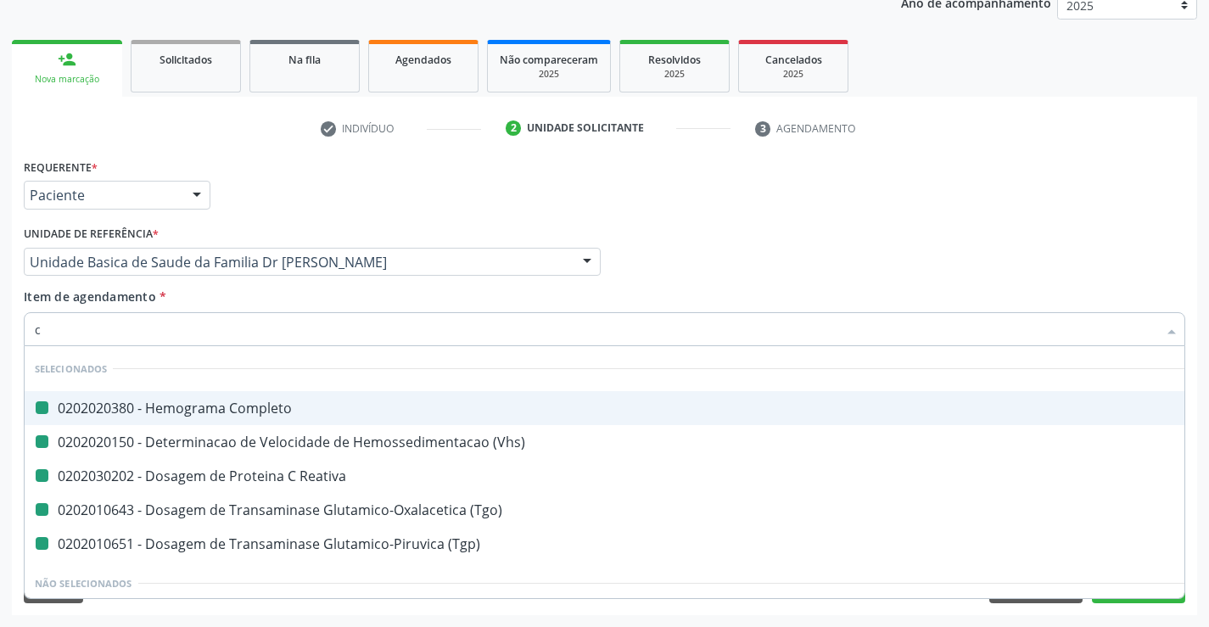
type input "cr"
checkbox Completo "false"
checkbox \(Vhs\) "false"
checkbox Reativa "false"
checkbox \(Tgo\) "false"
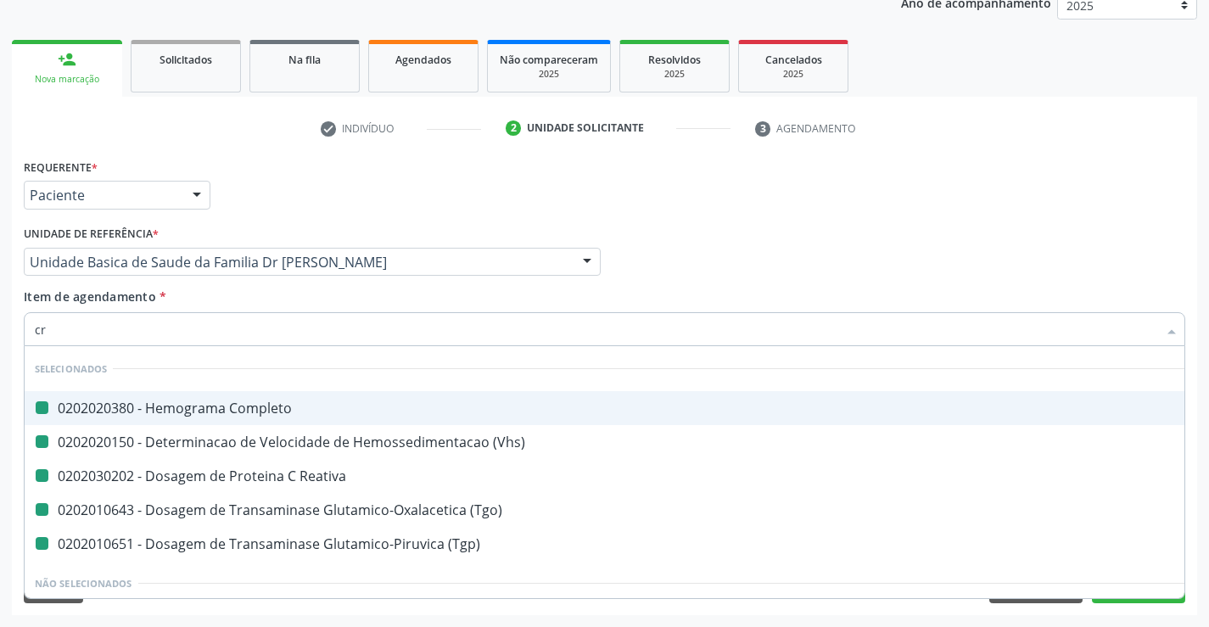
checkbox \(Tgp\) "false"
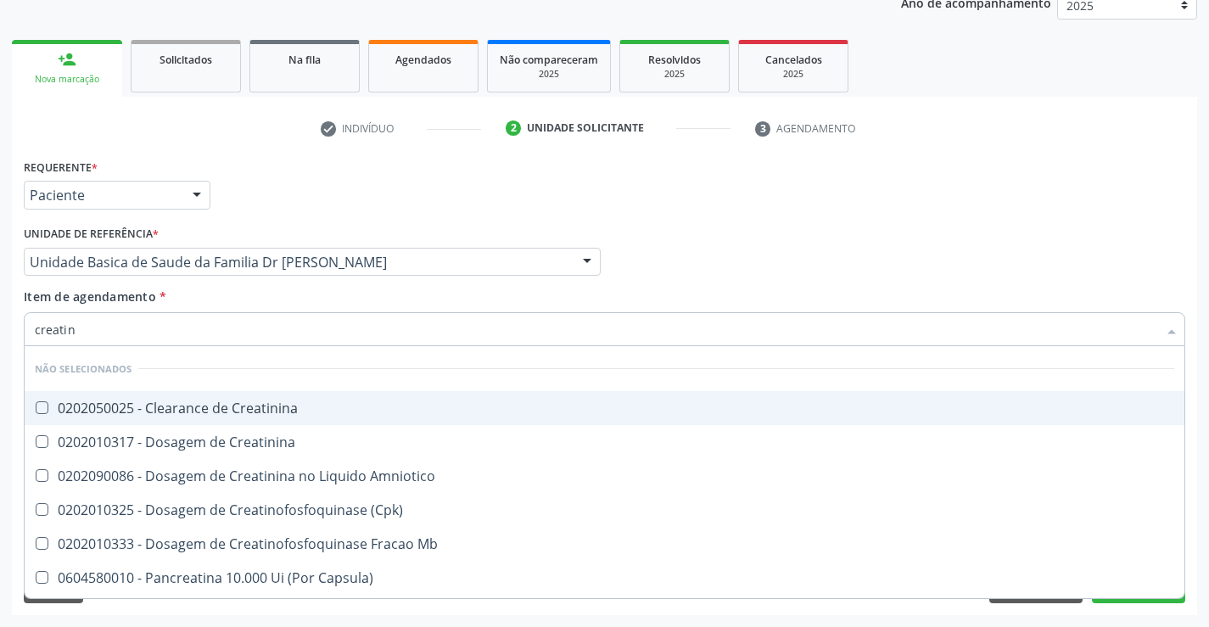
type input "creatini"
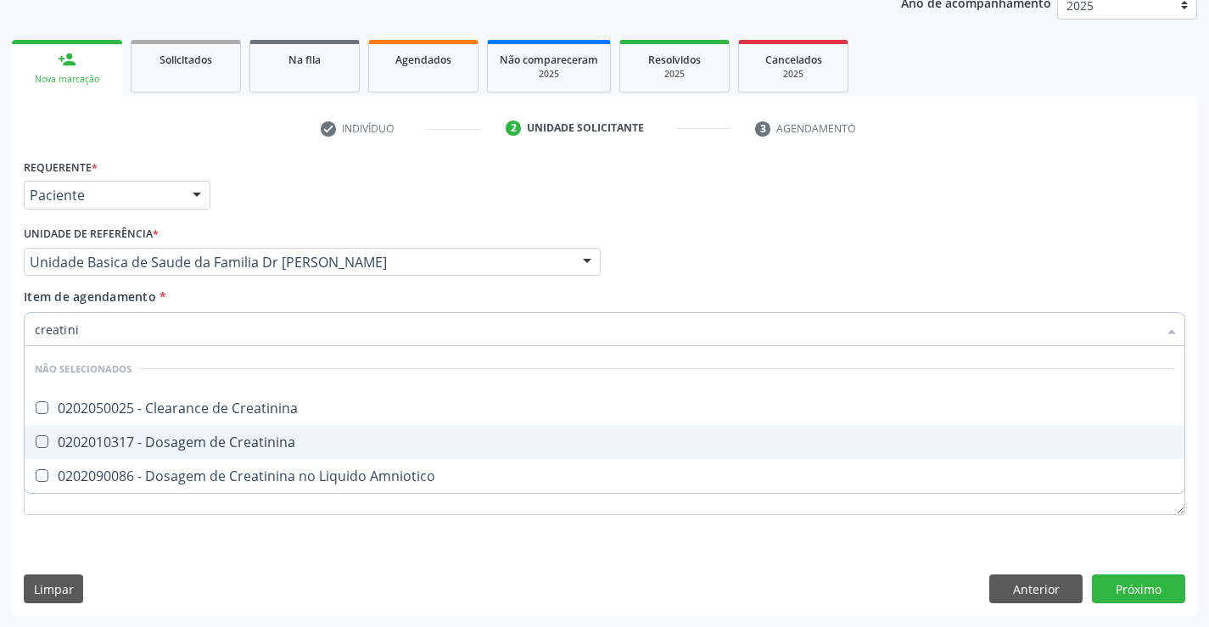
click at [315, 433] on span "0202010317 - Dosagem de Creatinina" at bounding box center [605, 442] width 1160 height 34
checkbox Creatinina "true"
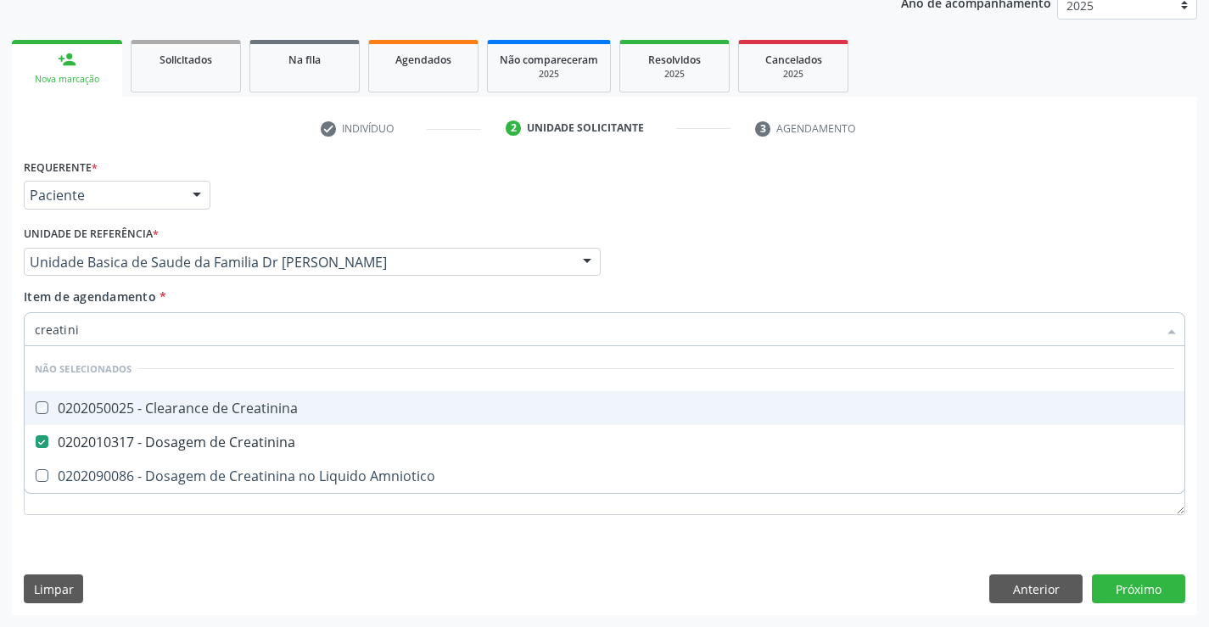
click at [677, 257] on div "Médico Solicitante Por favor, selecione a Unidade de Atendimento primeiro Nenhu…" at bounding box center [605, 255] width 1170 height 66
checkbox Creatinina "true"
checkbox Amniotico "true"
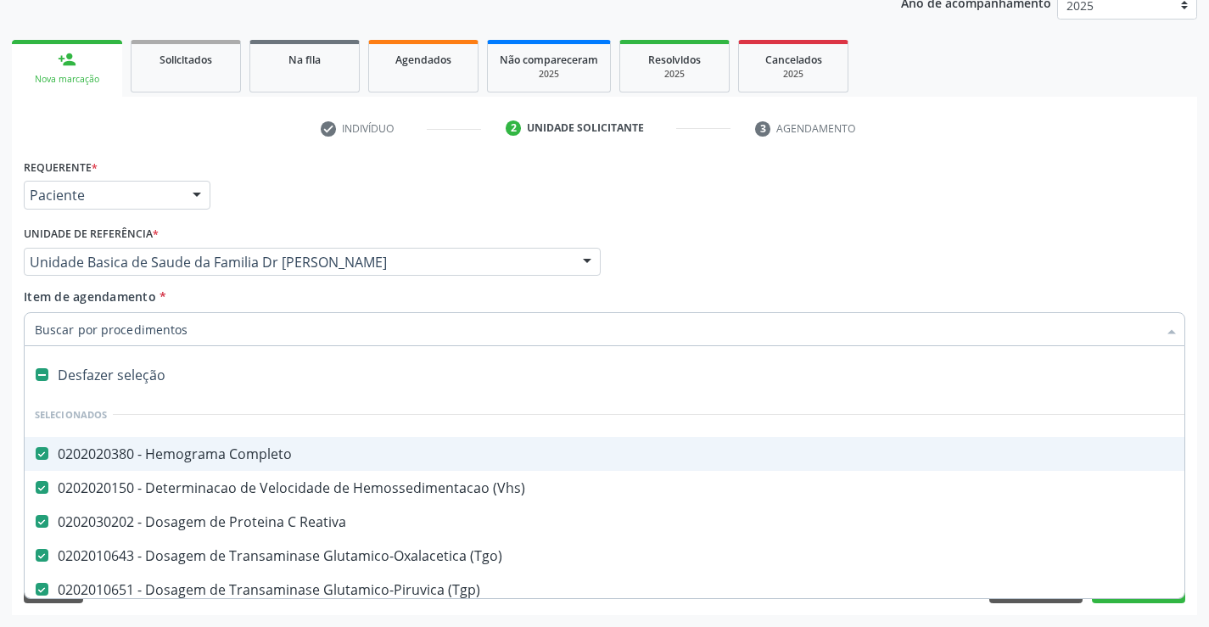
click at [970, 194] on div "Requerente * Paciente Médico(a) Enfermeiro(a) Paciente Nenhum resultado encontr…" at bounding box center [605, 187] width 1170 height 66
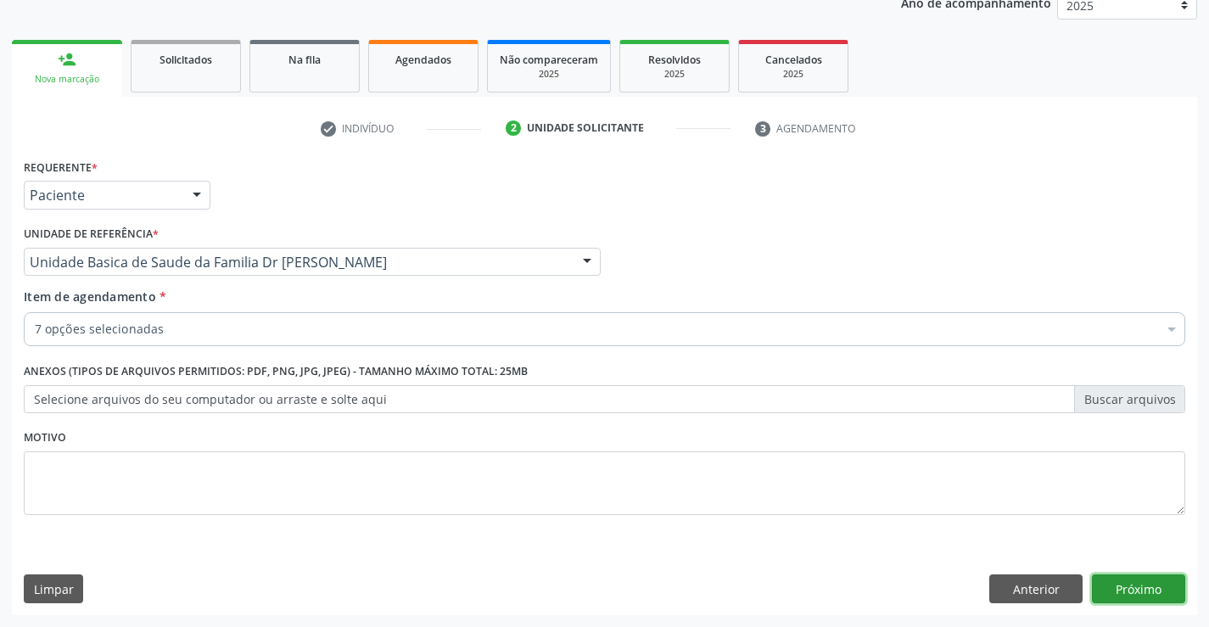
click at [1125, 576] on button "Próximo" at bounding box center [1138, 589] width 93 height 29
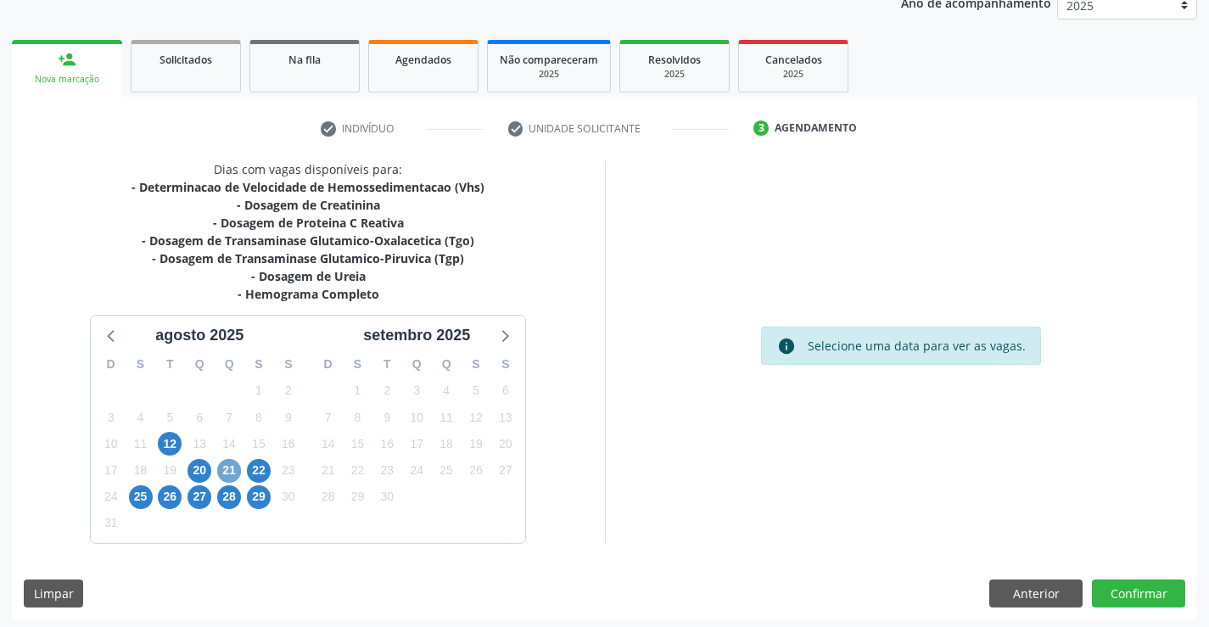
click at [220, 463] on span "21" at bounding box center [229, 471] width 24 height 24
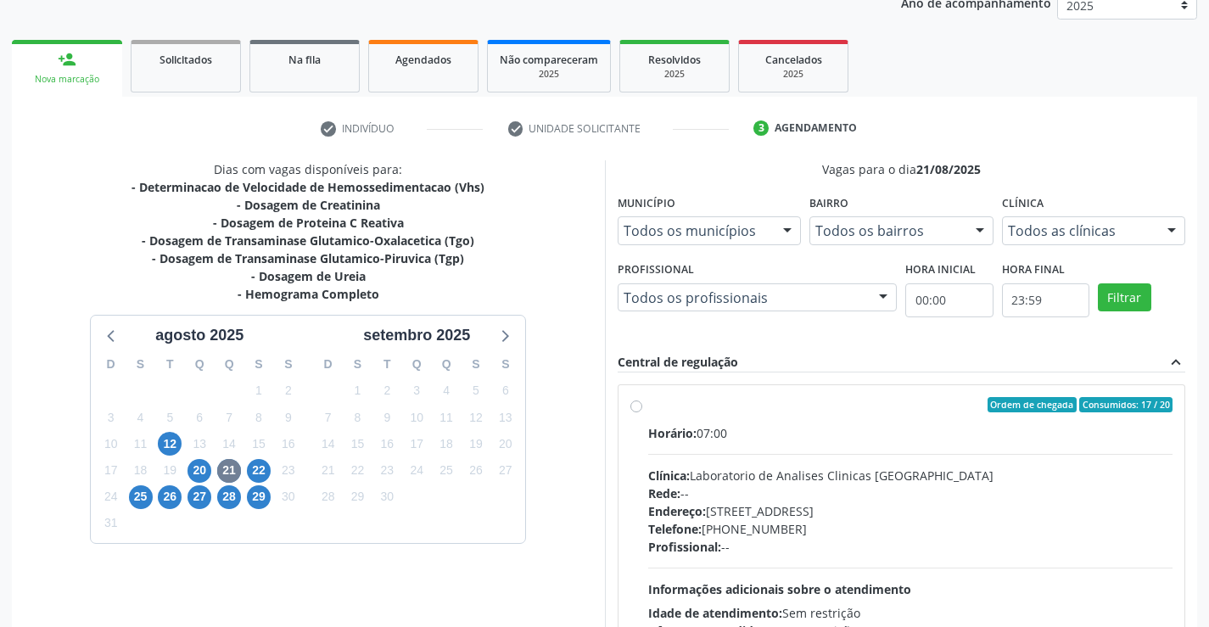
click at [648, 408] on label "Ordem de chegada Consumidos: 17 / 20 Horário: 07:00 Clínica: Laboratorio de Ana…" at bounding box center [910, 527] width 525 height 261
click at [642, 408] on input "Ordem de chegada Consumidos: 17 / 20 Horário: 07:00 Clínica: Laboratorio de Ana…" at bounding box center [637, 404] width 12 height 15
radio input "true"
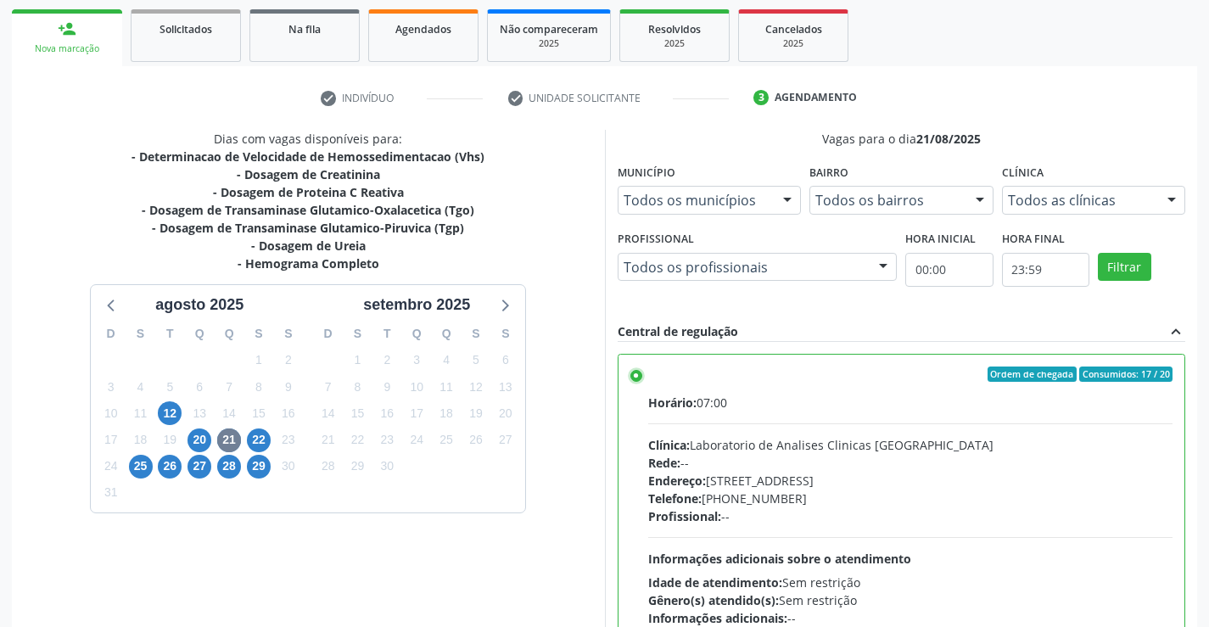
scroll to position [387, 0]
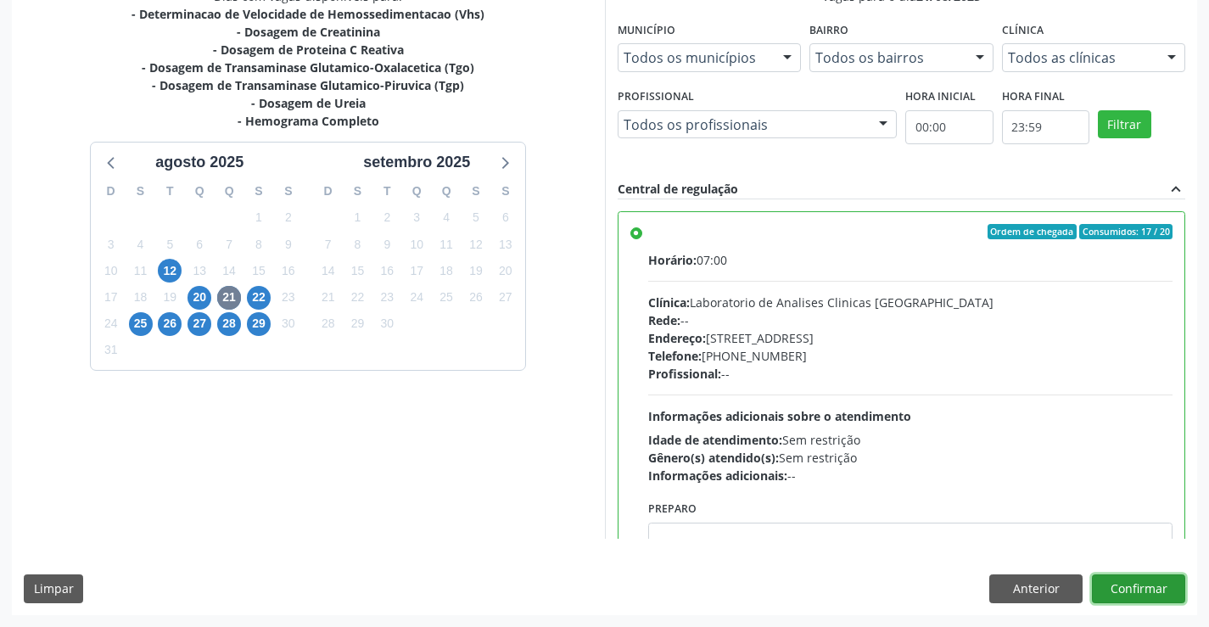
click at [1119, 589] on button "Confirmar" at bounding box center [1138, 589] width 93 height 29
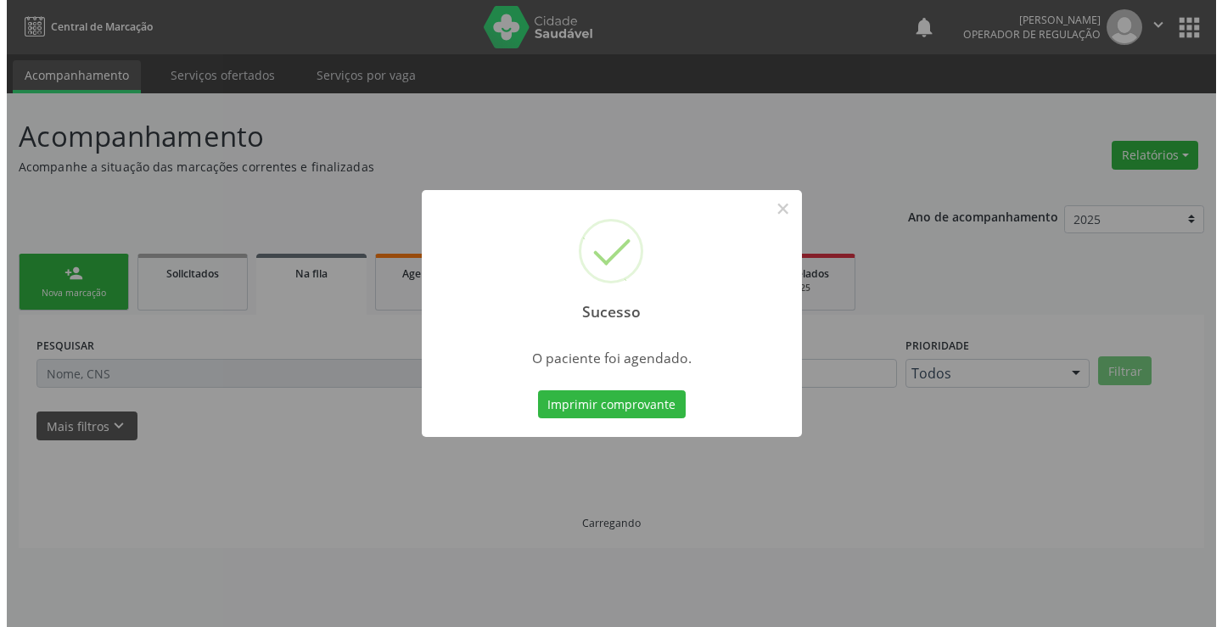
scroll to position [0, 0]
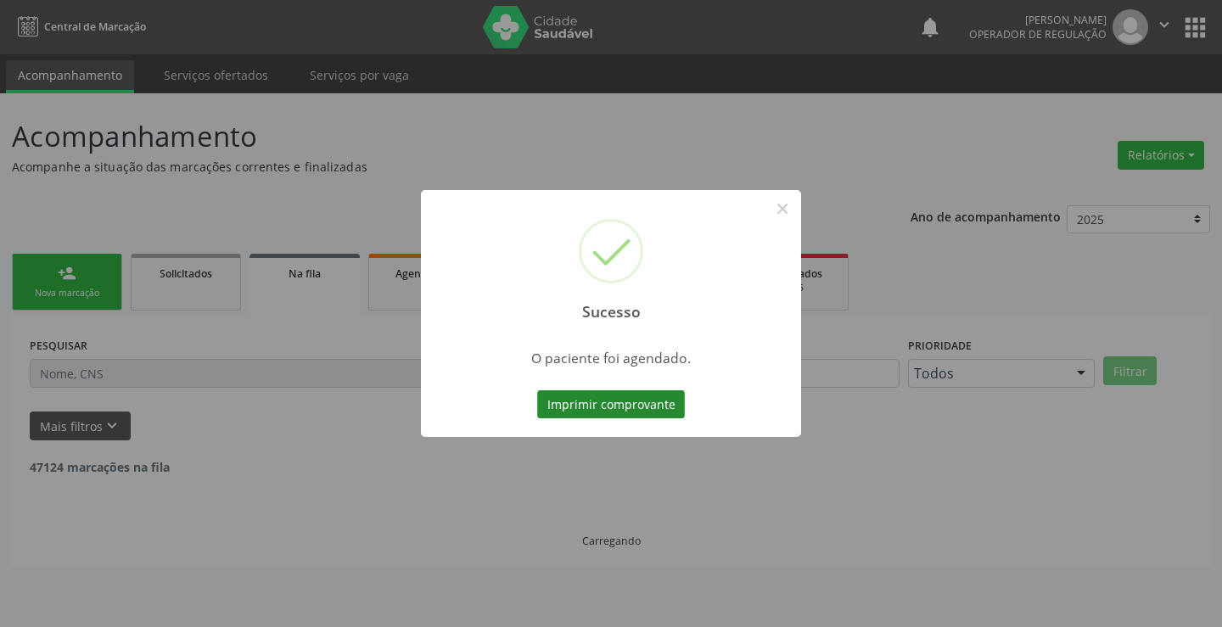
click at [639, 407] on button "Imprimir comprovante" at bounding box center [611, 404] width 148 height 29
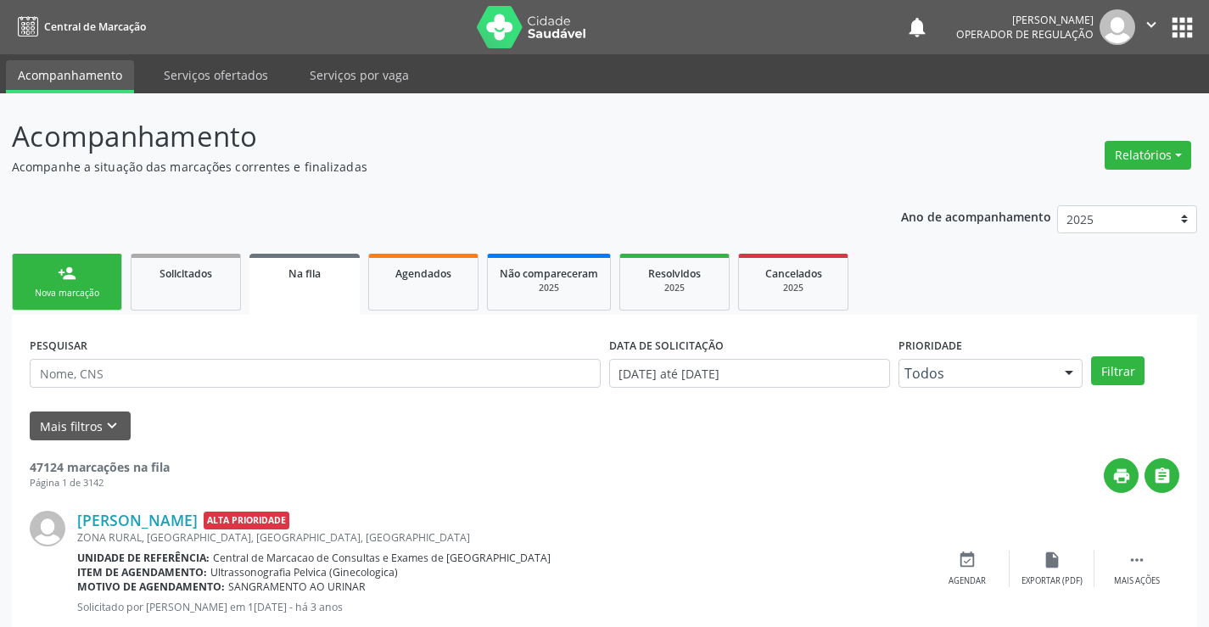
click at [109, 265] on link "person_add Nova marcação" at bounding box center [67, 282] width 110 height 57
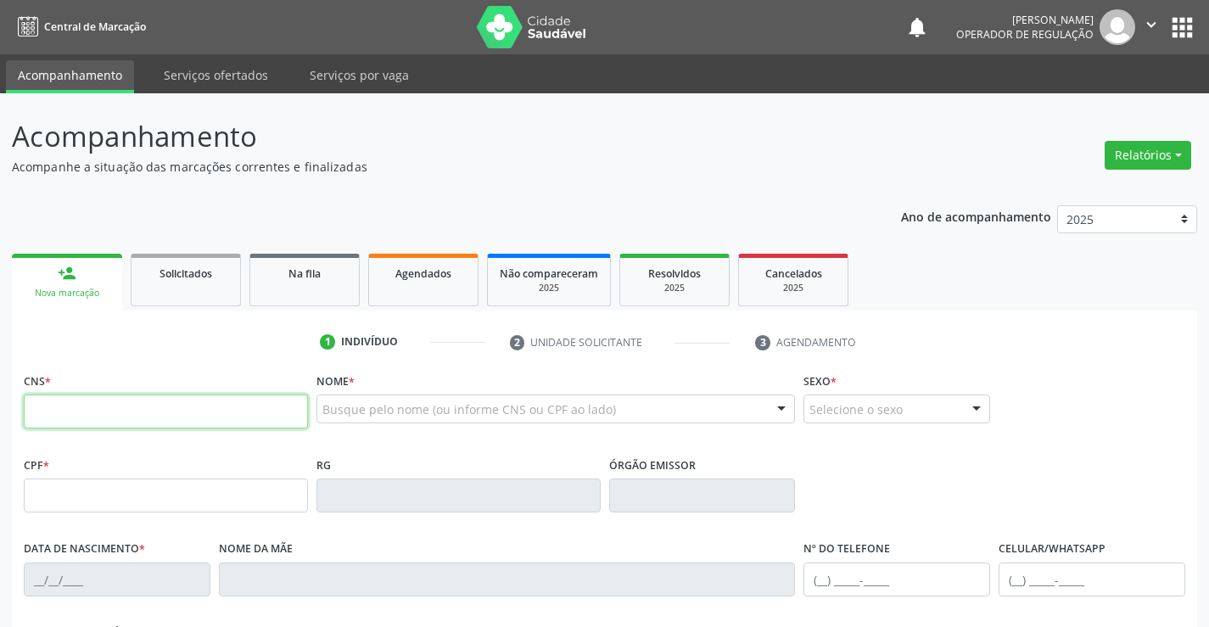
click at [113, 407] on input "text" at bounding box center [166, 412] width 284 height 34
type input "704 6021 4757 3029"
type input "24/03/1992"
type input "Raulinda Bonfim da Silva"
type input "(74) 8812-8795"
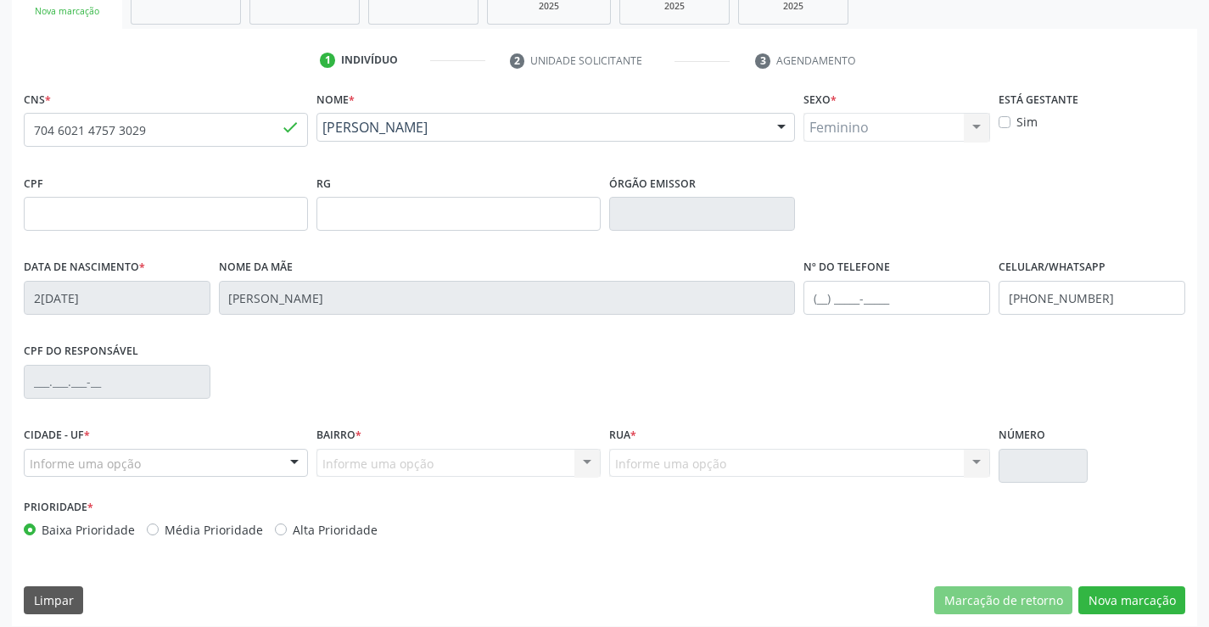
scroll to position [293, 0]
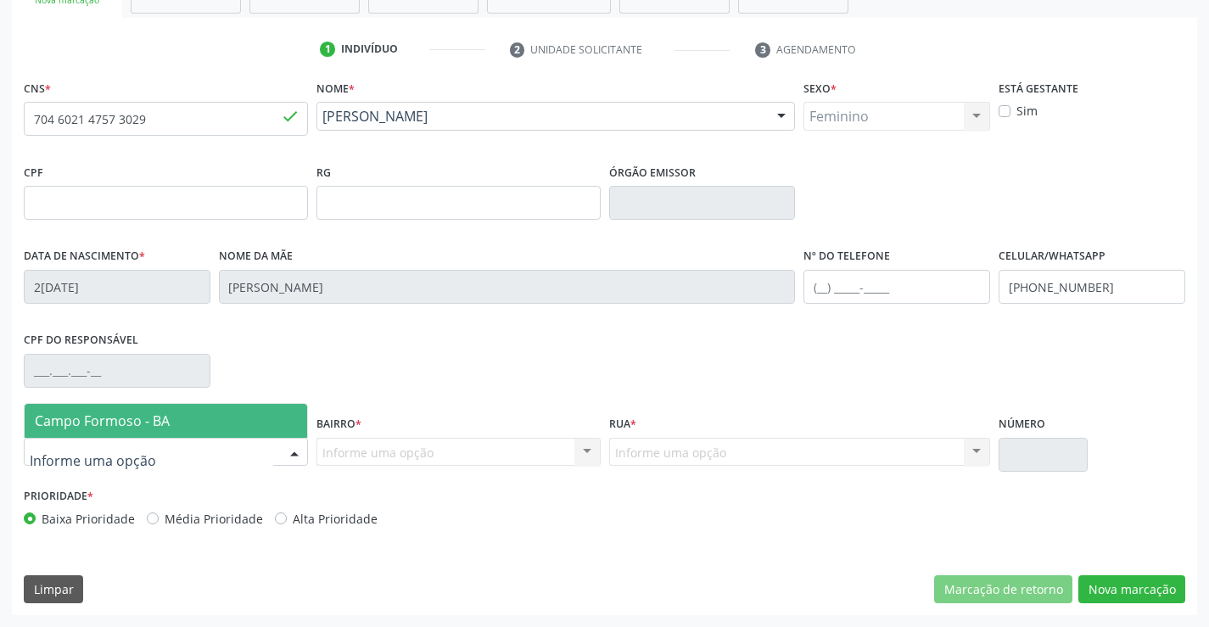
click at [301, 449] on div at bounding box center [294, 453] width 25 height 29
click at [213, 429] on span "Campo Formoso - BA" at bounding box center [166, 421] width 283 height 34
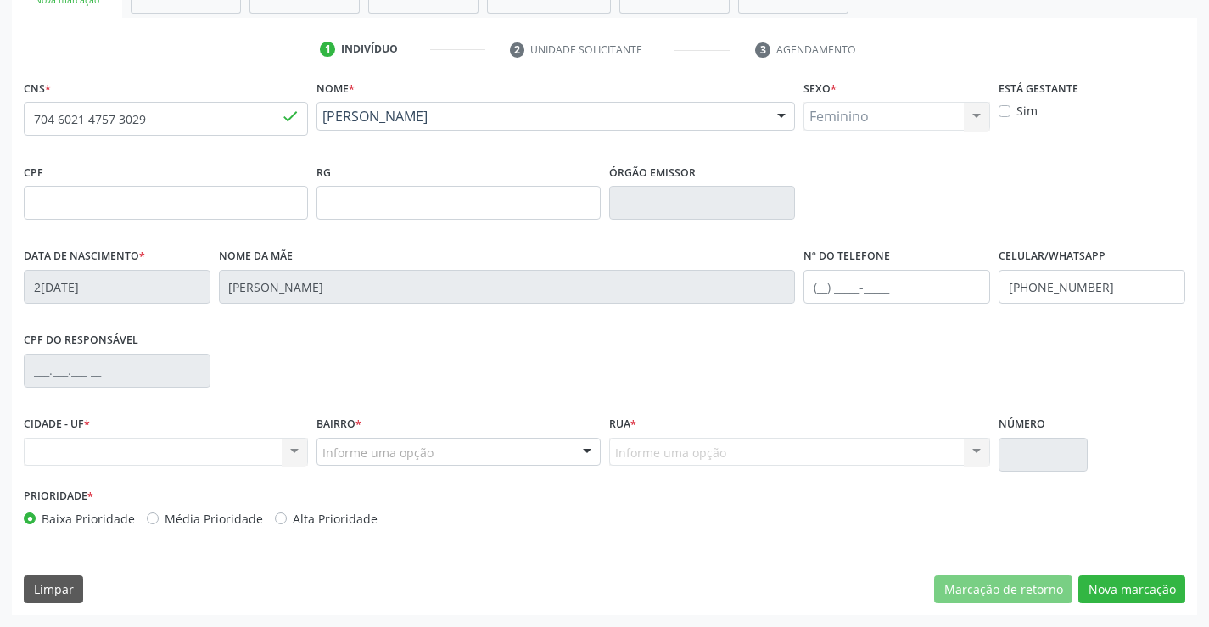
click at [310, 446] on div "CIDADE - UF * Nenhum resultado encontrado para: " " Não há nenhuma opção para s…" at bounding box center [166, 448] width 293 height 72
click at [308, 440] on div "CIDADE - UF * Nenhum resultado encontrado para: " " Não há nenhuma opção para s…" at bounding box center [166, 448] width 293 height 72
click at [283, 446] on div "Nenhum resultado encontrado para: " " Não há nenhuma opção para ser exibida." at bounding box center [166, 452] width 284 height 29
click at [286, 451] on div "Nenhum resultado encontrado para: " " Não há nenhuma opção para ser exibida." at bounding box center [166, 452] width 284 height 29
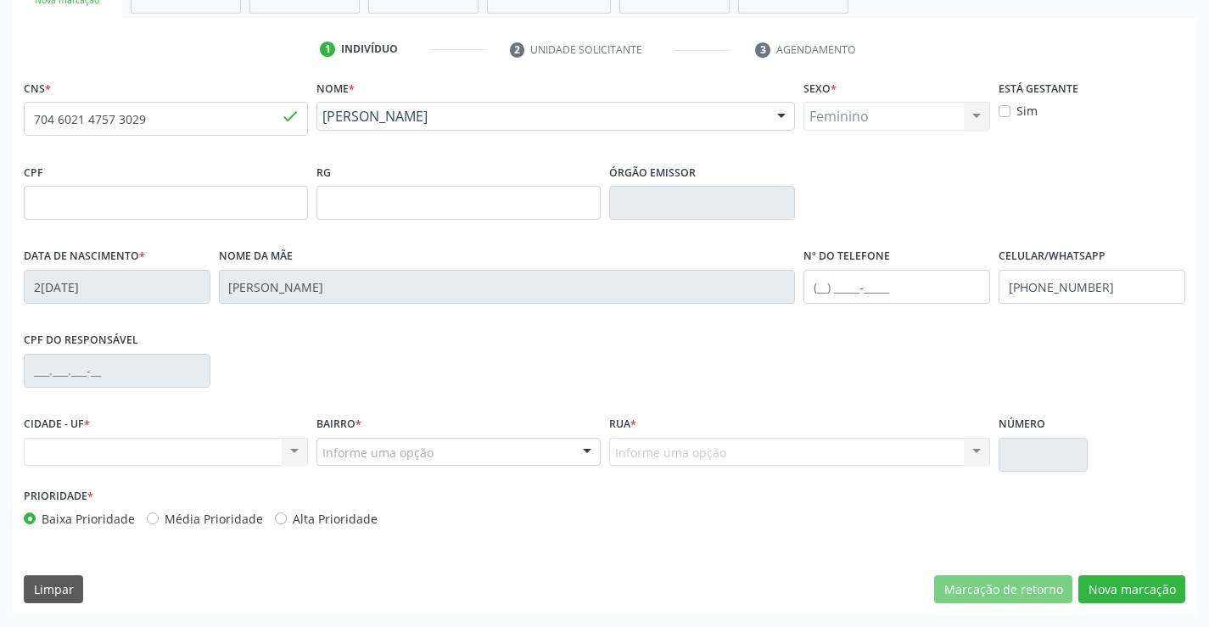
click at [286, 451] on div "Nenhum resultado encontrado para: " " Não há nenhuma opção para ser exibida." at bounding box center [166, 452] width 284 height 29
click at [171, 444] on div "Nenhum resultado encontrado para: " " Não há nenhuma opção para ser exibida." at bounding box center [166, 452] width 284 height 29
click at [170, 446] on div "Nenhum resultado encontrado para: " " Não há nenhuma opção para ser exibida." at bounding box center [166, 452] width 284 height 29
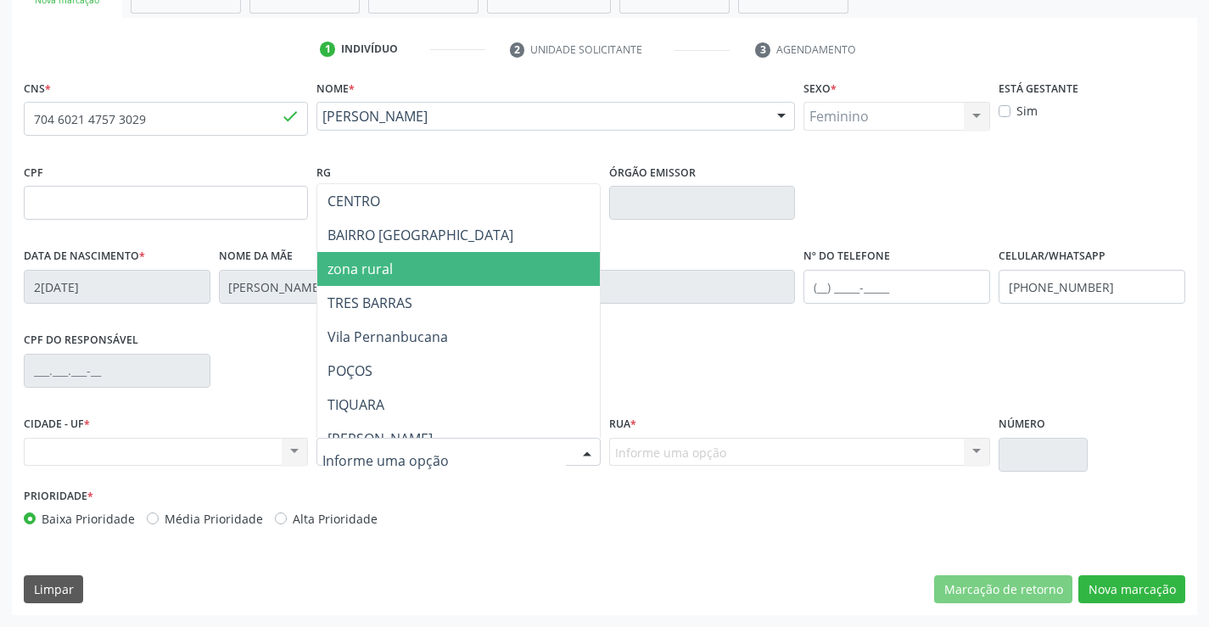
click at [381, 271] on span "zona rural" at bounding box center [360, 269] width 65 height 19
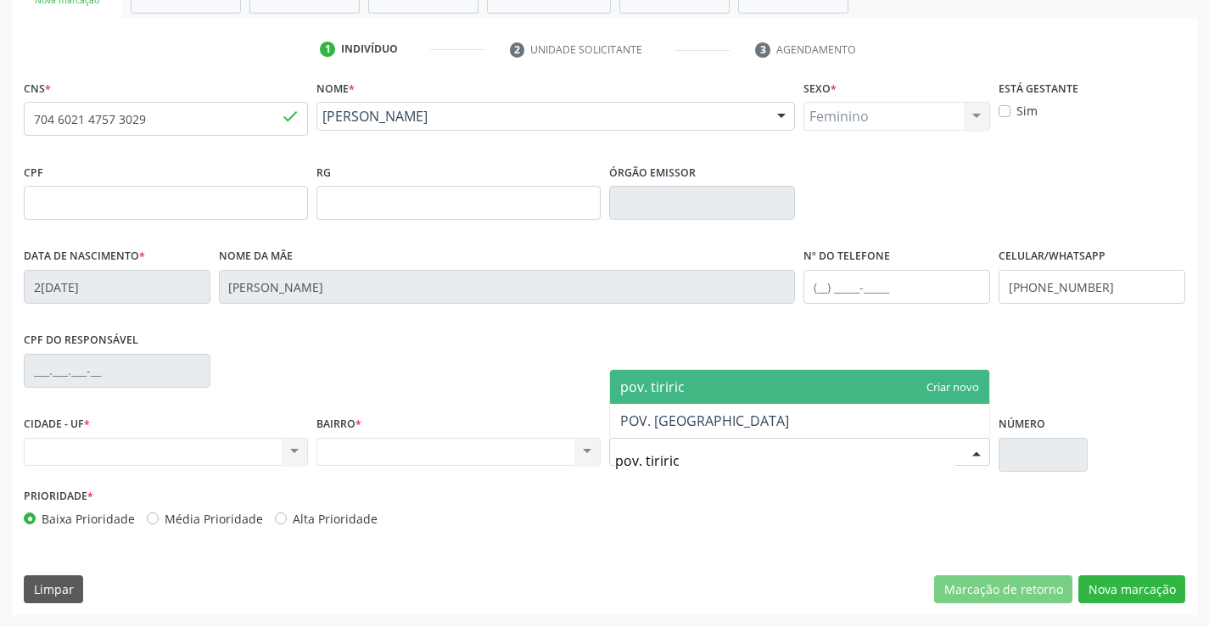
type input "pov. tiririca"
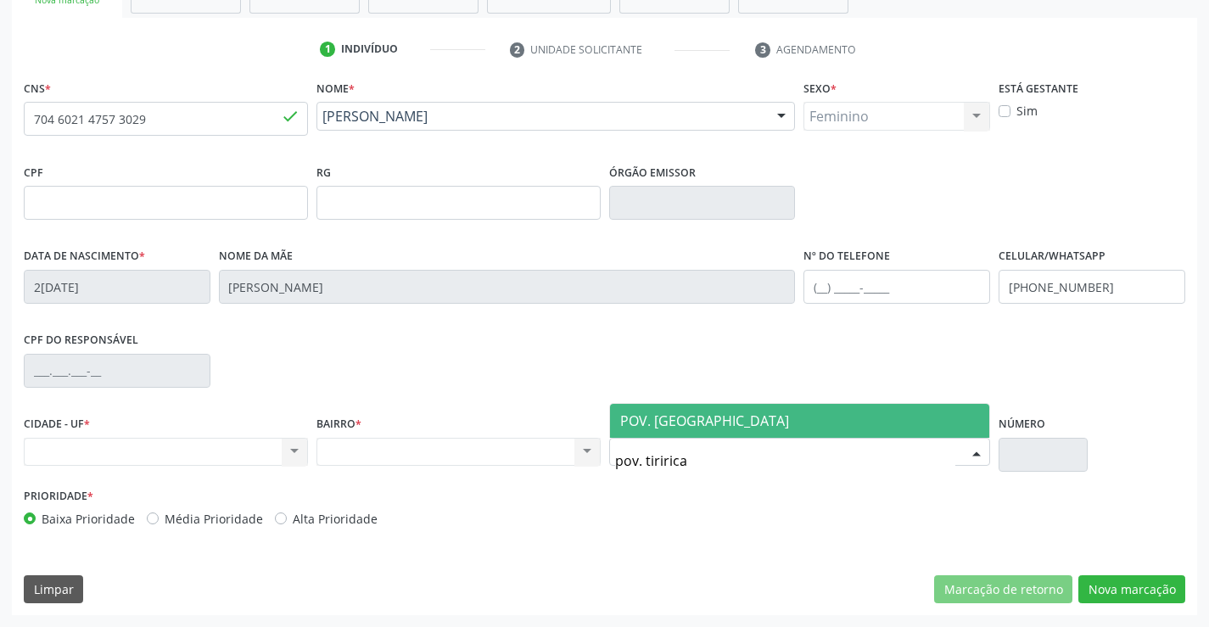
click at [675, 434] on span "POV. TIRIRICA" at bounding box center [800, 421] width 380 height 34
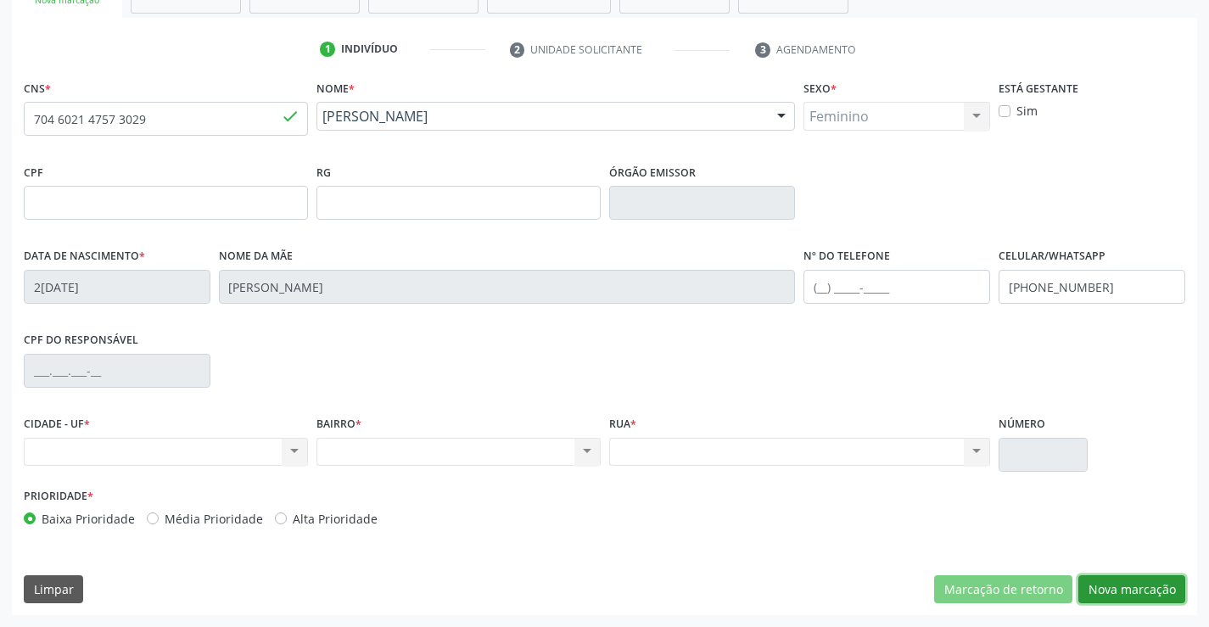
click at [1116, 590] on button "Nova marcação" at bounding box center [1132, 589] width 107 height 29
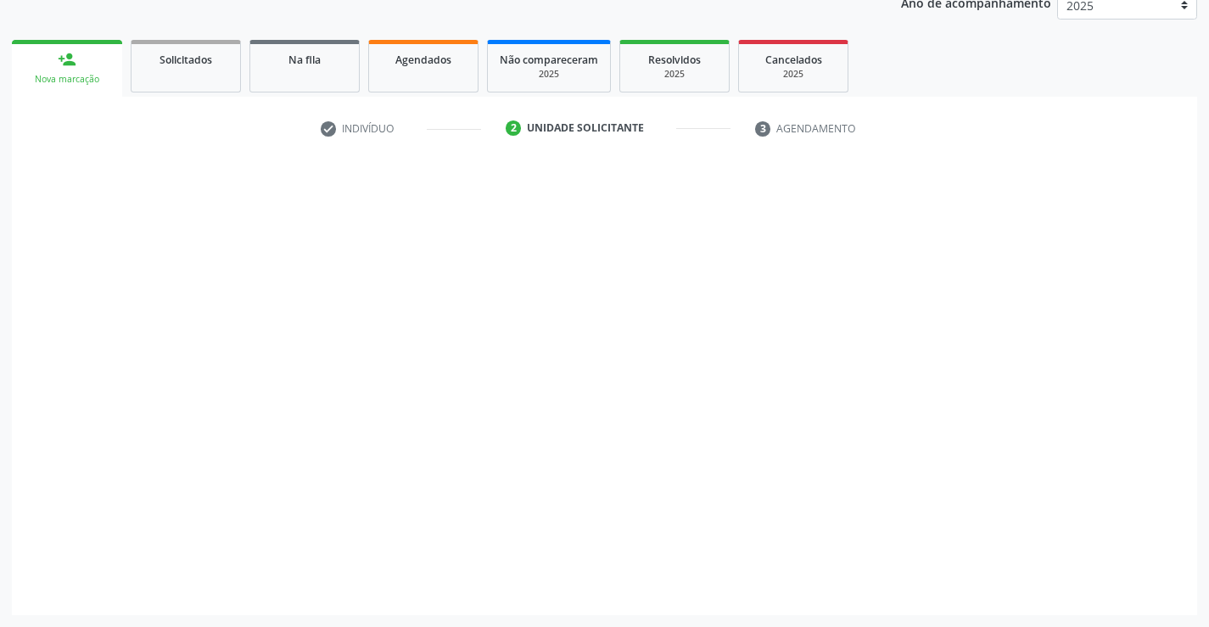
scroll to position [214, 0]
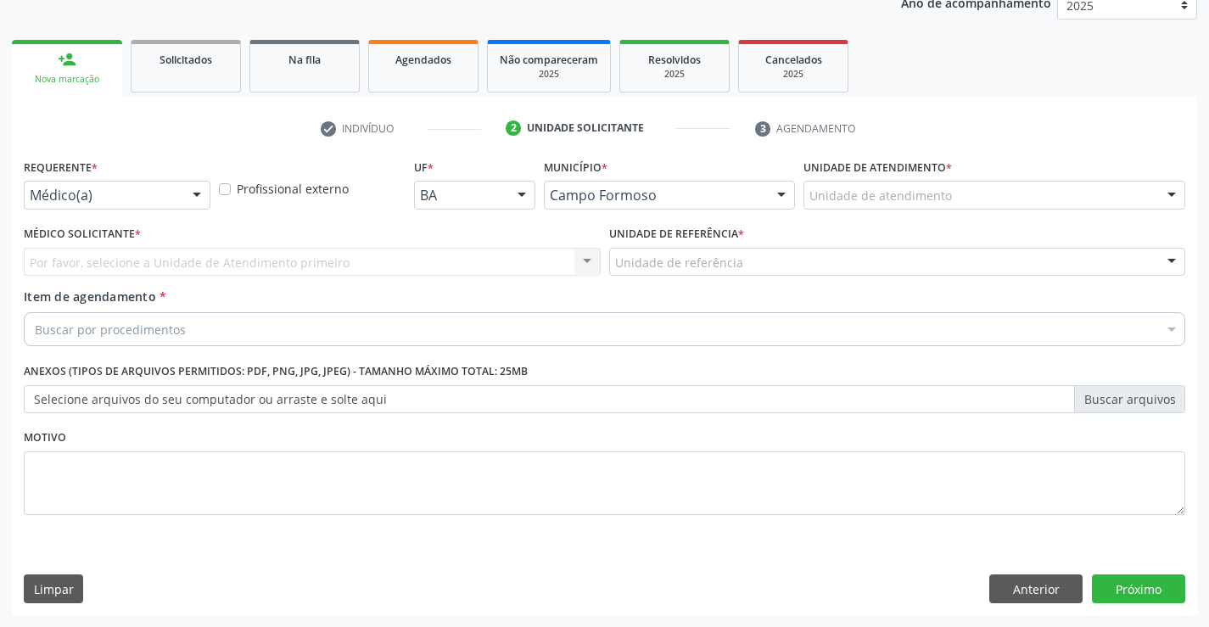
click at [199, 197] on div at bounding box center [196, 196] width 25 height 29
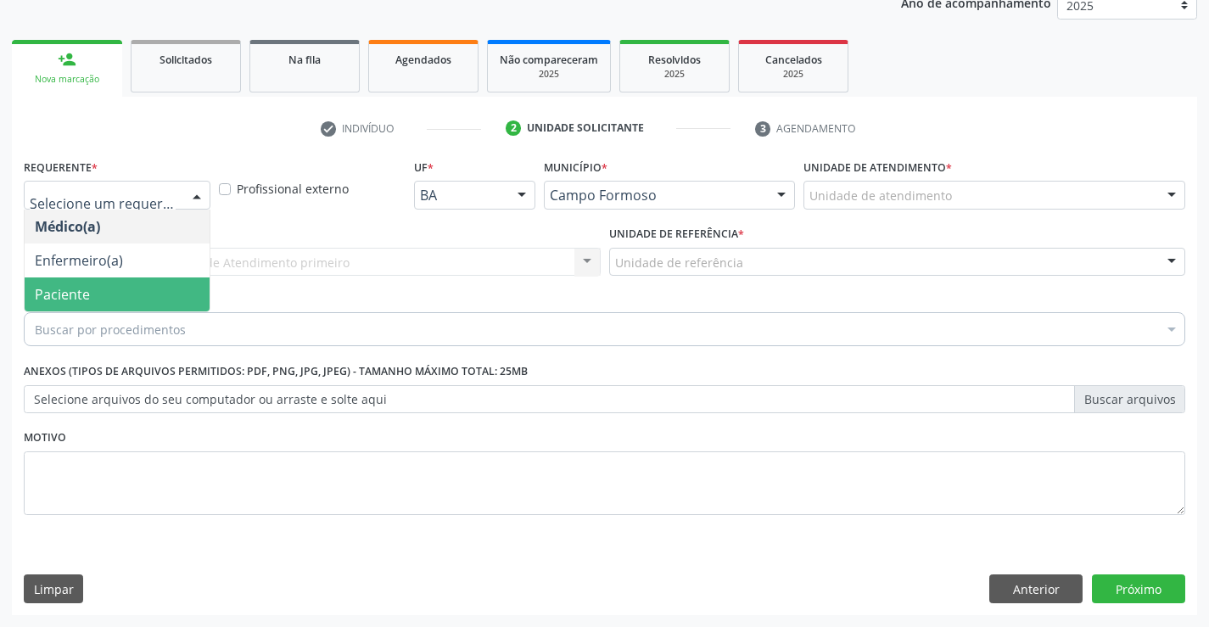
click at [139, 288] on span "Paciente" at bounding box center [117, 295] width 185 height 34
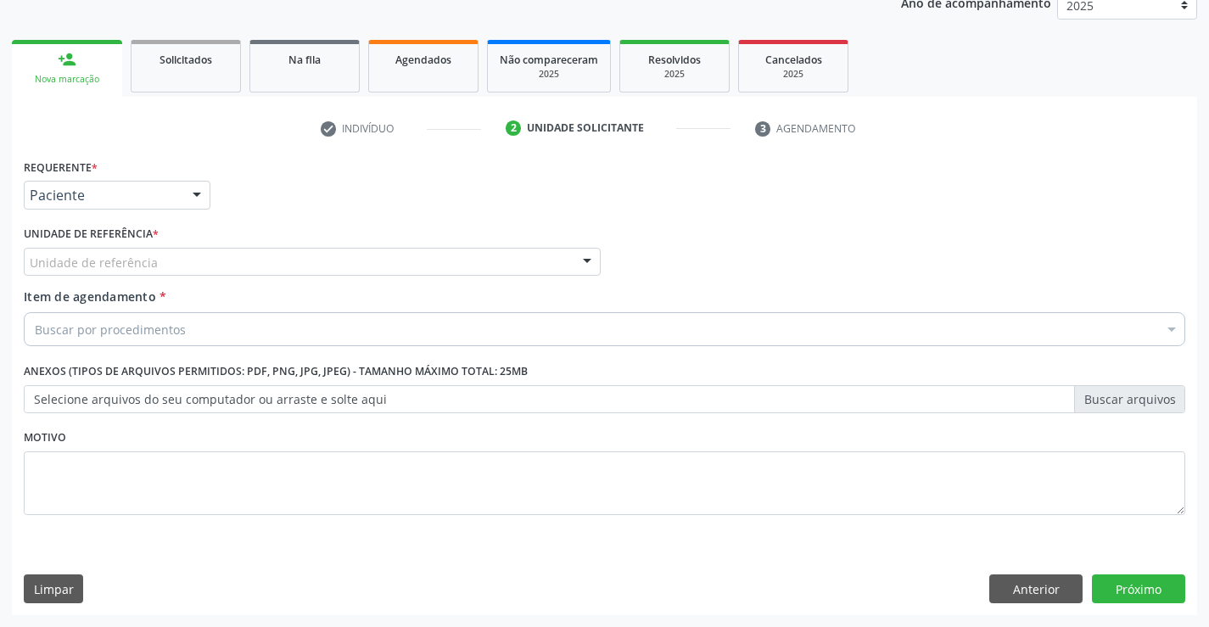
click at [578, 255] on div at bounding box center [587, 263] width 25 height 29
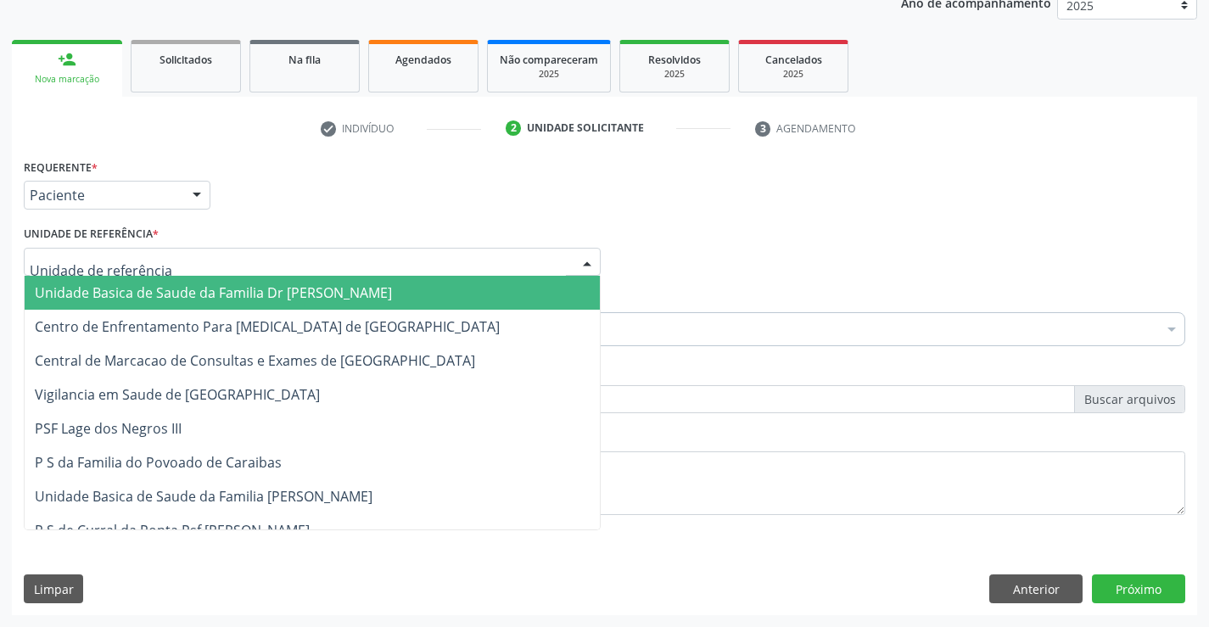
click at [383, 279] on span "Unidade Basica de Saude da Familia Dr [PERSON_NAME]" at bounding box center [312, 293] width 575 height 34
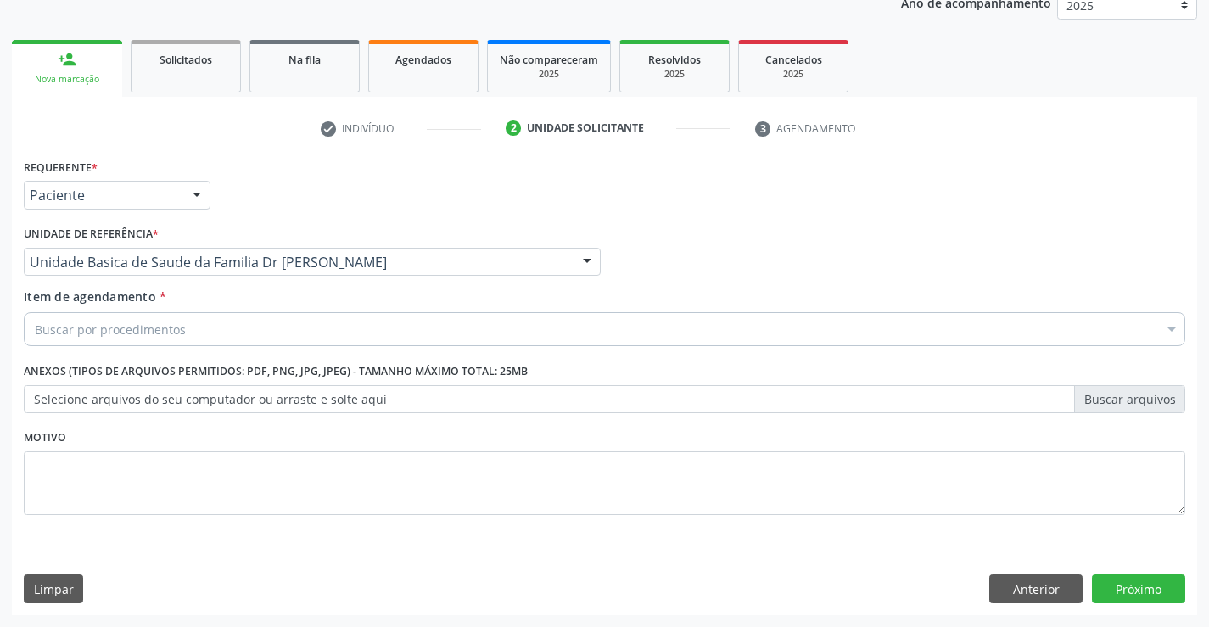
click at [303, 324] on div "Buscar por procedimentos" at bounding box center [605, 329] width 1162 height 34
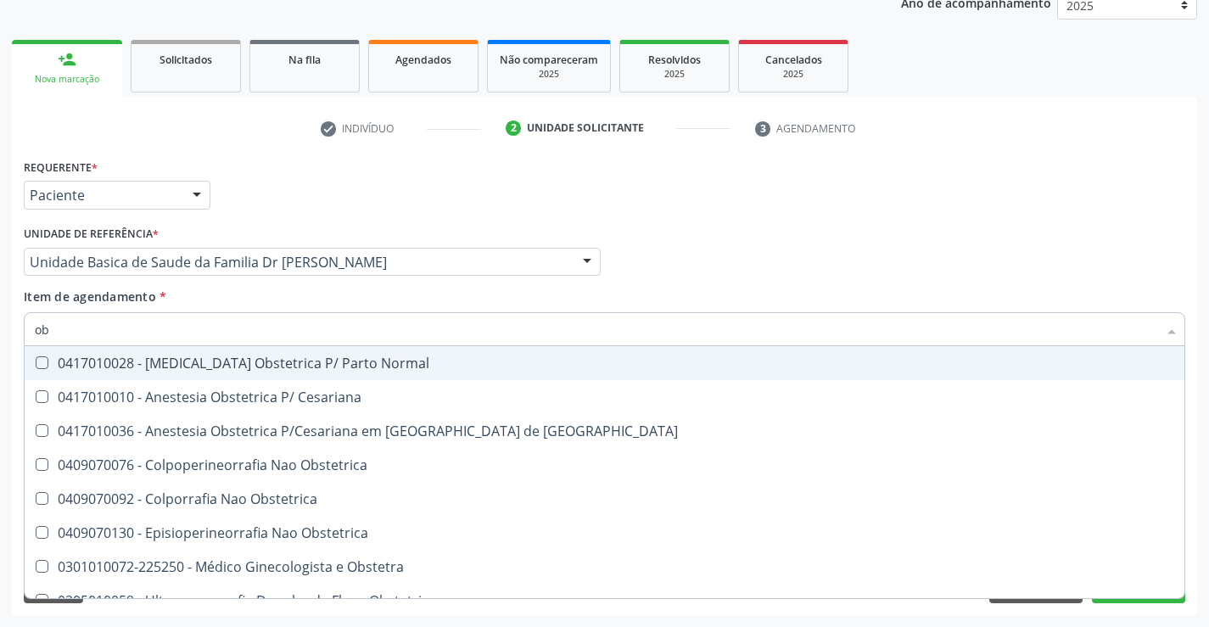
type input "o"
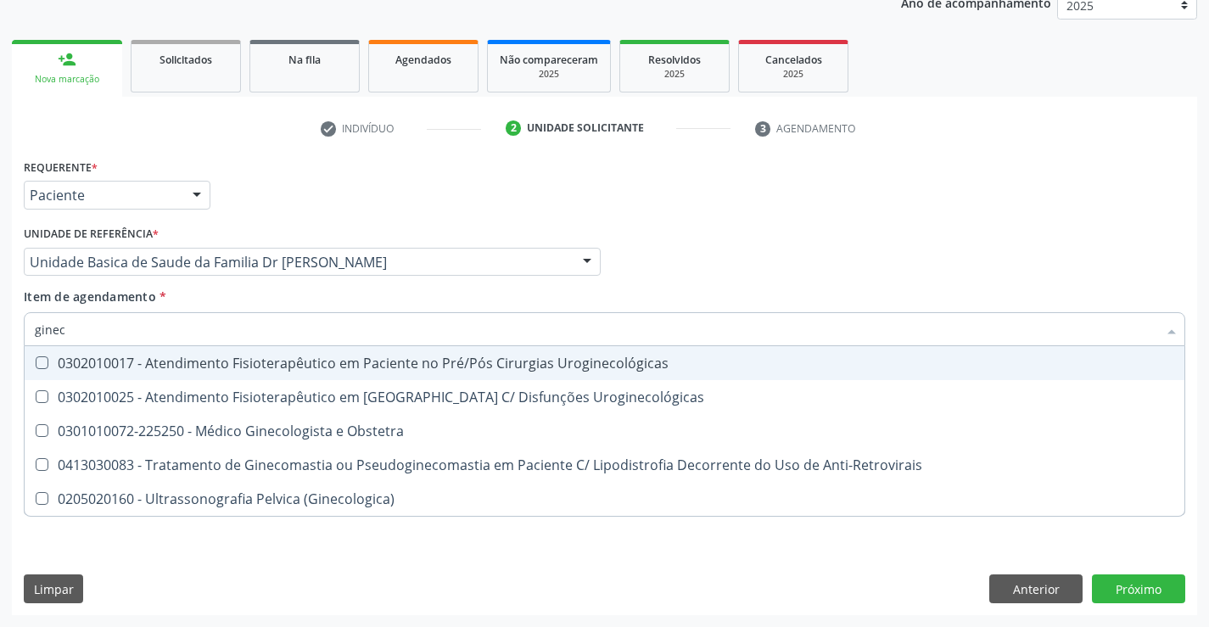
type input "gineco"
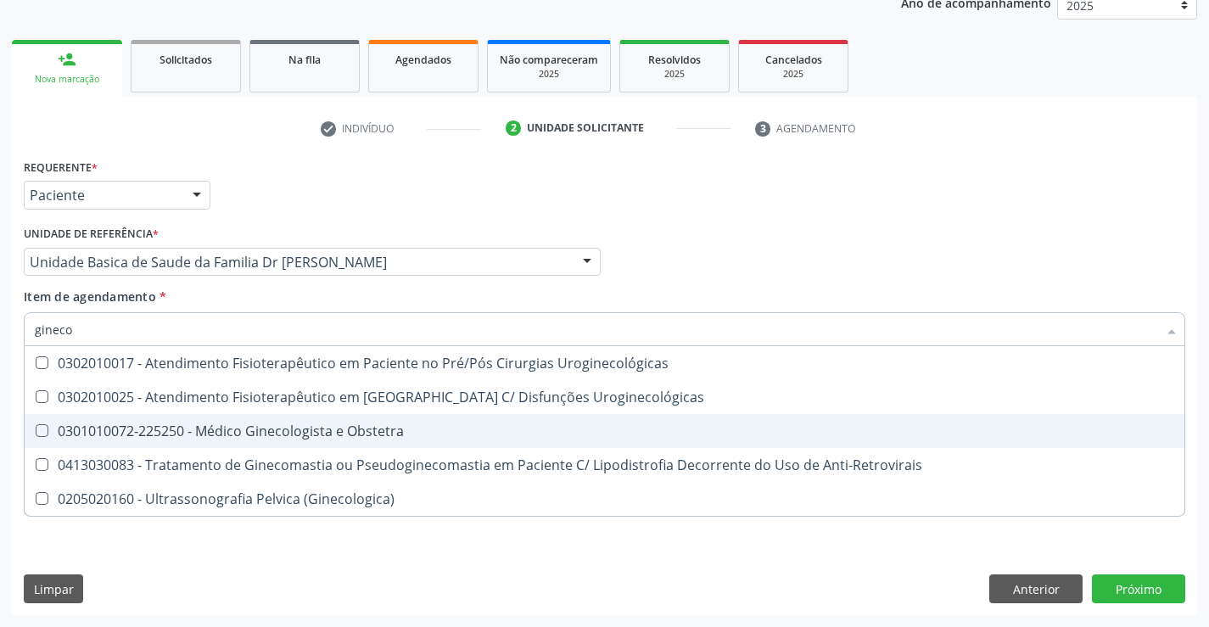
click at [358, 425] on div "0301010072-225250 - Médico Ginecologista e Obstetra" at bounding box center [605, 431] width 1140 height 14
checkbox Obstetra "true"
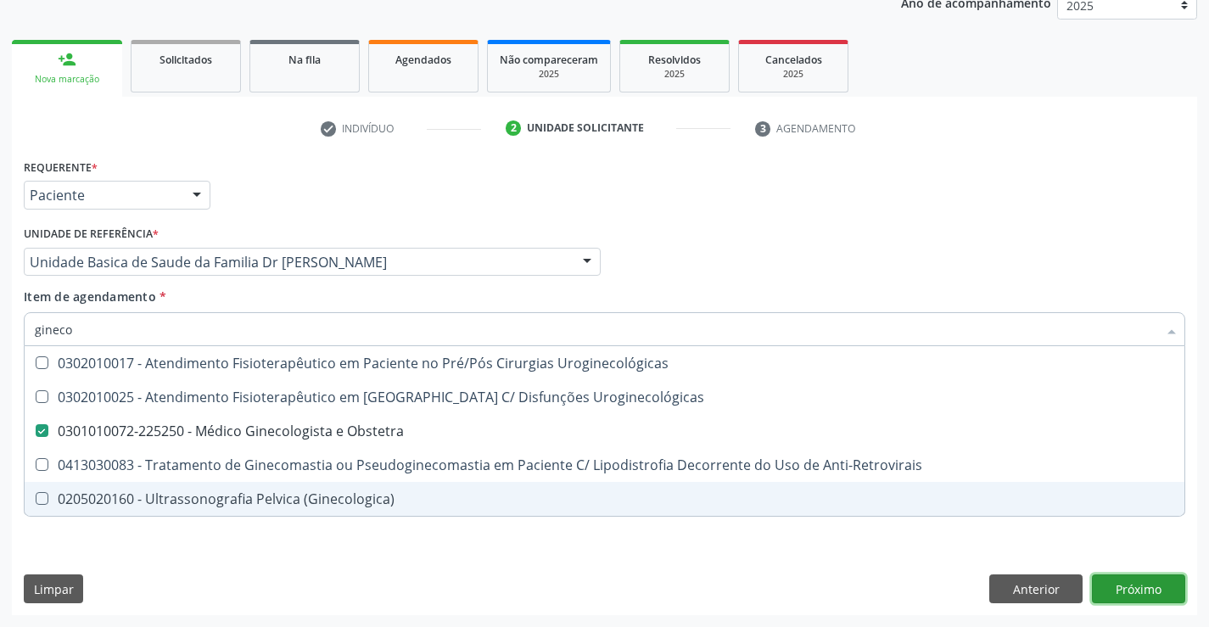
click at [1109, 585] on div "Requerente * Paciente Médico(a) Enfermeiro(a) Paciente Nenhum resultado encontr…" at bounding box center [605, 384] width 1186 height 461
checkbox Uroginecológicas "true"
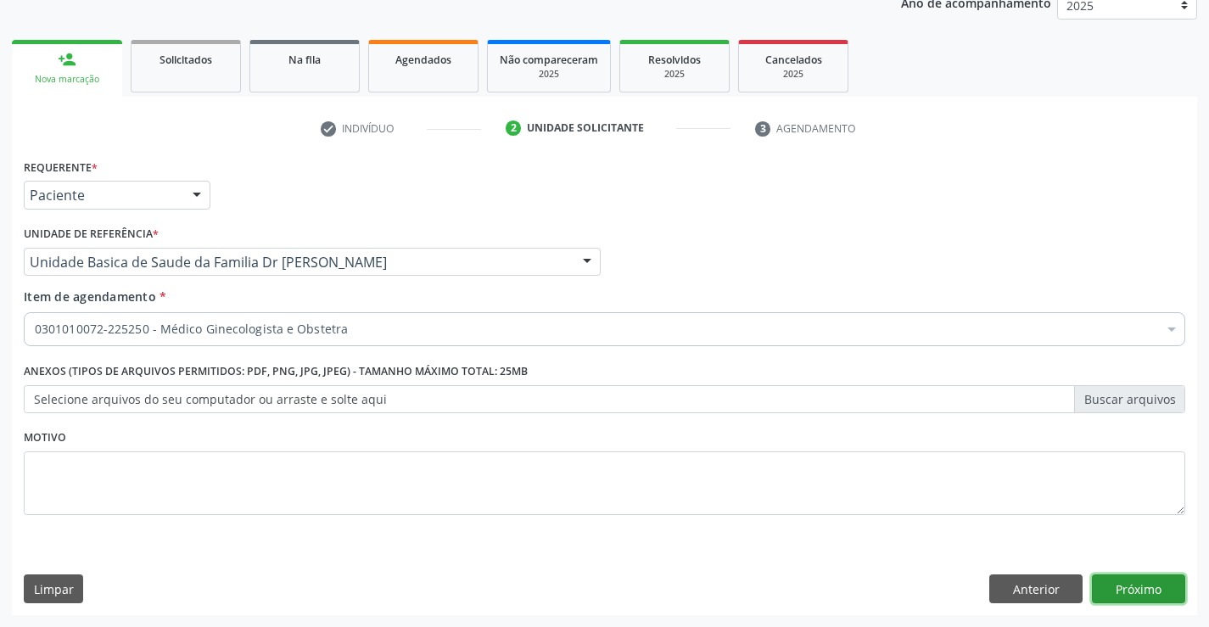
click at [1139, 584] on button "Próximo" at bounding box center [1138, 589] width 93 height 29
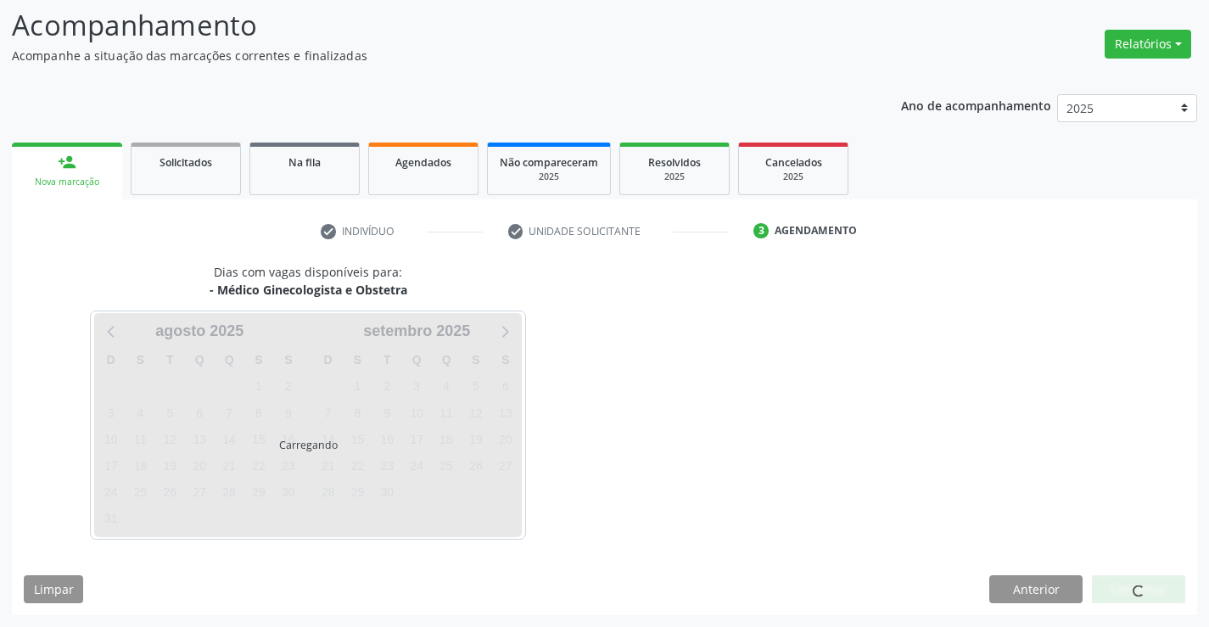
scroll to position [111, 0]
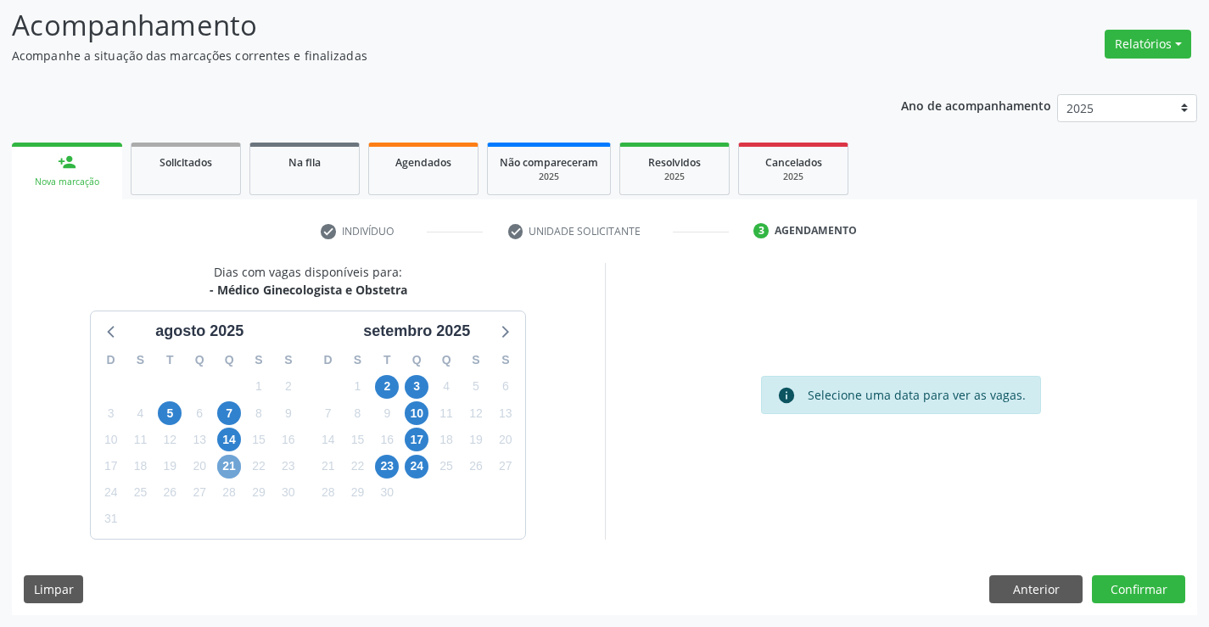
click at [238, 470] on span "21" at bounding box center [229, 467] width 24 height 24
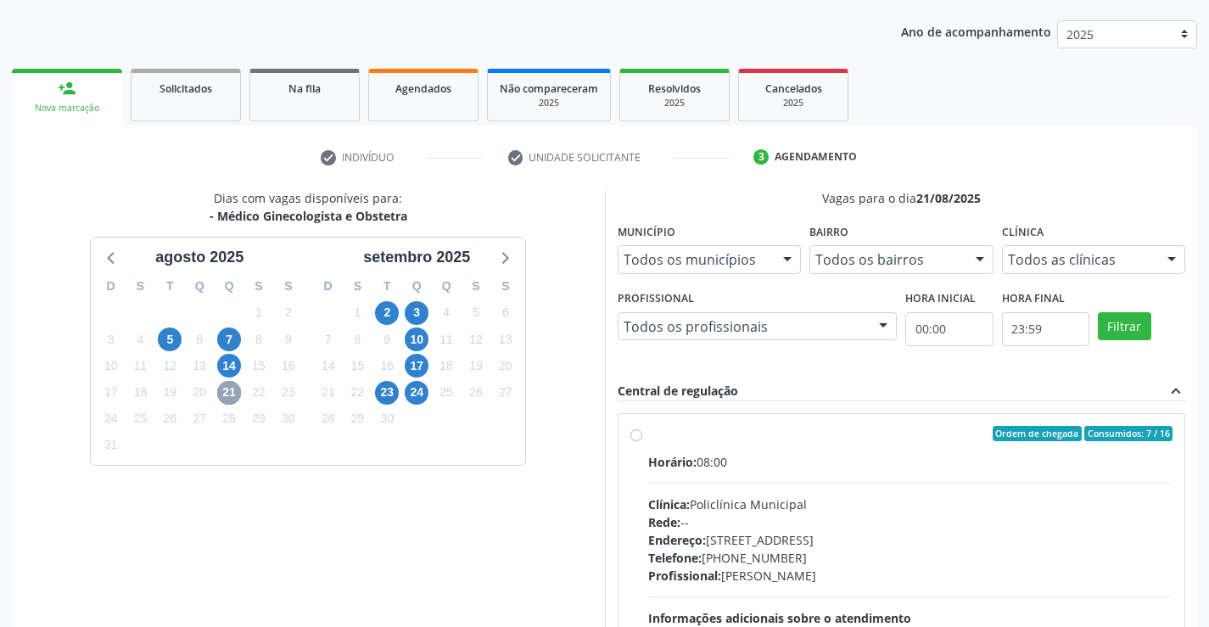
scroll to position [281, 0]
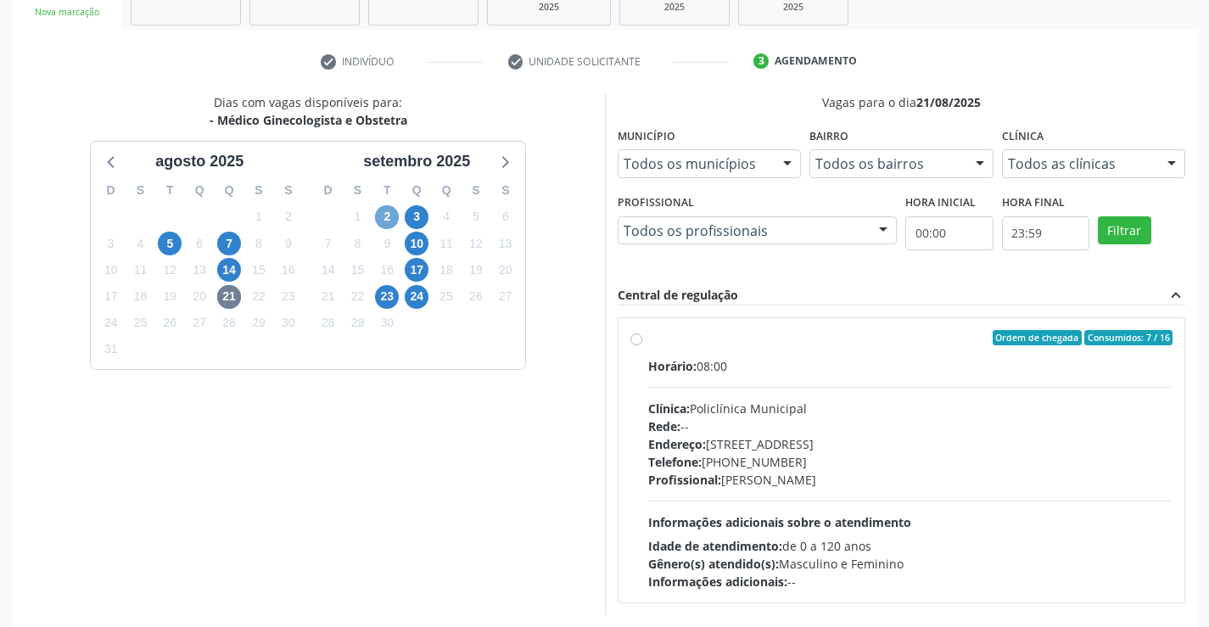
click at [389, 223] on span "2" at bounding box center [387, 217] width 24 height 24
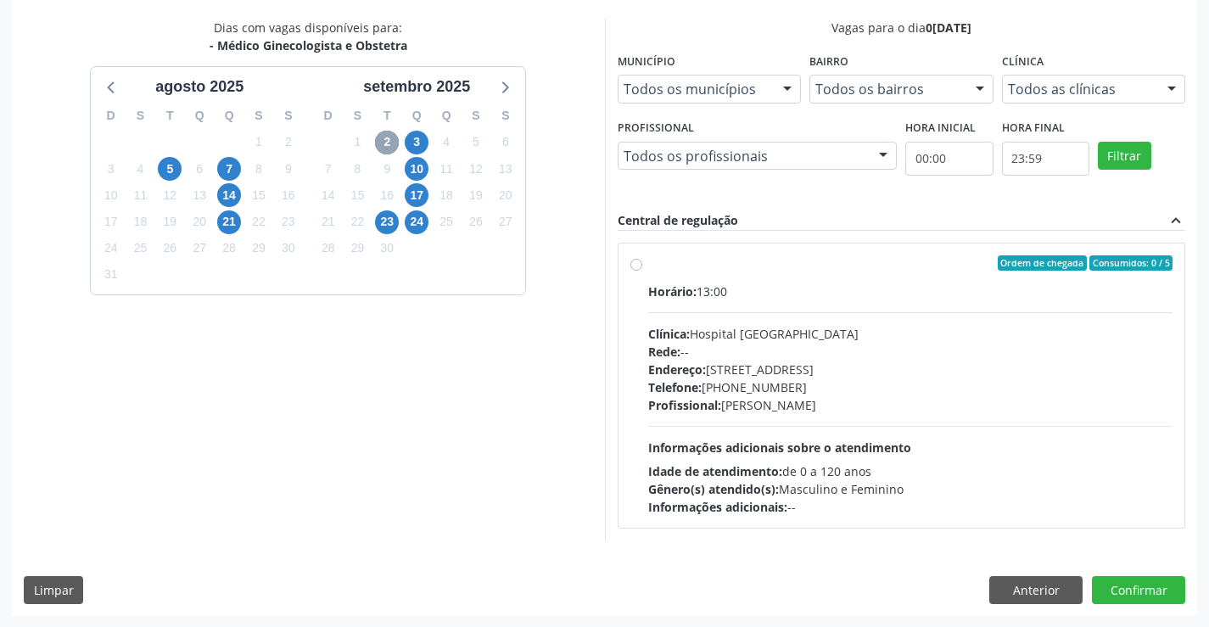
scroll to position [356, 0]
click at [423, 132] on span "3" at bounding box center [417, 142] width 24 height 24
click at [418, 162] on span "10" at bounding box center [417, 168] width 24 height 24
click at [421, 185] on span "17" at bounding box center [417, 194] width 24 height 24
click at [381, 225] on span "23" at bounding box center [387, 222] width 24 height 24
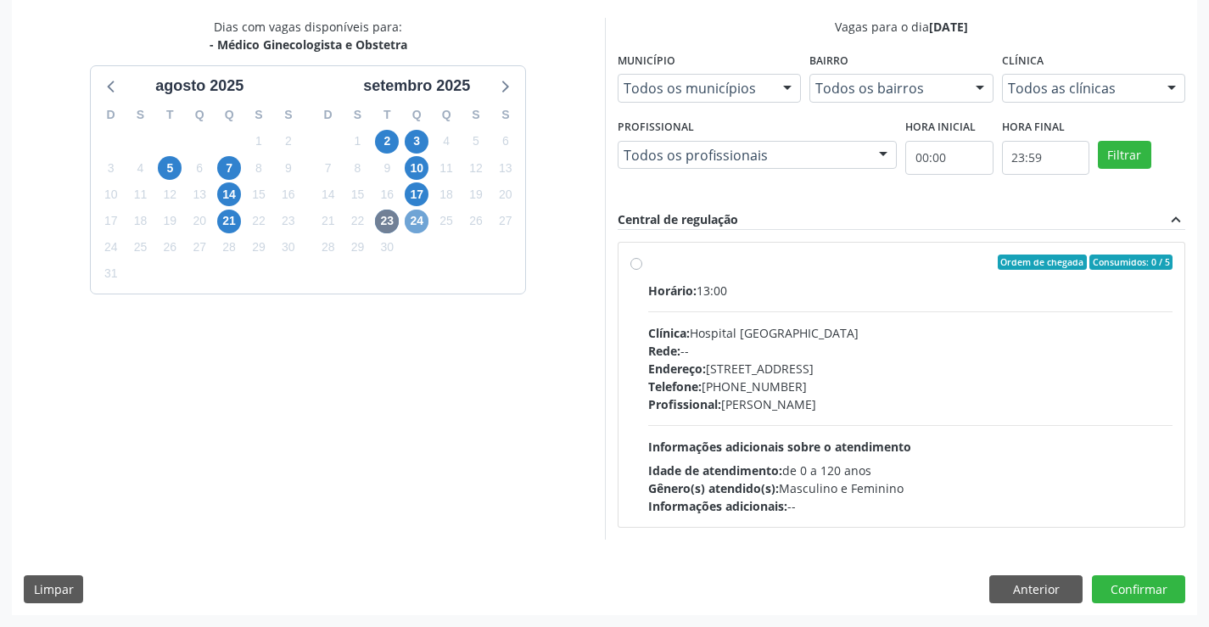
click at [426, 224] on span "24" at bounding box center [417, 222] width 24 height 24
click at [225, 217] on span "21" at bounding box center [229, 222] width 24 height 24
click at [640, 255] on div "Ordem de chegada Consumidos: 7 / 16 Horário: 08:00 Clínica: Policlínica Municip…" at bounding box center [902, 385] width 543 height 261
radio input "true"
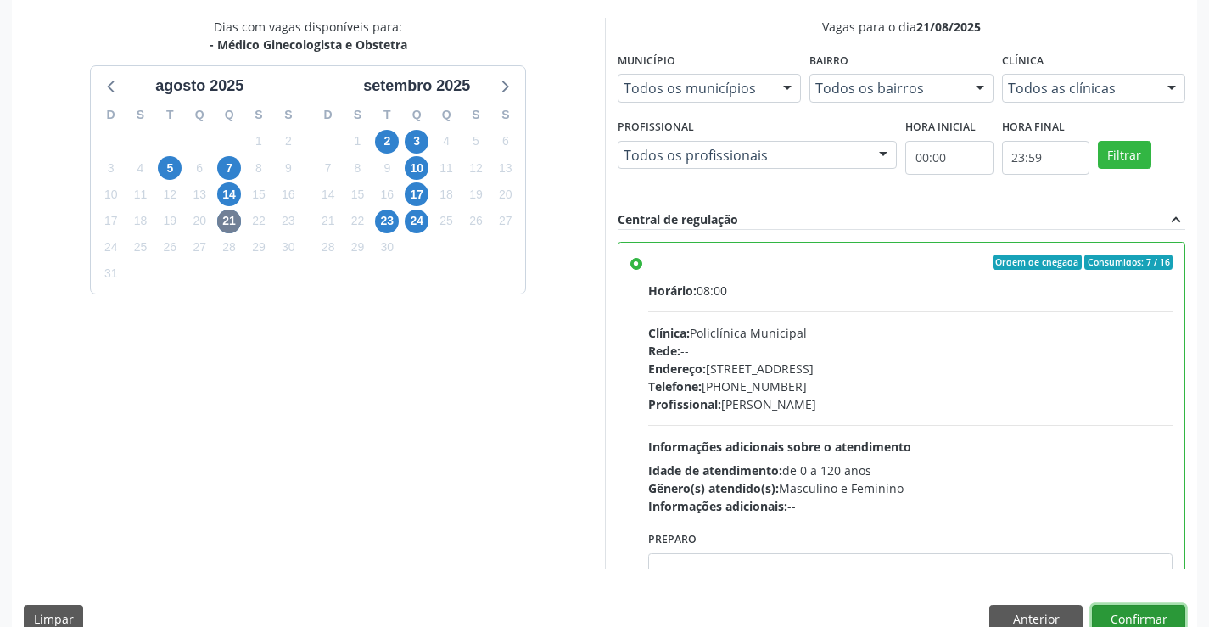
click at [1116, 614] on button "Confirmar" at bounding box center [1138, 619] width 93 height 29
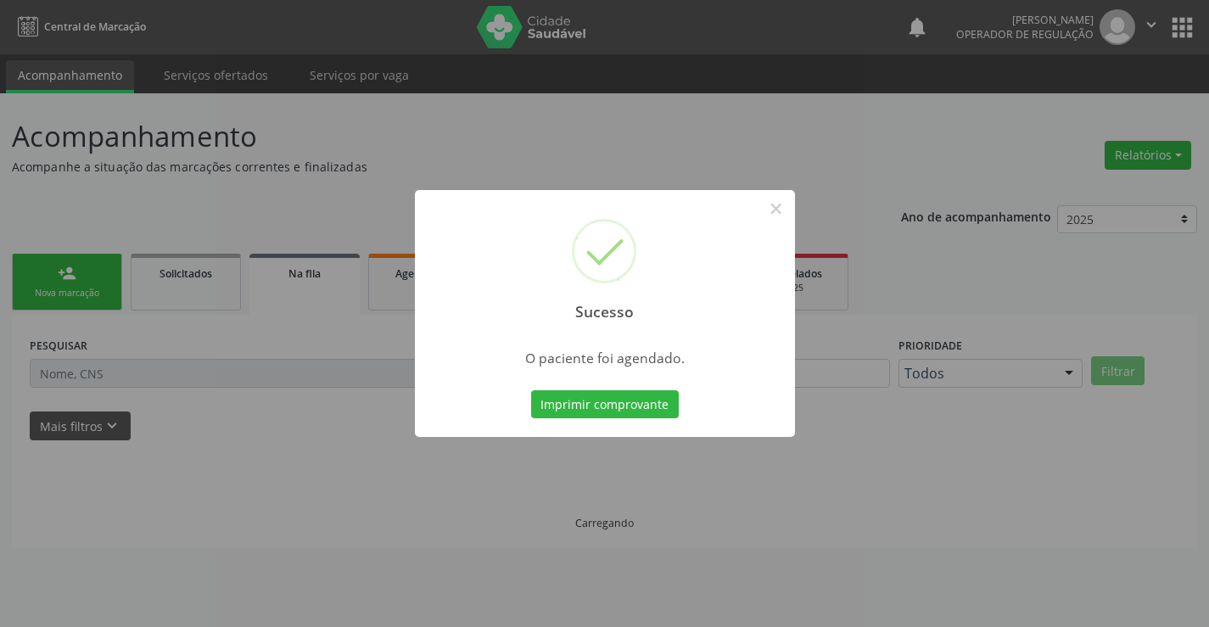
scroll to position [0, 0]
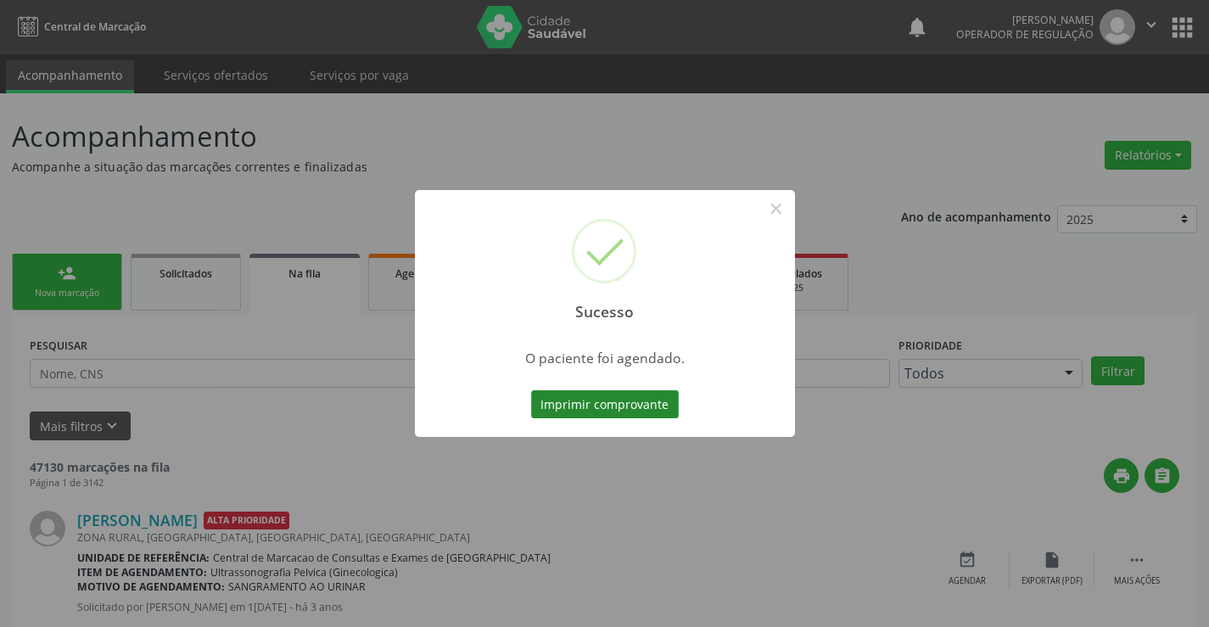
click at [631, 396] on button "Imprimir comprovante" at bounding box center [605, 404] width 148 height 29
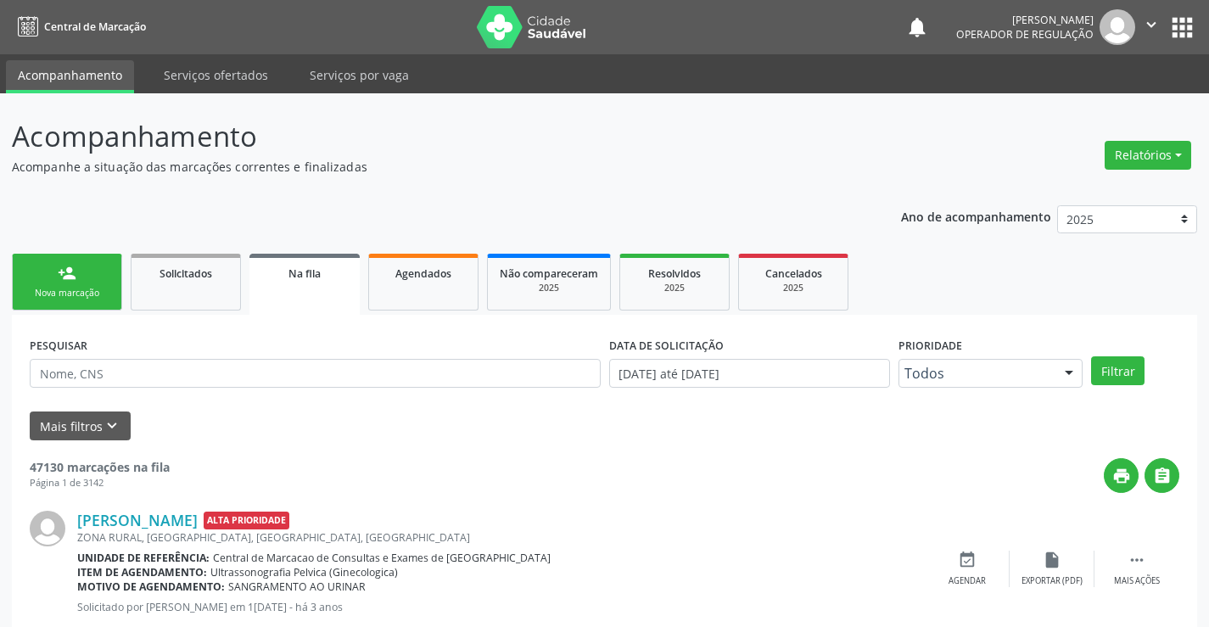
click at [110, 285] on link "person_add Nova marcação" at bounding box center [67, 282] width 110 height 57
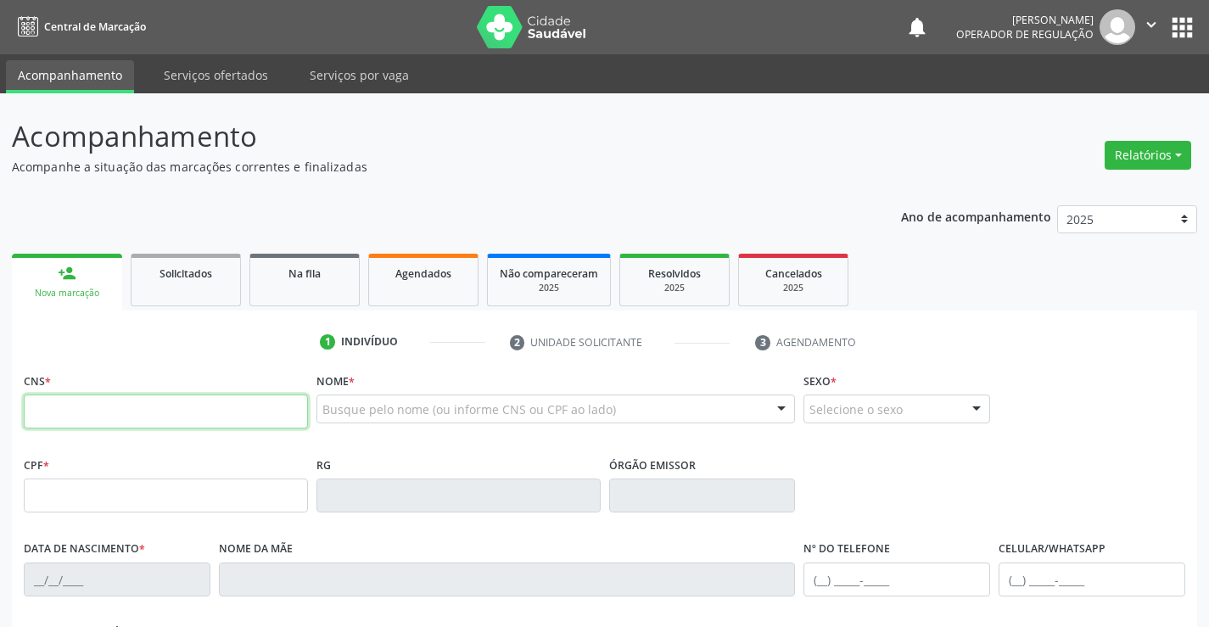
click at [121, 412] on input "text" at bounding box center [166, 412] width 284 height 34
type input "700 2024 8018 1920"
type input "16/09/2014"
type input "(74) 9114-5961"
type input "S/N"
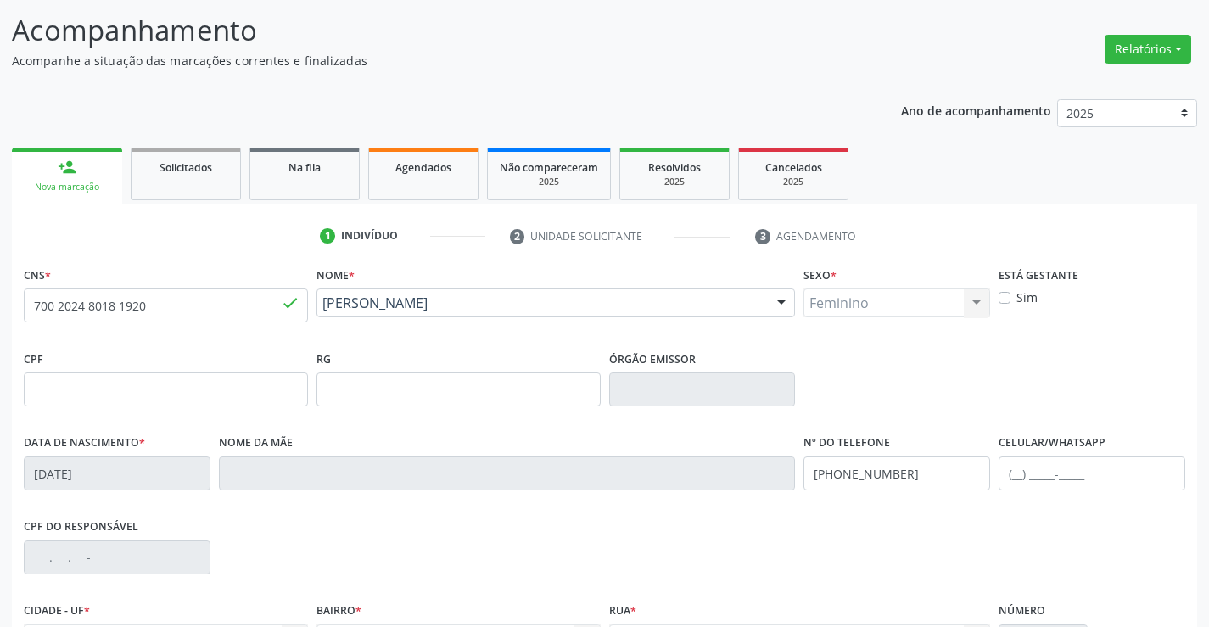
scroll to position [293, 0]
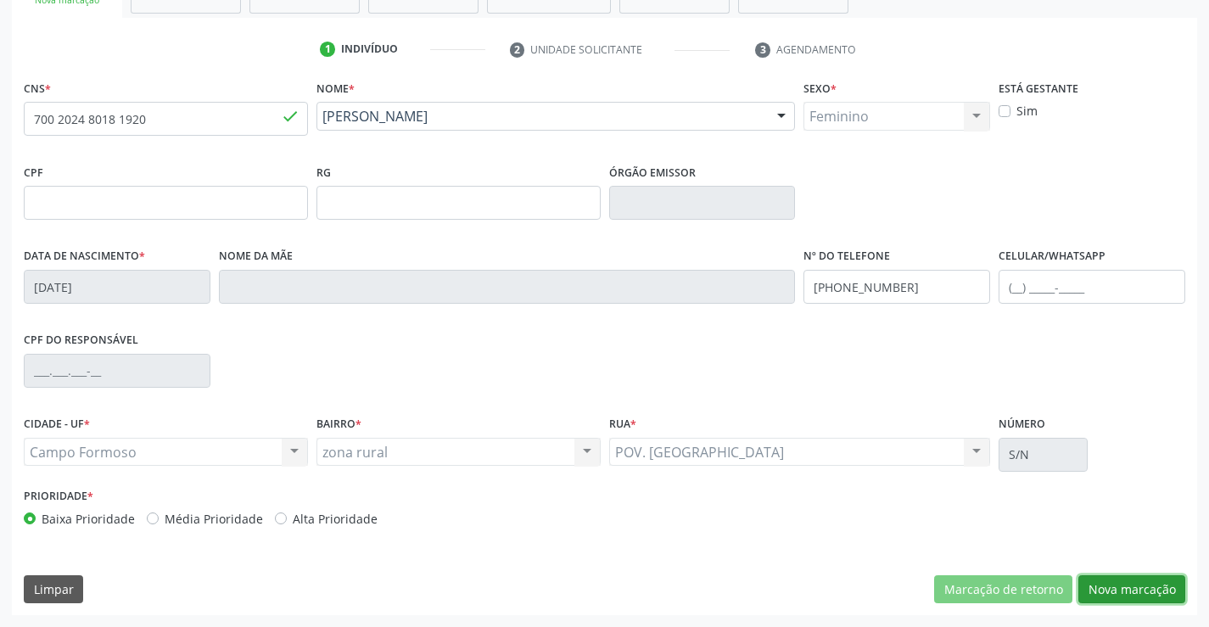
click at [1096, 590] on button "Nova marcação" at bounding box center [1132, 589] width 107 height 29
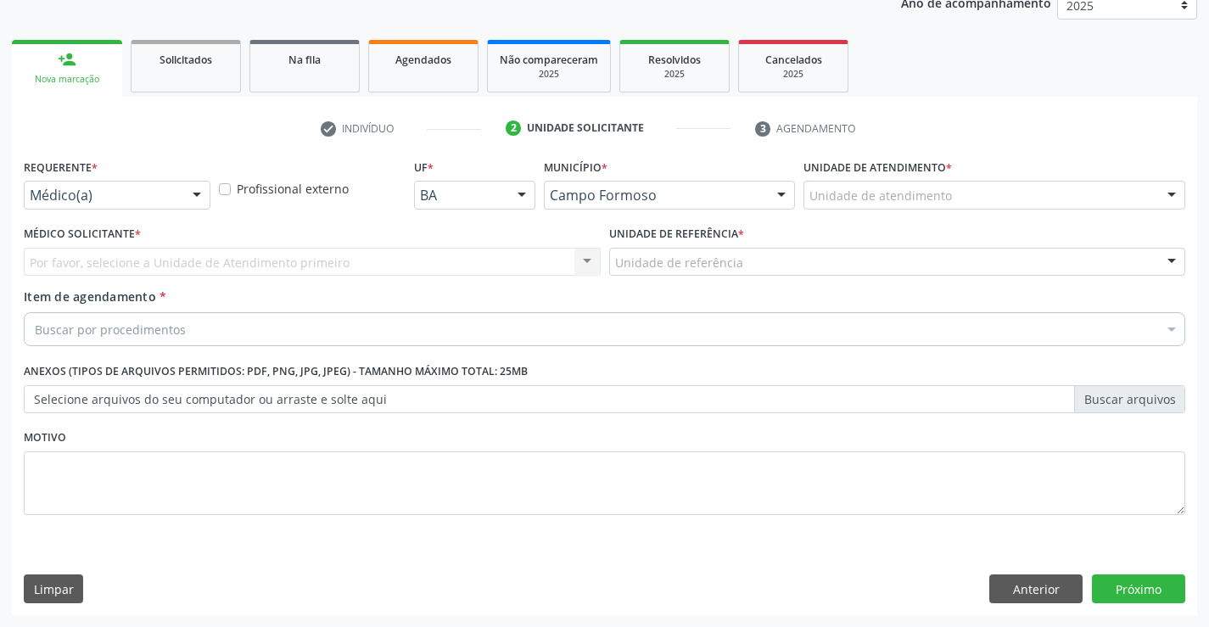
click at [191, 195] on div at bounding box center [196, 196] width 25 height 29
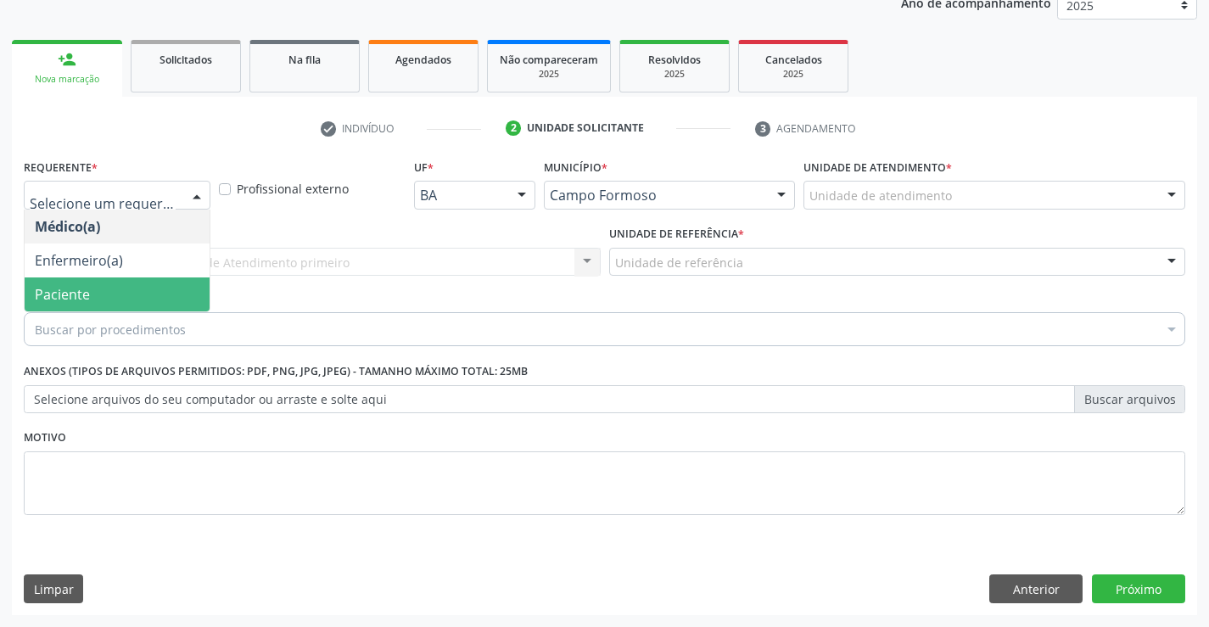
click at [163, 306] on span "Paciente" at bounding box center [117, 295] width 185 height 34
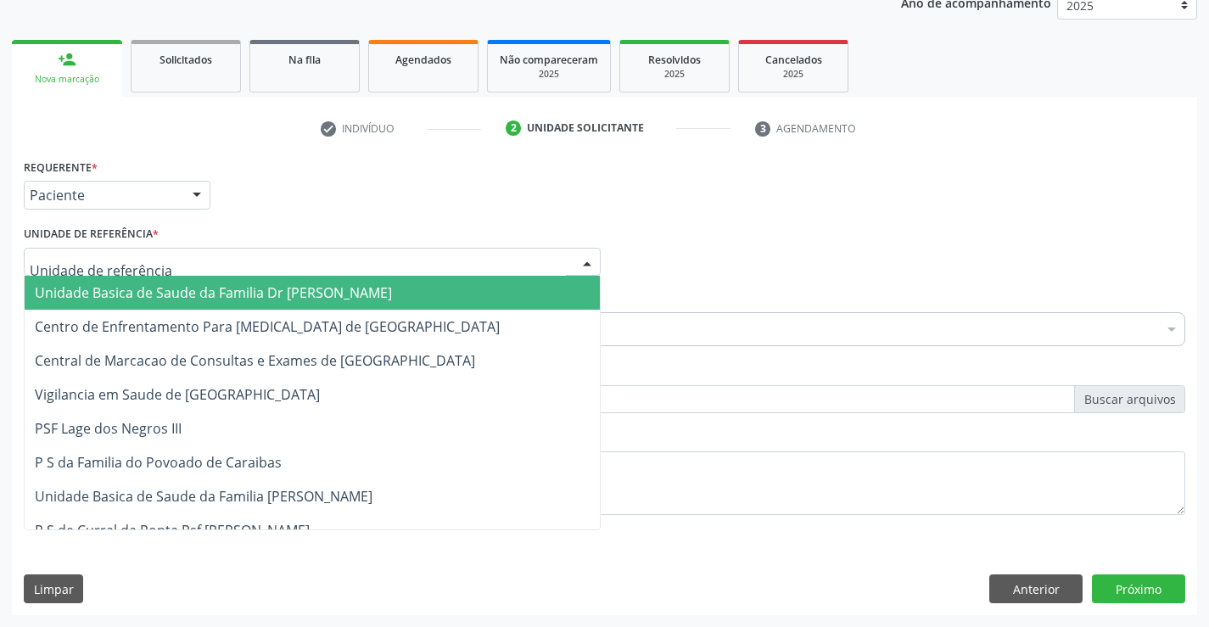
click at [251, 269] on div at bounding box center [312, 262] width 577 height 29
click at [278, 294] on span "Unidade Basica de Saude da Familia Dr [PERSON_NAME]" at bounding box center [213, 292] width 357 height 19
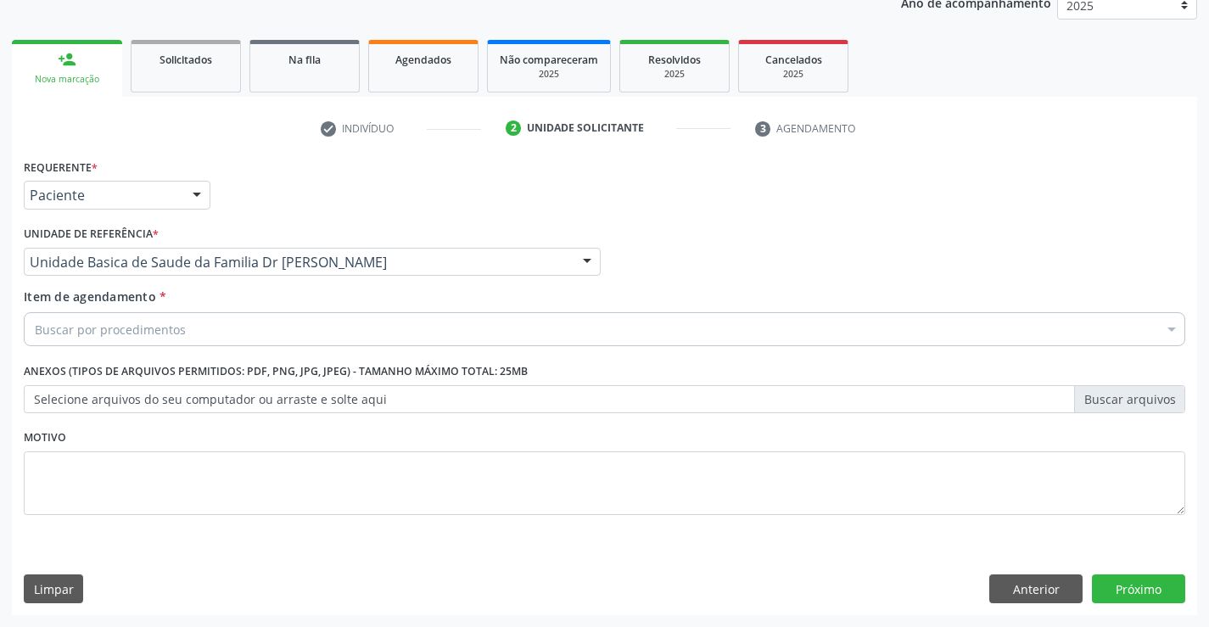
click at [264, 321] on div "Buscar por procedimentos" at bounding box center [605, 329] width 1162 height 34
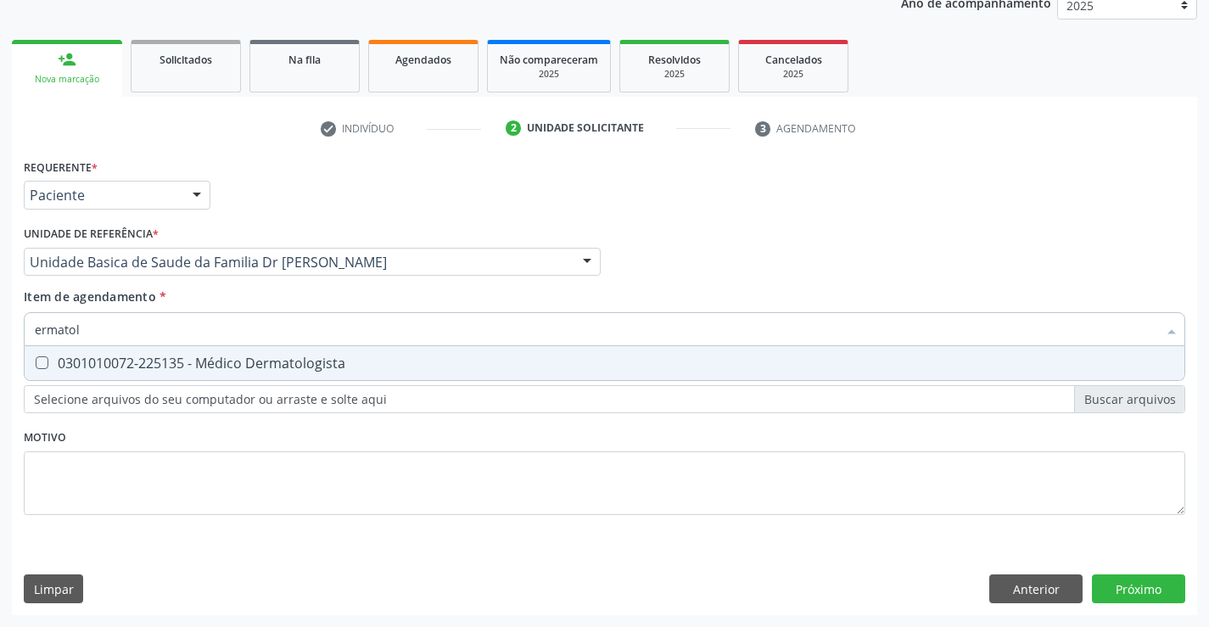
type input "ermatolo"
click at [262, 356] on div "0301010072-225135 - Médico Dermatologista" at bounding box center [605, 363] width 1140 height 14
checkbox Dermatologista "true"
click at [1108, 592] on div "Requerente * Paciente Médico(a) Enfermeiro(a) Paciente Nenhum resultado encontr…" at bounding box center [605, 384] width 1186 height 461
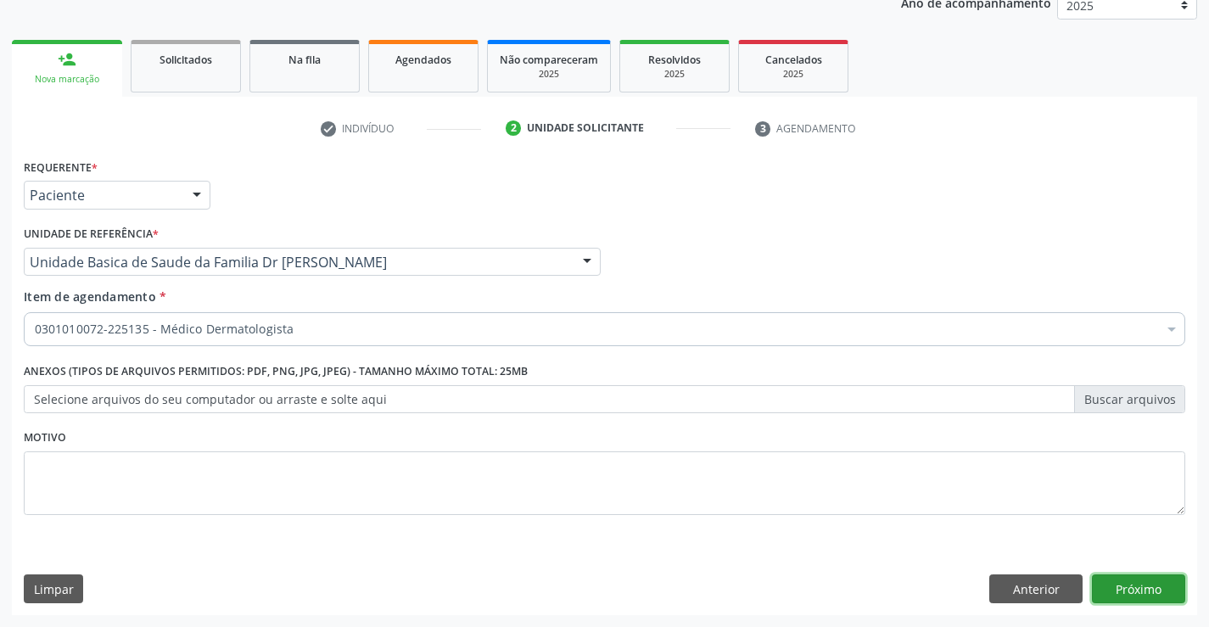
click at [1113, 595] on button "Próximo" at bounding box center [1138, 589] width 93 height 29
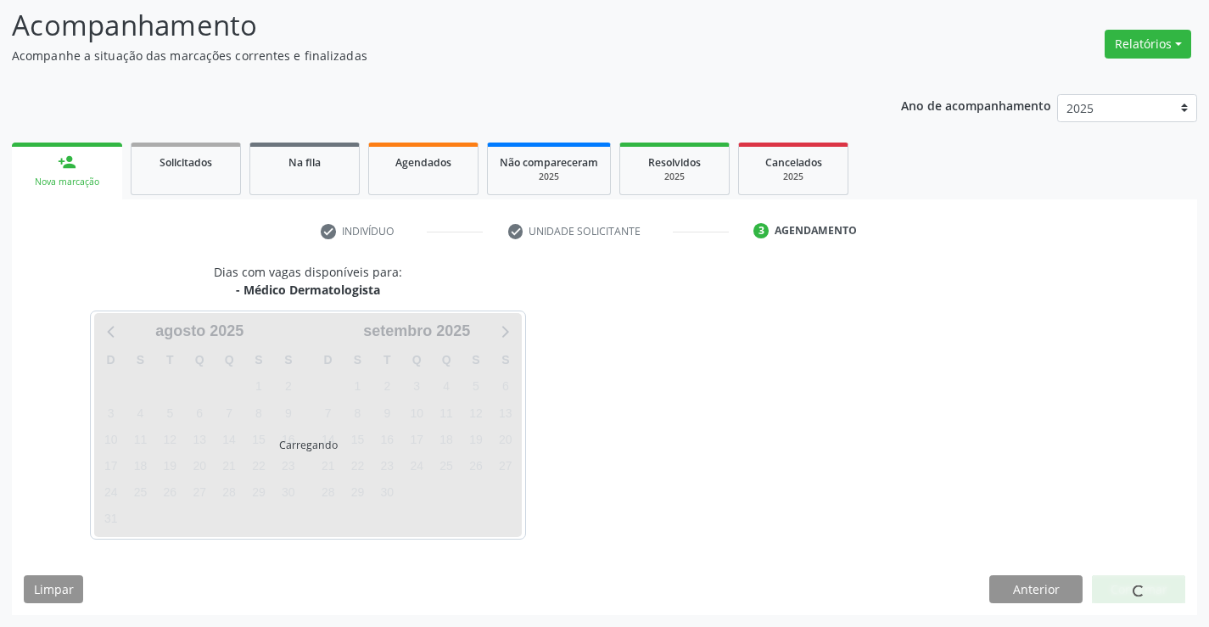
scroll to position [111, 0]
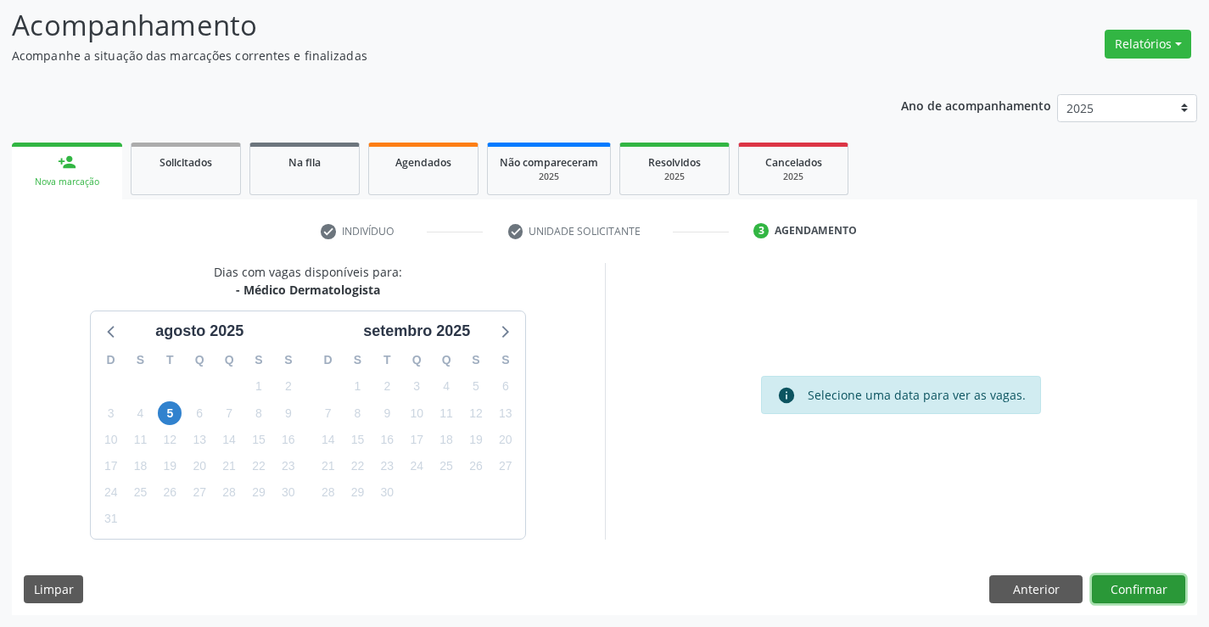
click at [1103, 586] on button "Confirmar" at bounding box center [1138, 589] width 93 height 29
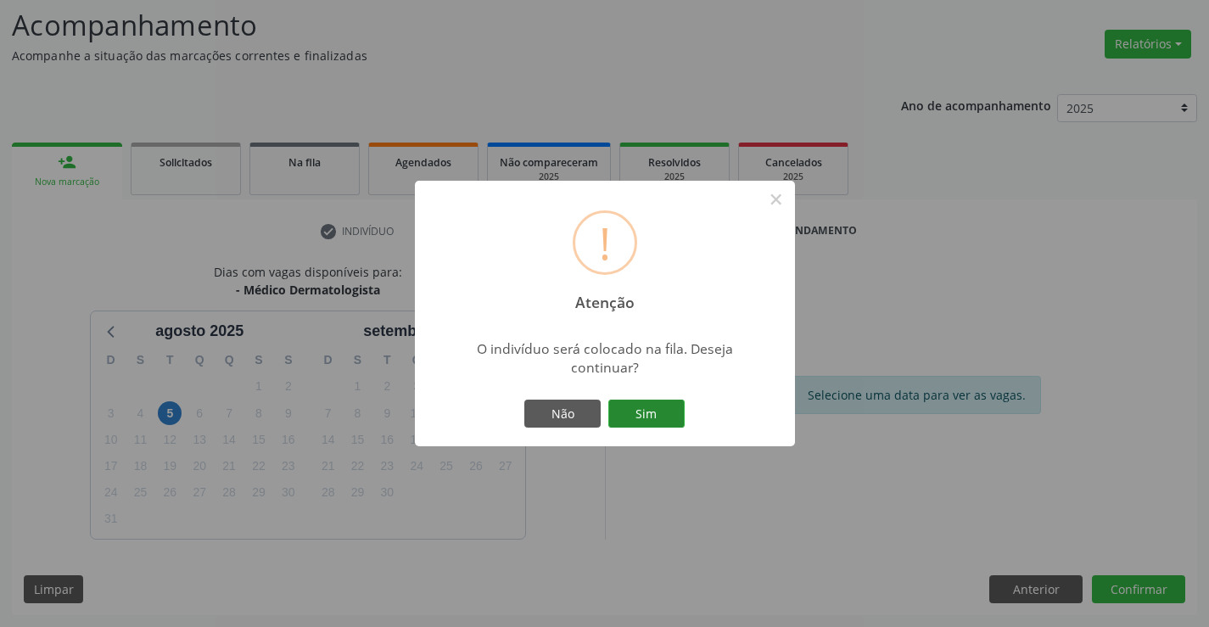
click at [670, 408] on button "Sim" at bounding box center [647, 414] width 76 height 29
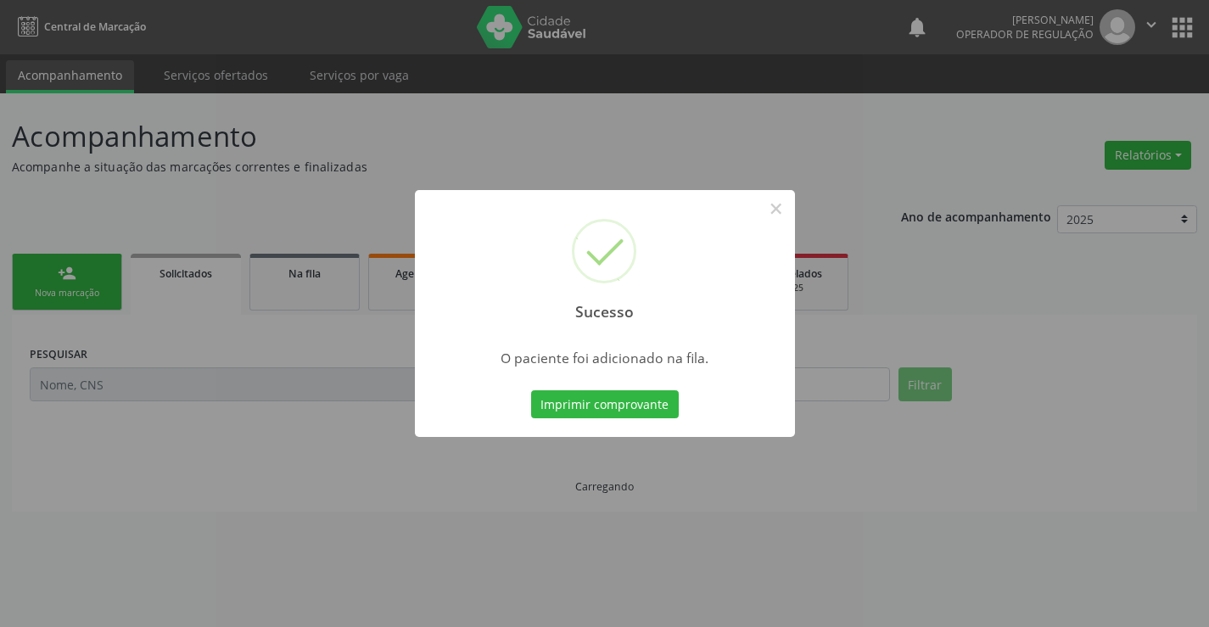
scroll to position [0, 0]
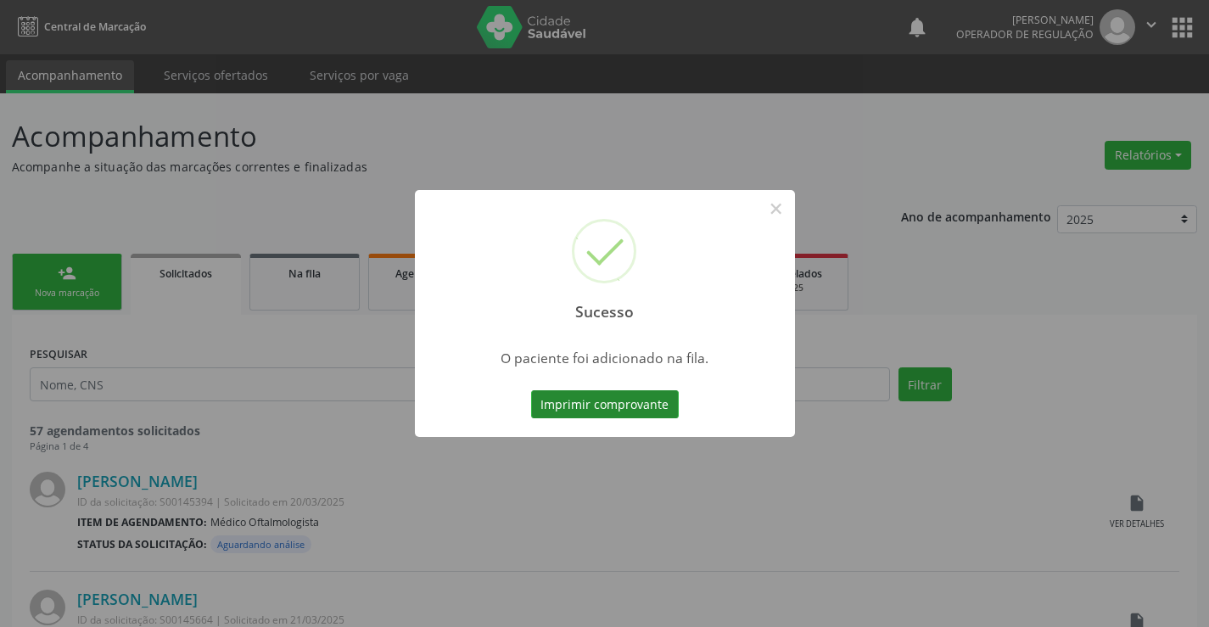
click at [589, 410] on button "Imprimir comprovante" at bounding box center [605, 404] width 148 height 29
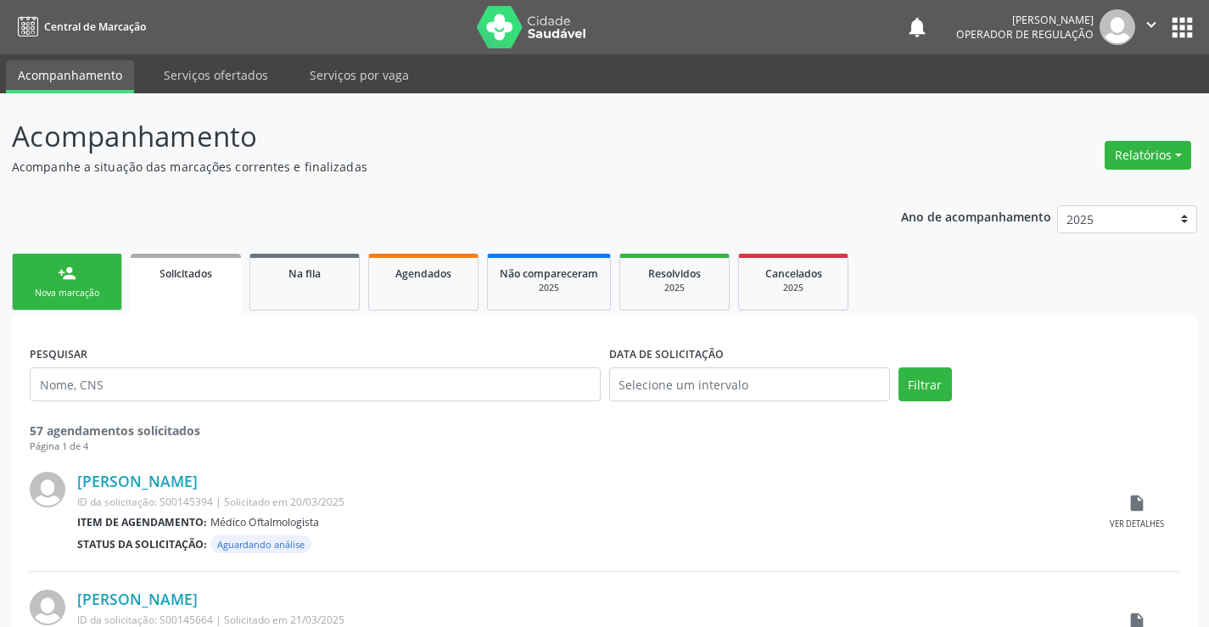
click at [1143, 19] on icon "" at bounding box center [1151, 24] width 19 height 19
click at [1116, 99] on link "Sair" at bounding box center [1108, 104] width 117 height 24
